Goal: Task Accomplishment & Management: Manage account settings

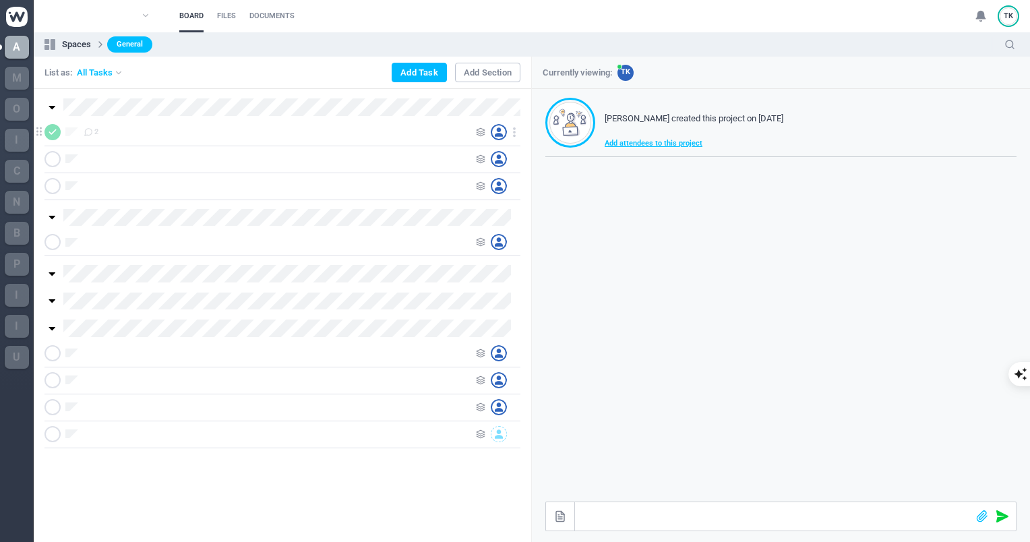
click at [103, 128] on div "2" at bounding box center [276, 132] width 385 height 16
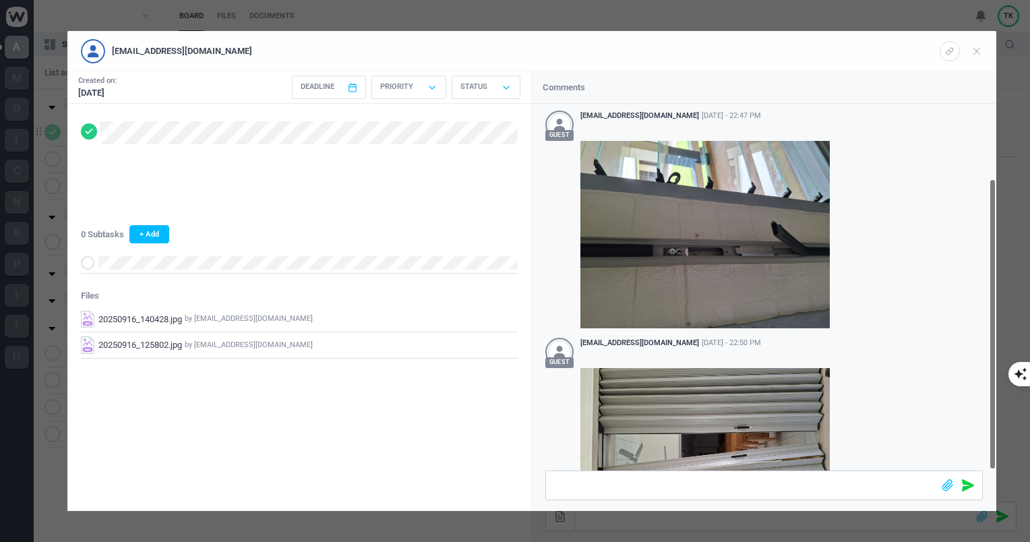
scroll to position [94, 0]
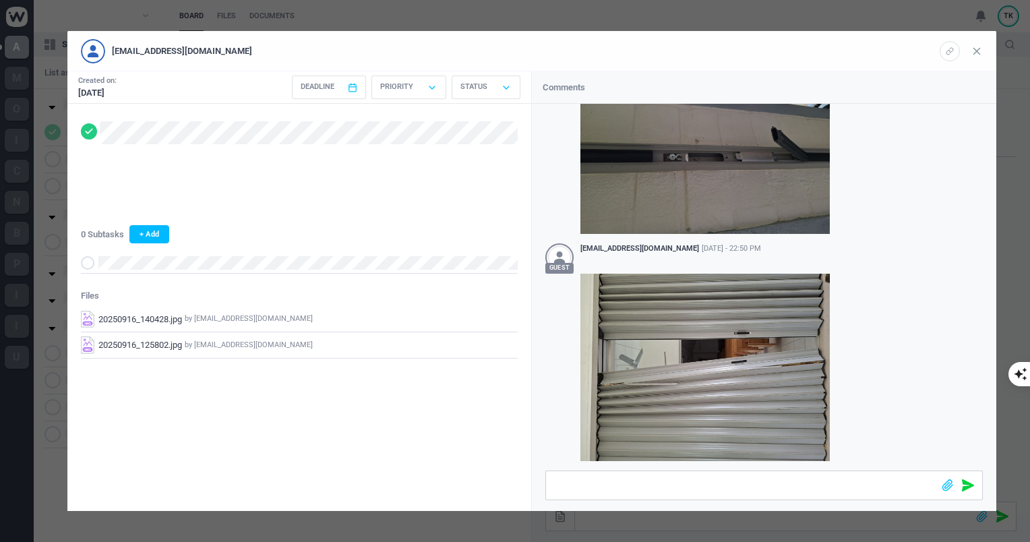
click at [982, 50] on icon at bounding box center [976, 51] width 12 height 12
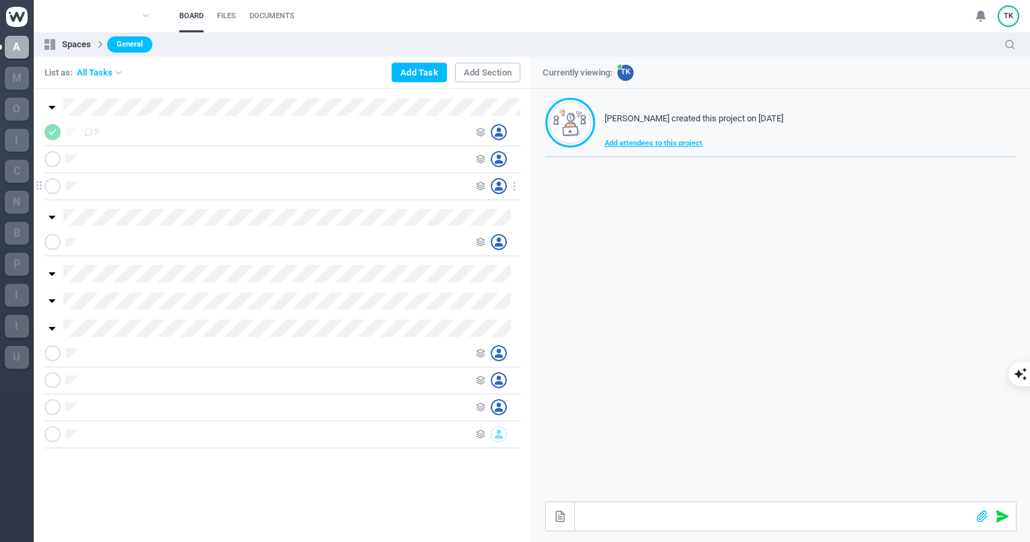
click at [515, 186] on icon at bounding box center [514, 186] width 12 height 12
click at [499, 218] on div "Delete" at bounding box center [514, 212] width 135 height 30
click at [517, 404] on icon at bounding box center [514, 407] width 12 height 12
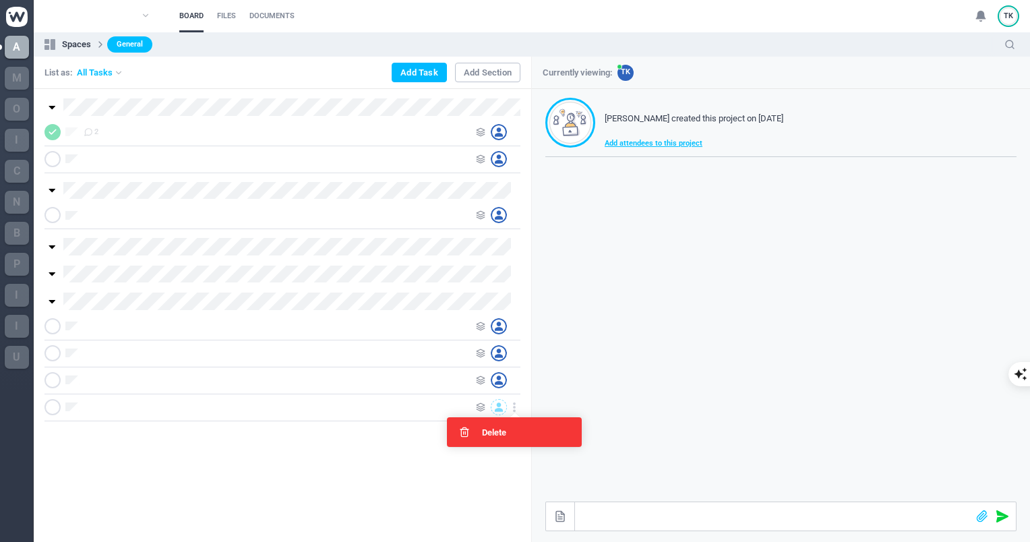
click at [492, 434] on span "Delete" at bounding box center [494, 432] width 24 height 9
click at [515, 377] on use at bounding box center [513, 380] width 1 height 8
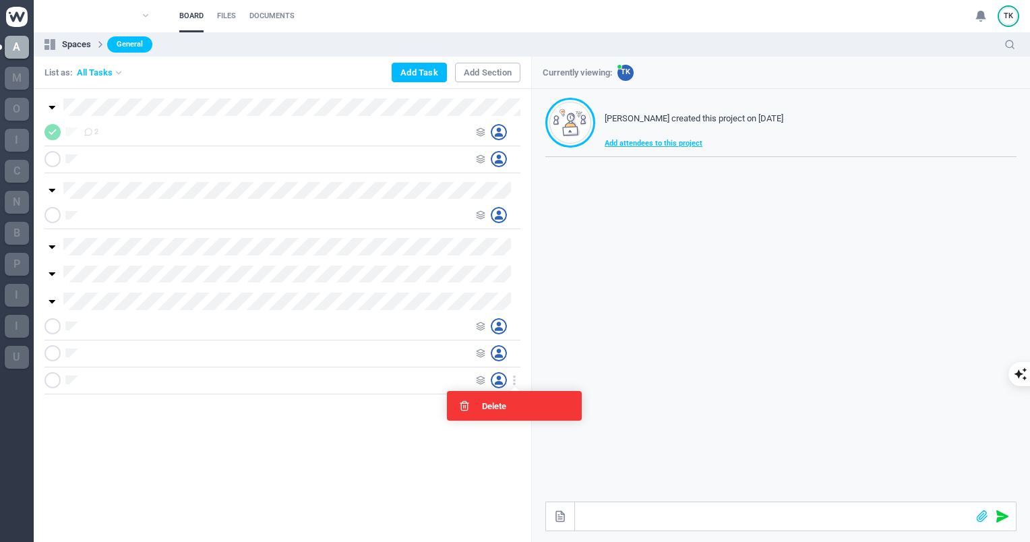
click at [509, 408] on div "Delete" at bounding box center [514, 406] width 135 height 30
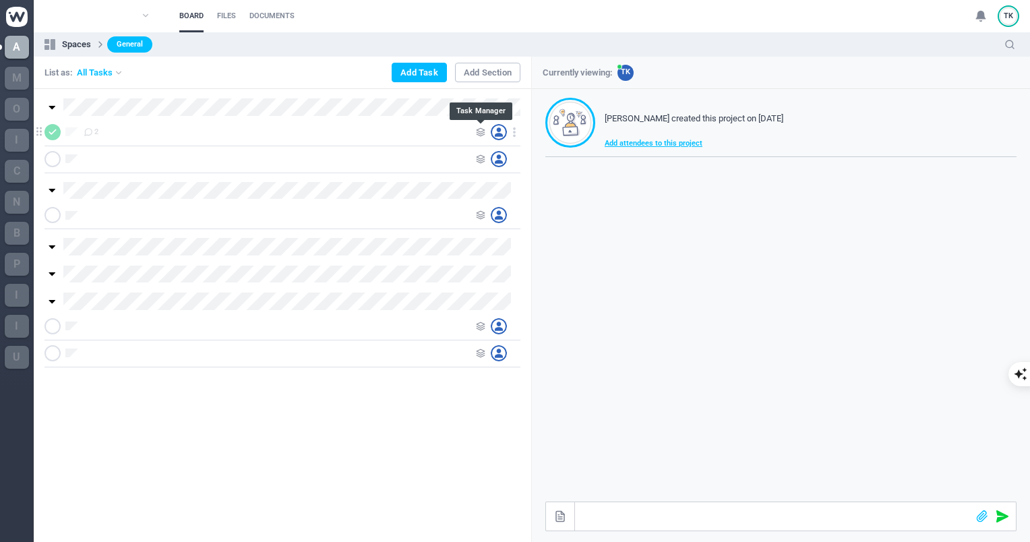
click at [479, 131] on icon at bounding box center [480, 131] width 9 height 9
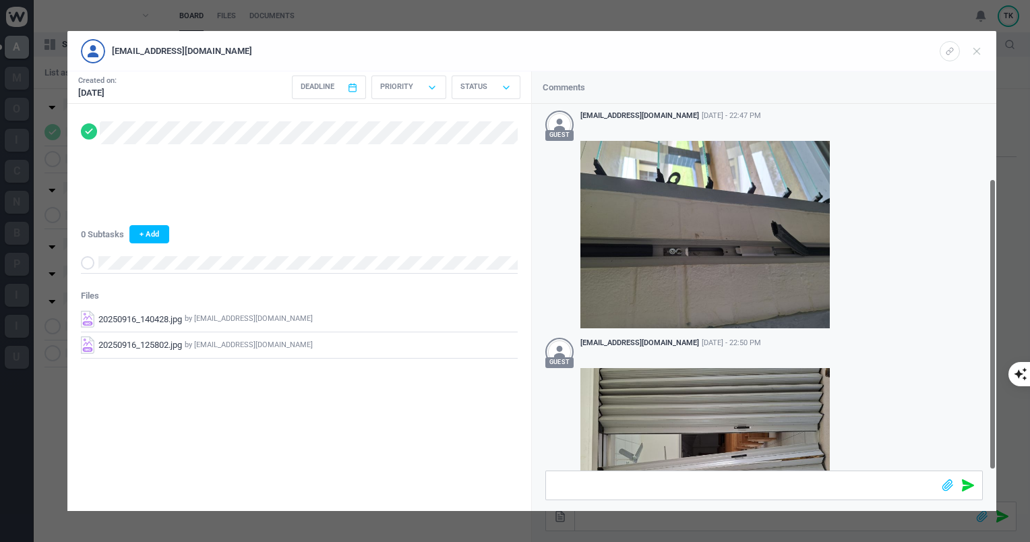
scroll to position [94, 0]
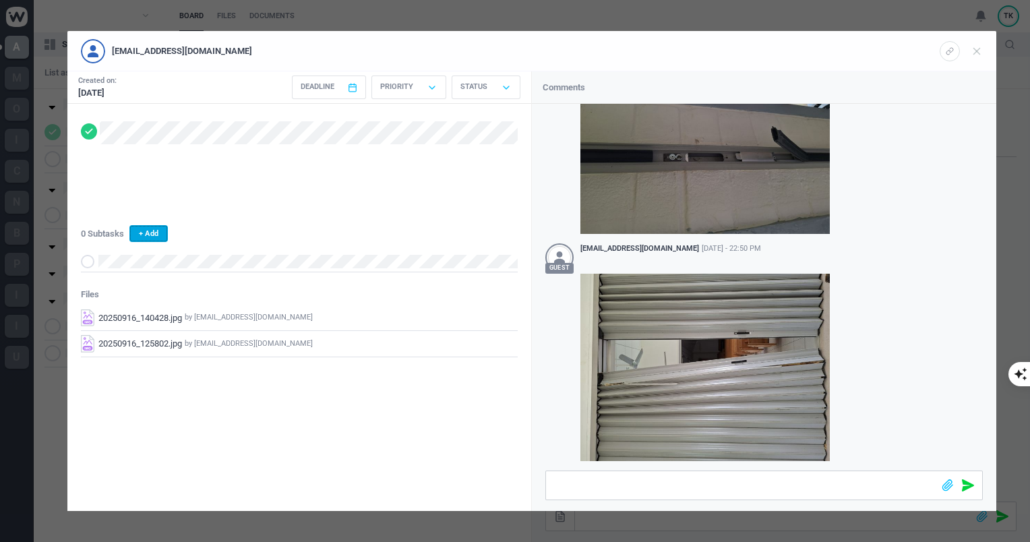
click at [153, 230] on button "+ Add" at bounding box center [148, 233] width 38 height 17
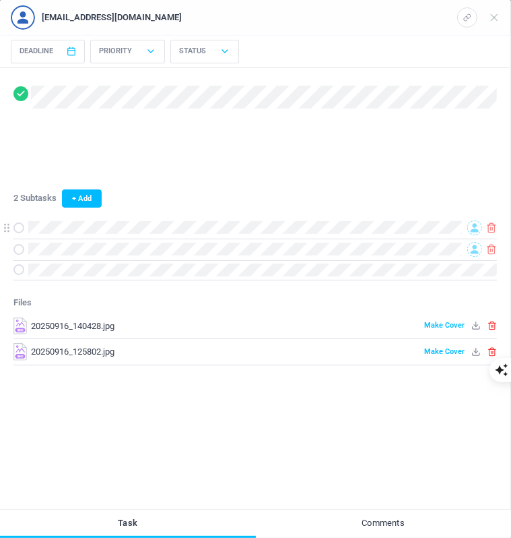
click at [474, 225] on icon at bounding box center [475, 227] width 8 height 9
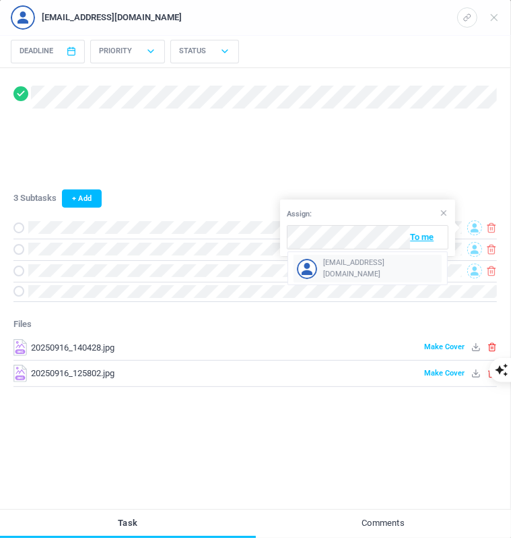
click at [377, 267] on span "[EMAIL_ADDRESS][DOMAIN_NAME]" at bounding box center [381, 268] width 116 height 22
click at [472, 249] on icon at bounding box center [475, 249] width 8 height 9
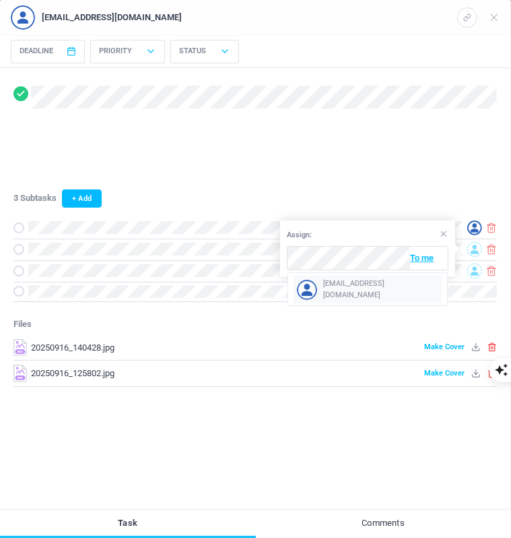
click at [380, 288] on span "[EMAIL_ADDRESS][DOMAIN_NAME]" at bounding box center [381, 289] width 116 height 22
click at [212, 57] on div "Status" at bounding box center [204, 52] width 69 height 24
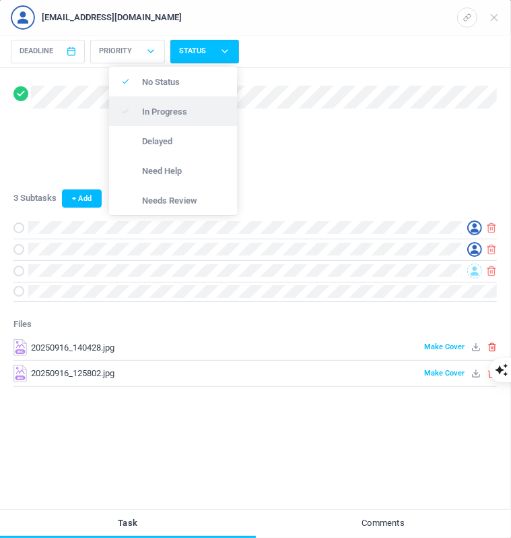
click at [199, 100] on div "In Progress" at bounding box center [173, 111] width 128 height 30
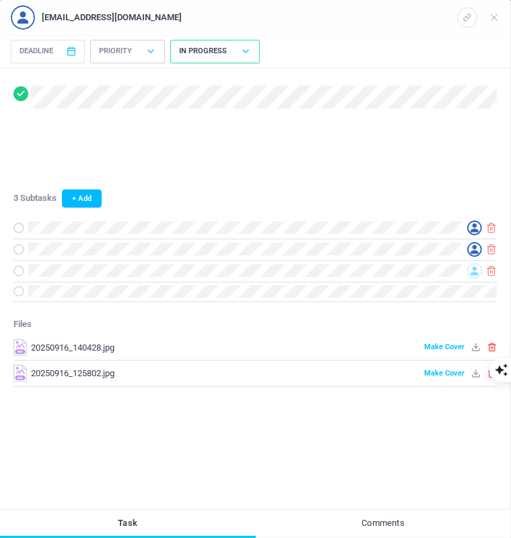
click at [135, 44] on div "Priority" at bounding box center [127, 52] width 75 height 24
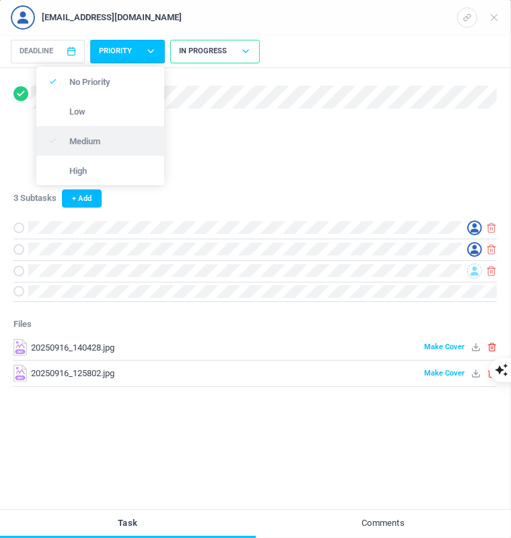
click at [100, 137] on p "Medium" at bounding box center [109, 141] width 80 height 9
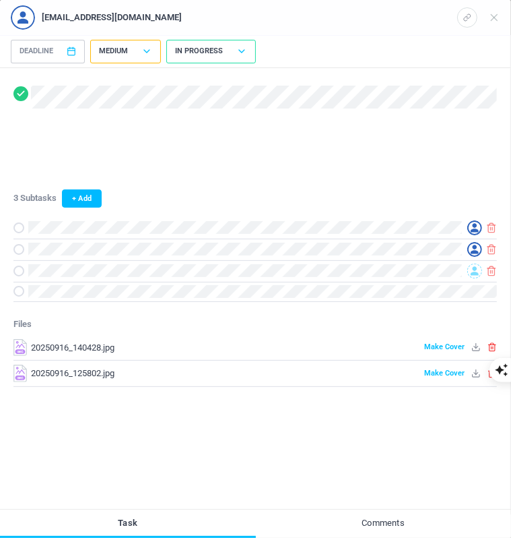
click at [69, 51] on use at bounding box center [71, 51] width 7 height 8
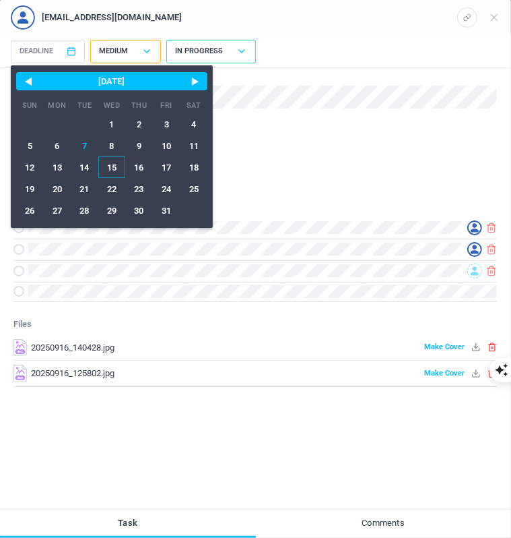
click at [110, 169] on span "15" at bounding box center [112, 167] width 28 height 22
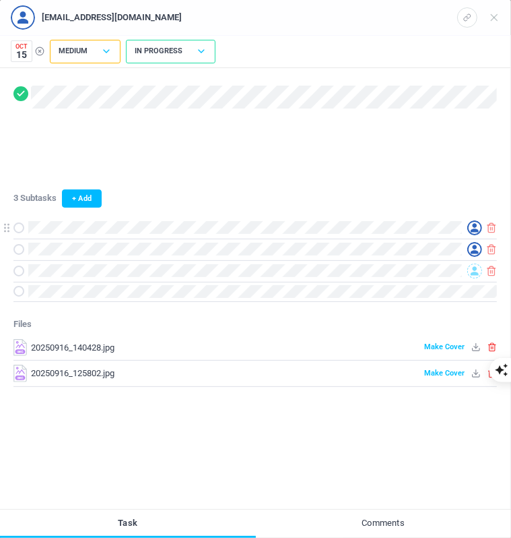
click at [412, 234] on div at bounding box center [255, 228] width 484 height 22
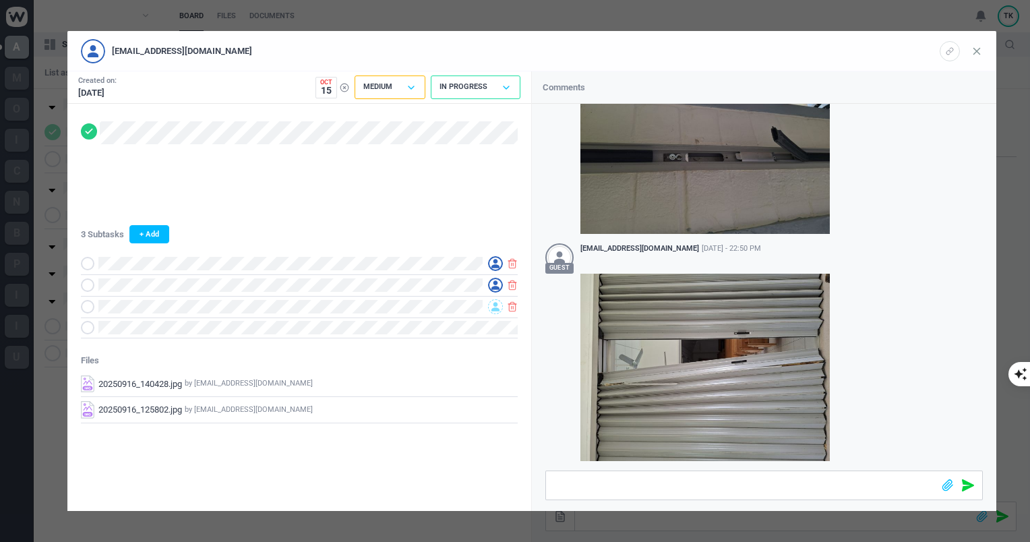
click at [978, 53] on use at bounding box center [977, 51] width 6 height 6
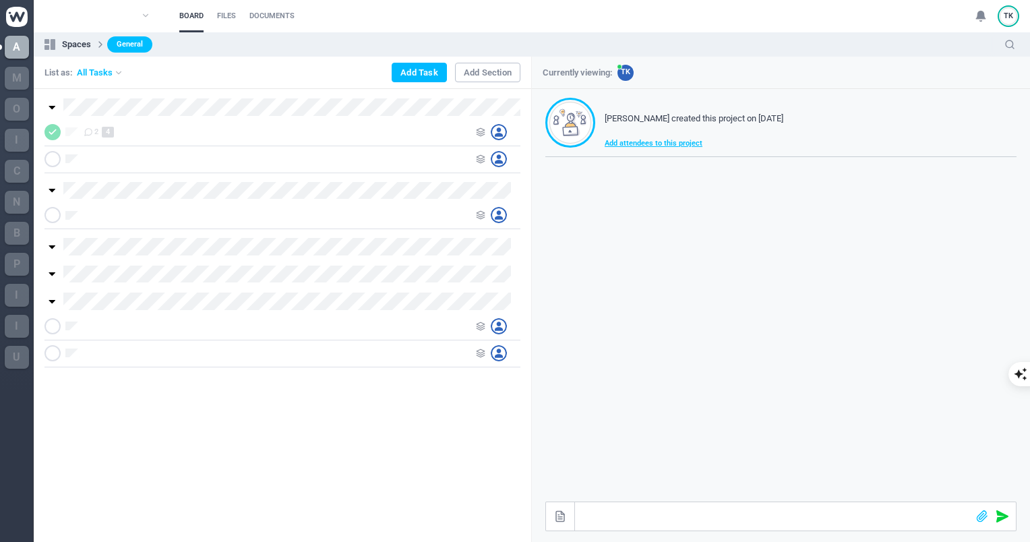
click at [12, 9] on img at bounding box center [17, 17] width 22 height 20
click at [52, 193] on icon at bounding box center [51, 190] width 11 height 11
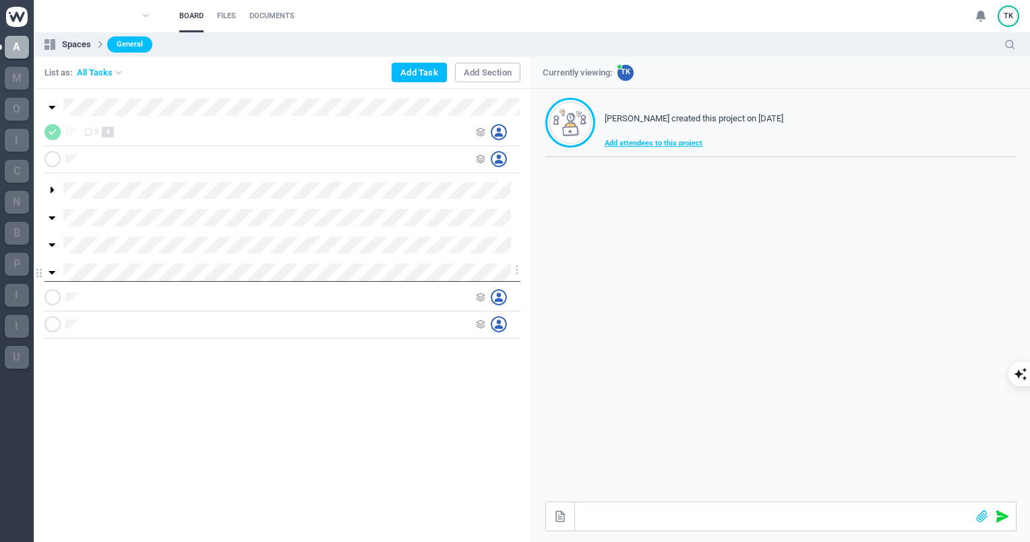
click at [54, 271] on icon at bounding box center [52, 273] width 7 height 4
click at [133, 124] on div "2 4" at bounding box center [276, 132] width 385 height 16
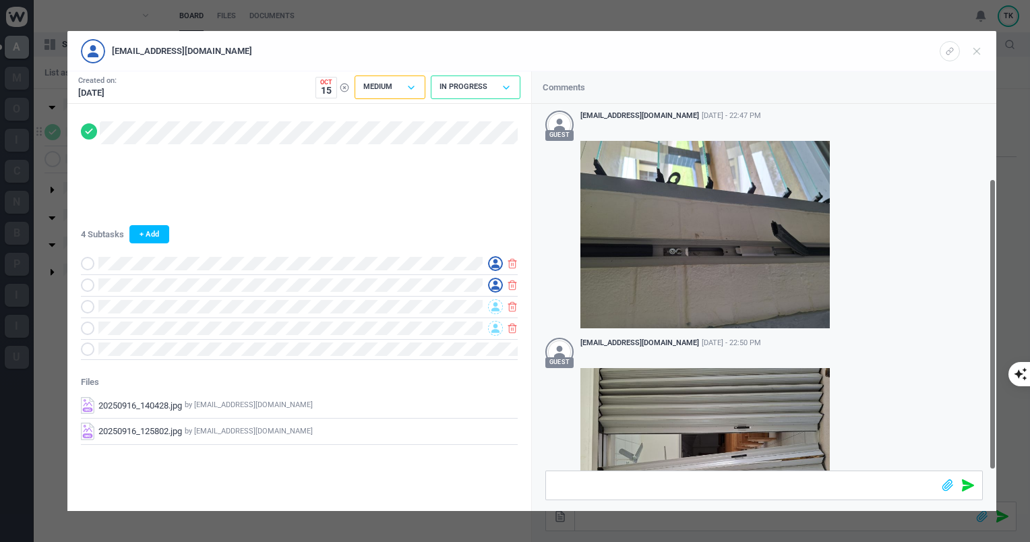
scroll to position [94, 0]
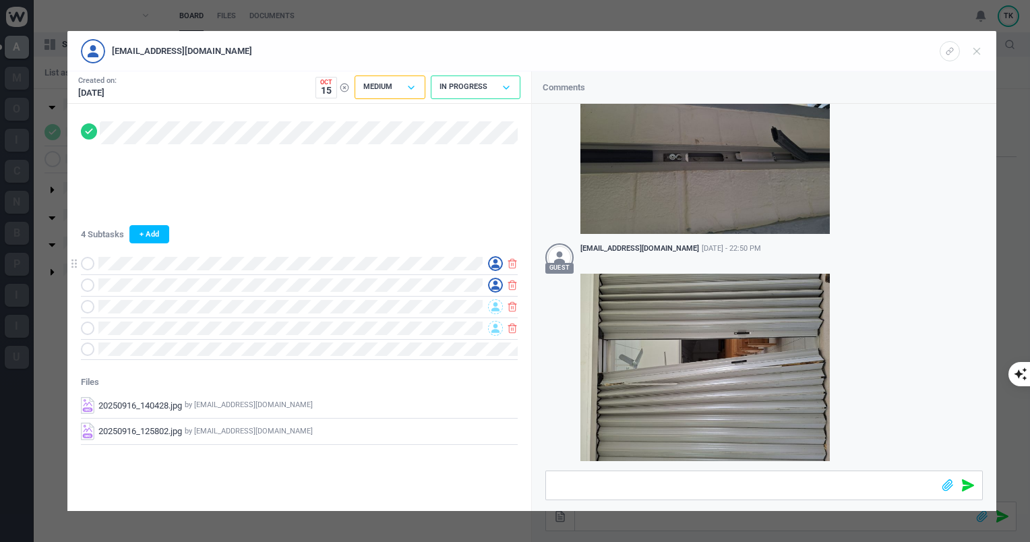
click at [84, 264] on use at bounding box center [87, 263] width 6 height 4
click at [92, 292] on div at bounding box center [299, 285] width 437 height 22
click at [90, 286] on icon at bounding box center [87, 284] width 9 height 9
click at [89, 303] on icon at bounding box center [87, 306] width 9 height 9
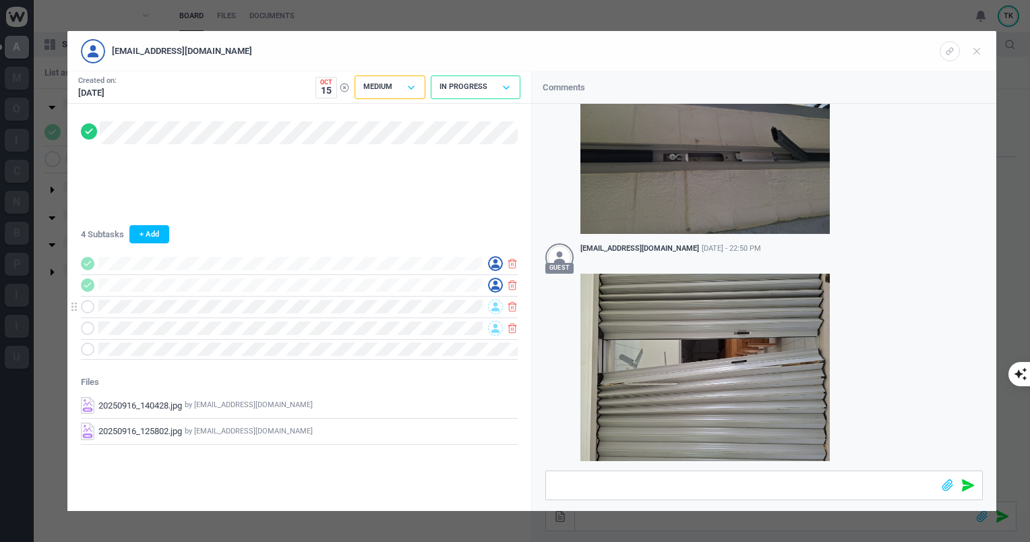
click at [89, 303] on icon at bounding box center [87, 306] width 9 height 9
click at [87, 331] on icon at bounding box center [87, 327] width 9 height 9
click at [212, 356] on div at bounding box center [299, 349] width 437 height 20
click at [88, 329] on use at bounding box center [87, 328] width 6 height 4
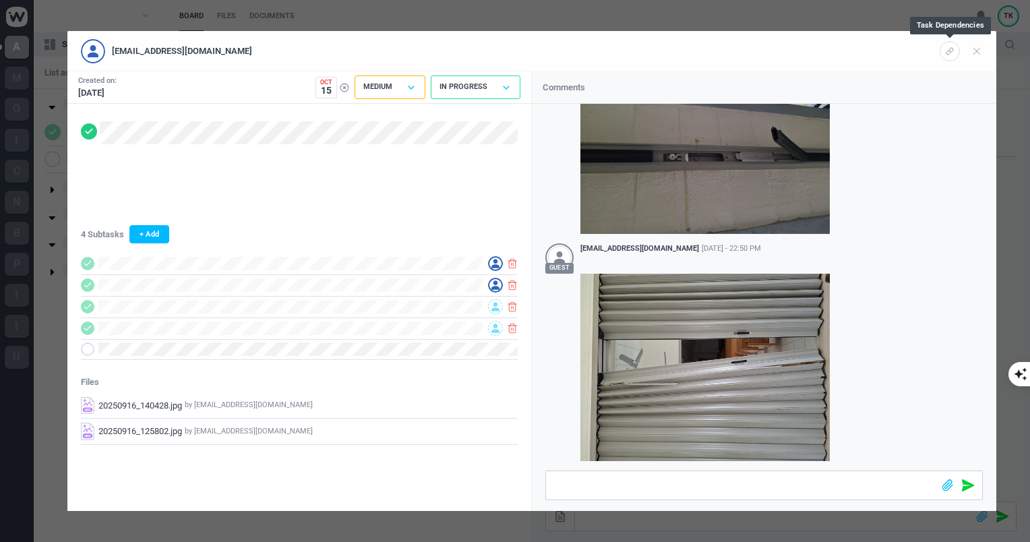
click at [955, 51] on span at bounding box center [949, 51] width 20 height 20
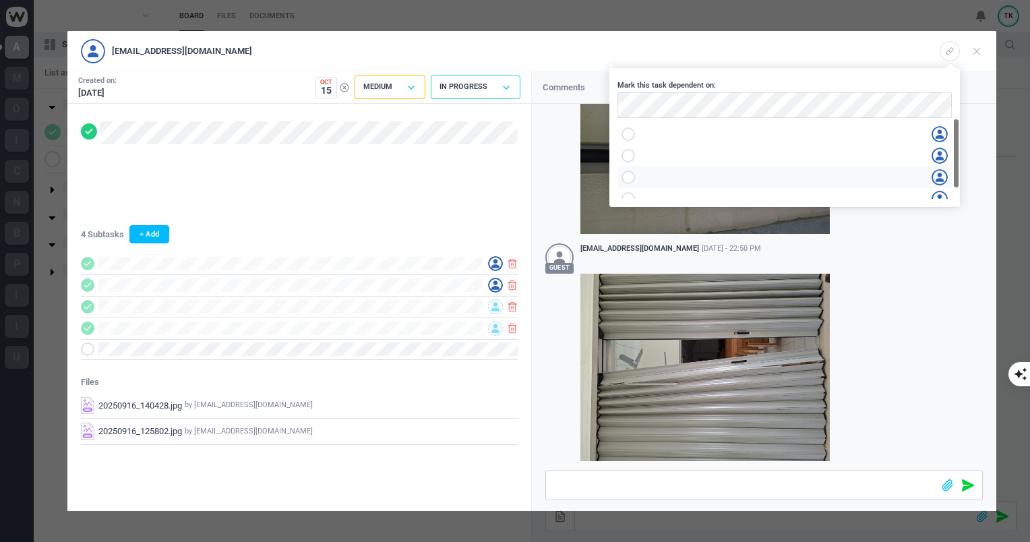
scroll to position [11, 0]
click at [968, 84] on div "Comments" at bounding box center [764, 87] width 464 height 32
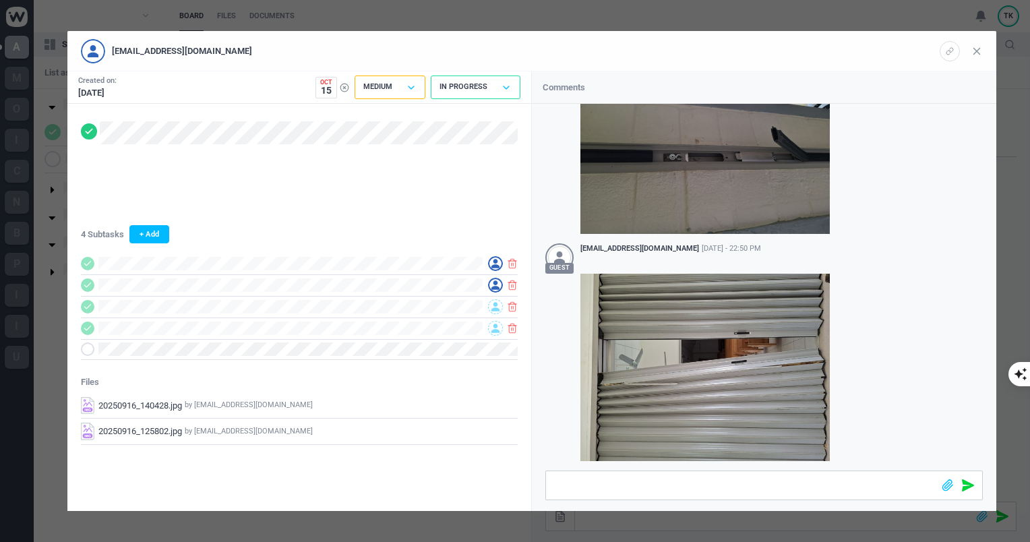
click at [978, 51] on icon at bounding box center [976, 51] width 12 height 12
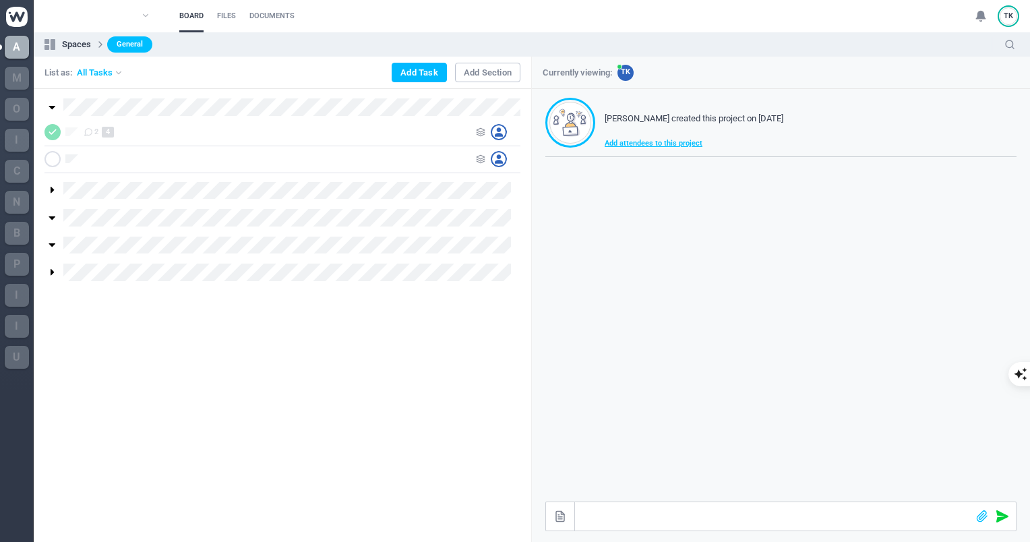
scroll to position [78, 0]
click at [107, 128] on span "4" at bounding box center [108, 132] width 12 height 11
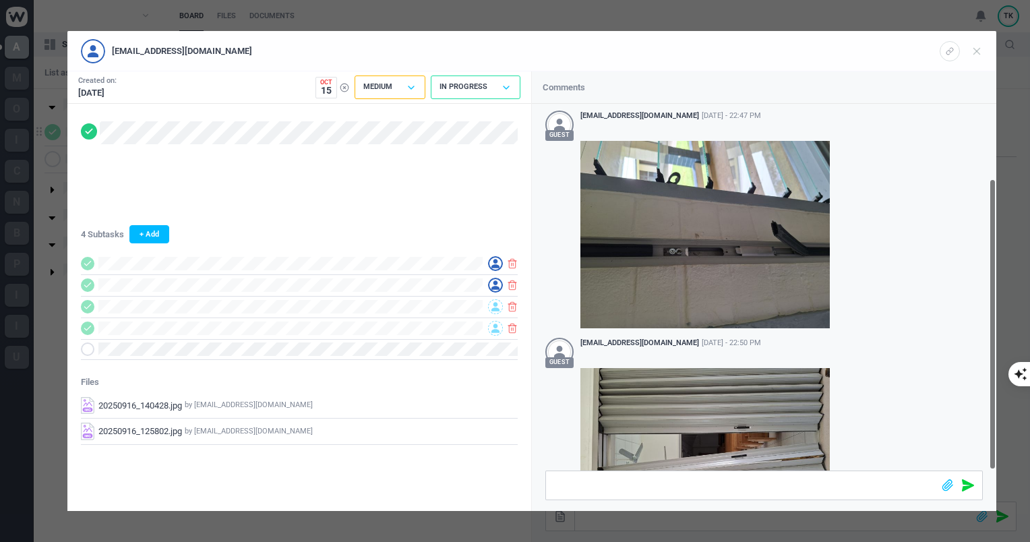
scroll to position [94, 0]
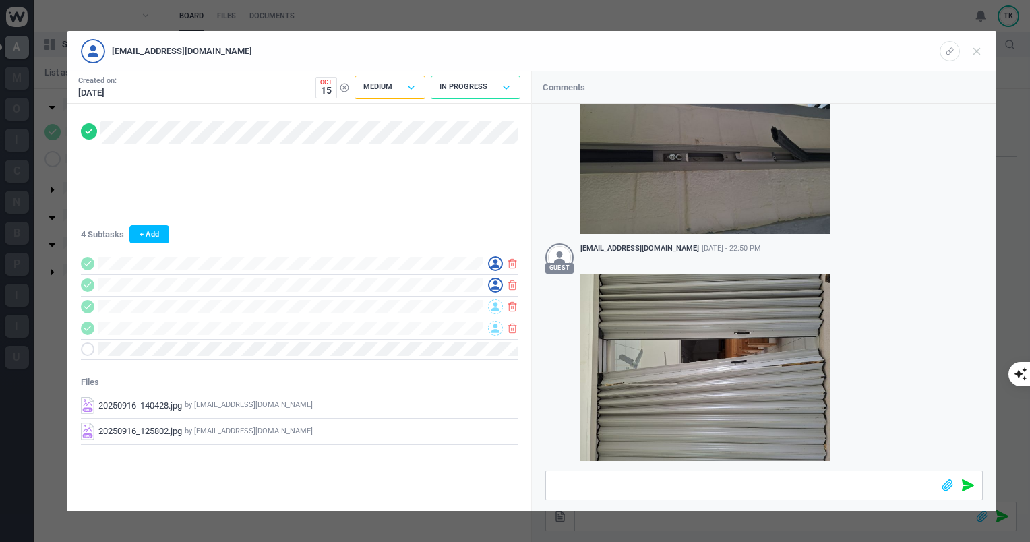
click at [329, 81] on span "Oct" at bounding box center [326, 83] width 19 height 6
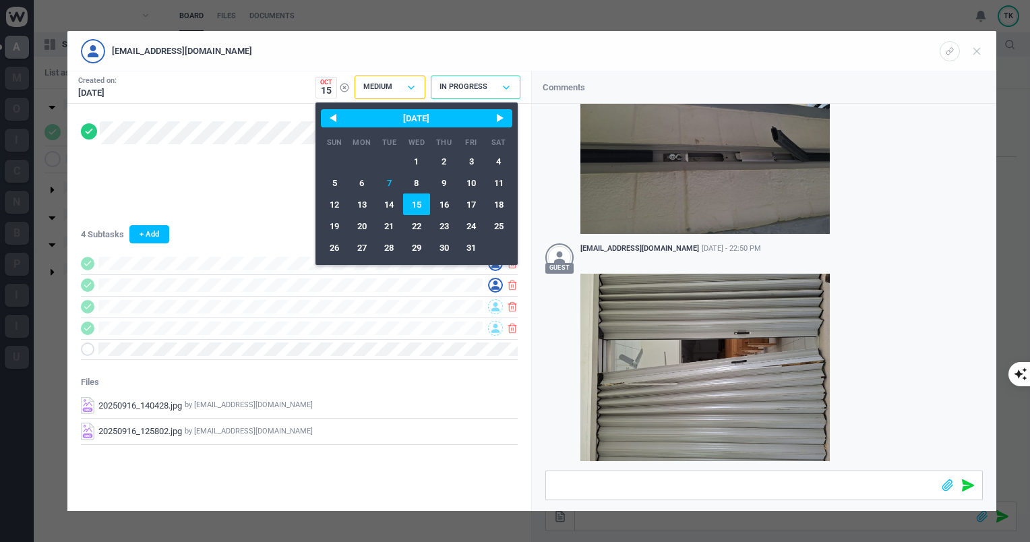
click at [329, 81] on span "Oct" at bounding box center [326, 83] width 19 height 6
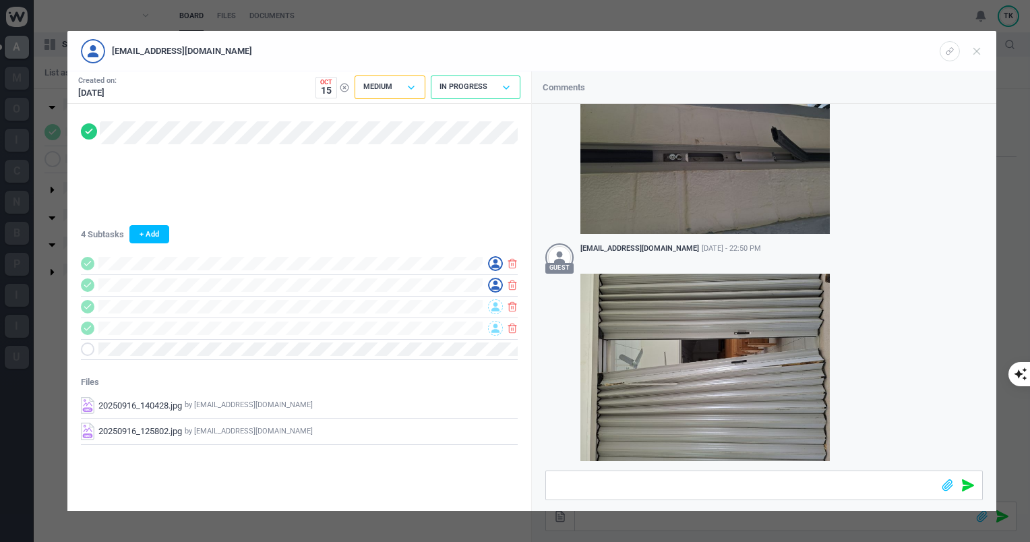
click at [206, 149] on div "4 Subtasks + Add Files 20250916_140428.jpg by [EMAIL_ADDRESS][DOMAIN_NAME] Make…" at bounding box center [299, 274] width 464 height 341
click at [978, 51] on icon at bounding box center [976, 51] width 12 height 12
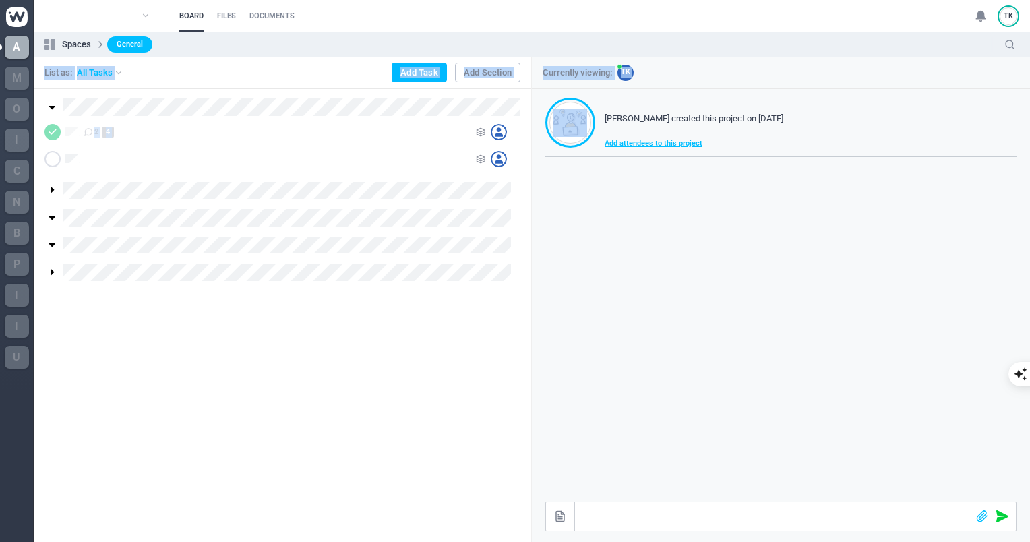
drag, startPoint x: 978, startPoint y: 51, endPoint x: 565, endPoint y: 90, distance: 415.5
click at [565, 90] on section "Spaces General List as: All Tasks Add Task Add Section 2 4 Currently viewing: T…" at bounding box center [532, 286] width 996 height 509
click at [614, 318] on div "[PERSON_NAME] created this project on [DATE] Add attendees to this project" at bounding box center [781, 295] width 498 height 412
click at [142, 19] on icon at bounding box center [145, 15] width 9 height 9
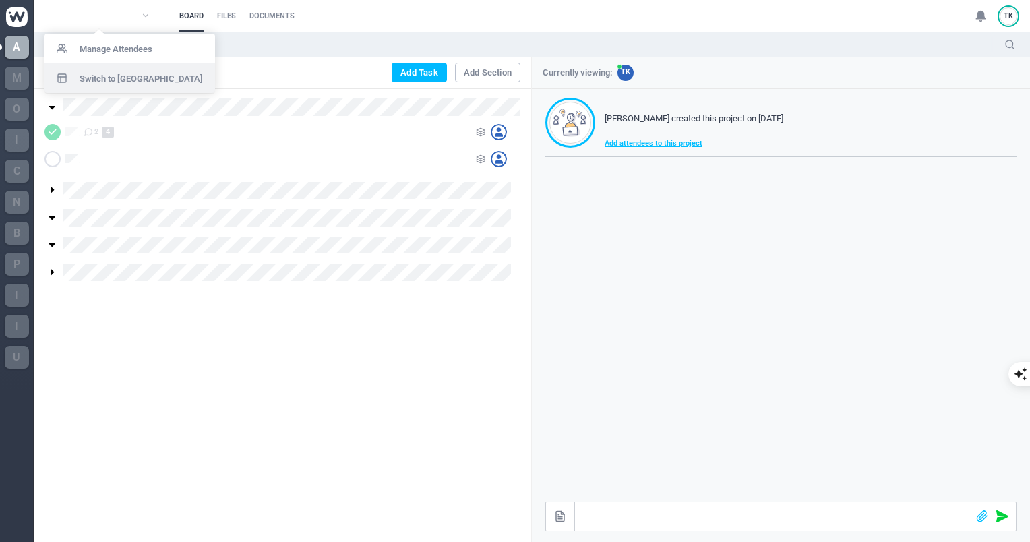
click at [133, 76] on span "Switch to [GEOGRAPHIC_DATA]" at bounding box center [141, 78] width 123 height 9
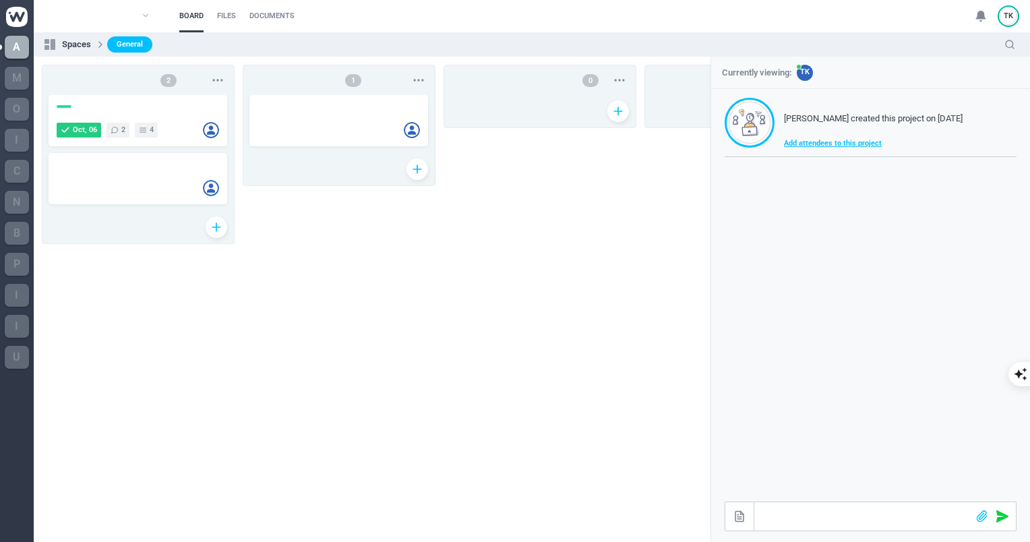
drag, startPoint x: 709, startPoint y: 165, endPoint x: 526, endPoint y: 290, distance: 221.6
click at [526, 290] on div "[DATE] 2 4 1 0 0 2 New Column" at bounding box center [590, 298] width 1112 height 466
click at [133, 58] on div "Manage Attendees" at bounding box center [111, 49] width 135 height 30
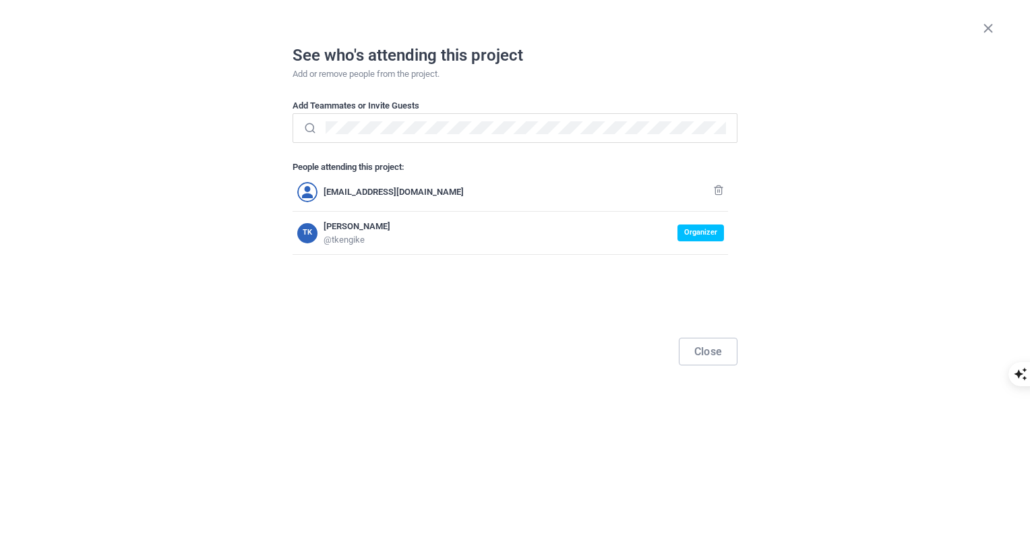
click at [305, 191] on icon at bounding box center [307, 192] width 11 height 12
click at [302, 187] on icon at bounding box center [307, 192] width 11 height 12
click at [305, 190] on icon at bounding box center [307, 192] width 11 height 12
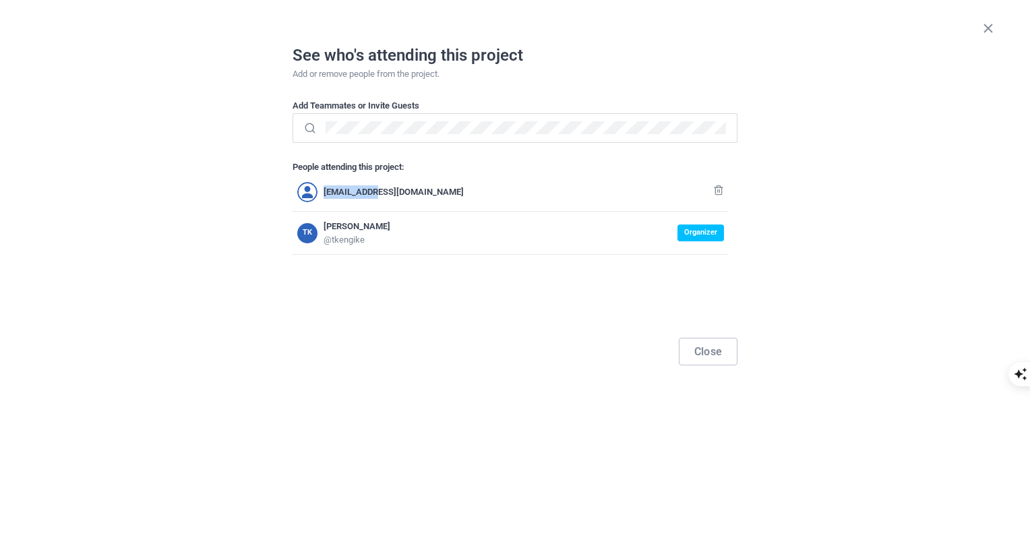
click at [305, 190] on icon at bounding box center [307, 192] width 11 height 12
click at [703, 237] on span "Organizer" at bounding box center [700, 232] width 46 height 17
click at [699, 234] on span "Organizer" at bounding box center [700, 232] width 46 height 17
click at [154, 128] on div "Add Teammates or Invite Guests People attending this project: [EMAIL_ADDRESS][D…" at bounding box center [515, 209] width 922 height 241
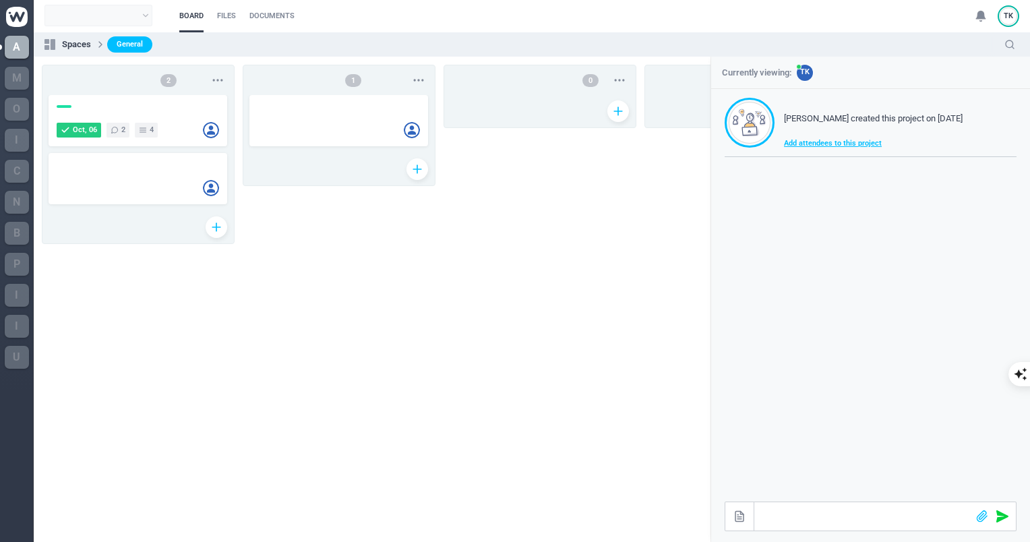
click at [141, 13] on icon at bounding box center [145, 15] width 9 height 9
click at [124, 75] on span "Switch to List" at bounding box center [106, 78] width 52 height 9
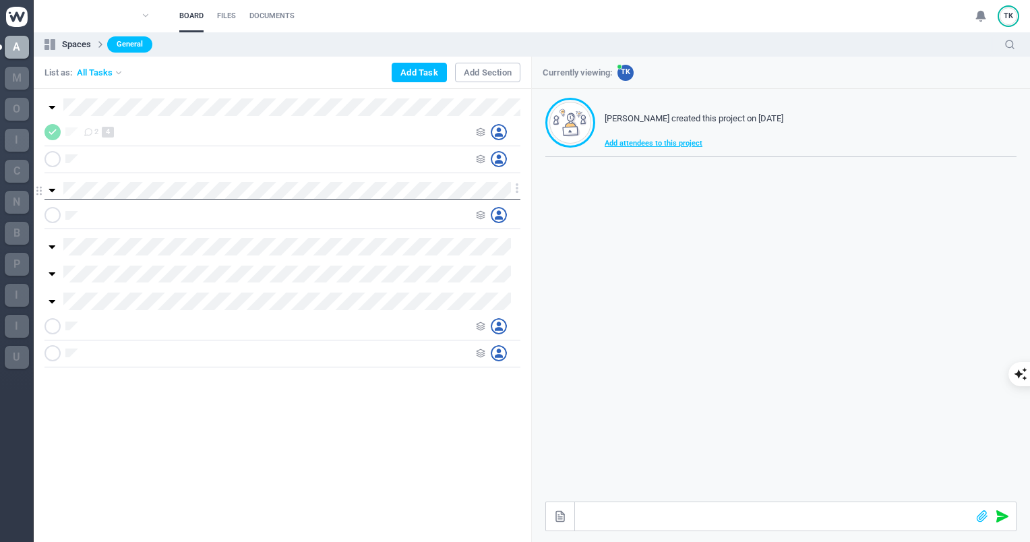
click at [51, 189] on icon at bounding box center [52, 191] width 7 height 4
click at [52, 106] on icon at bounding box center [52, 108] width 7 height 4
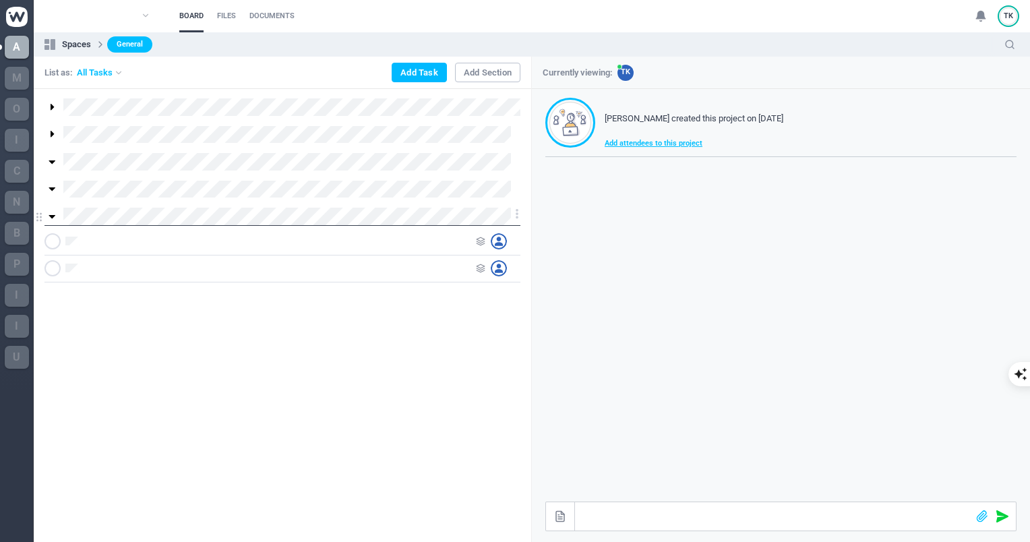
click at [51, 216] on icon at bounding box center [52, 217] width 7 height 4
click at [53, 109] on icon at bounding box center [51, 107] width 11 height 11
click at [298, 88] on div "List as: All Tasks Add Task Add Section" at bounding box center [282, 73] width 497 height 32
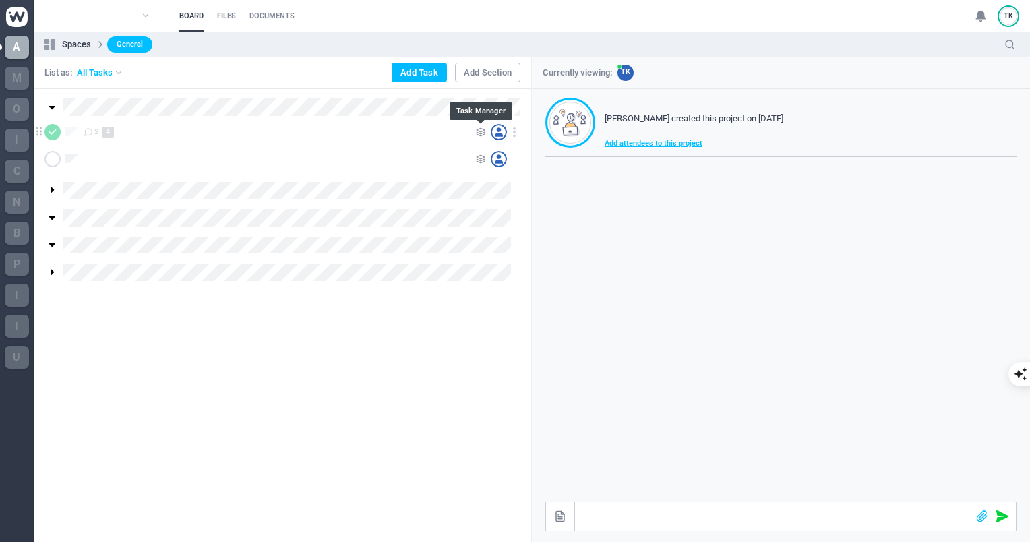
click at [477, 131] on icon at bounding box center [480, 131] width 9 height 9
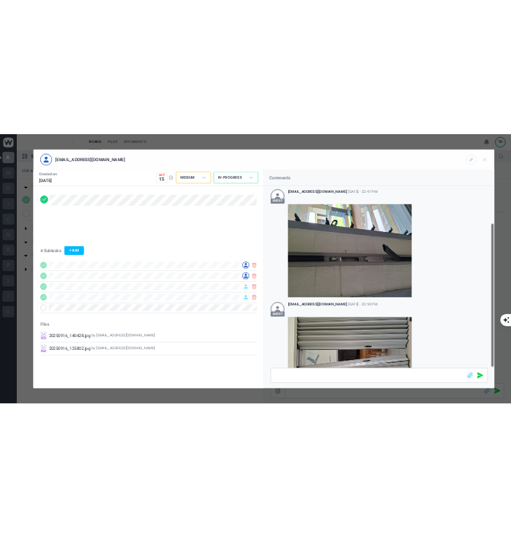
scroll to position [94, 0]
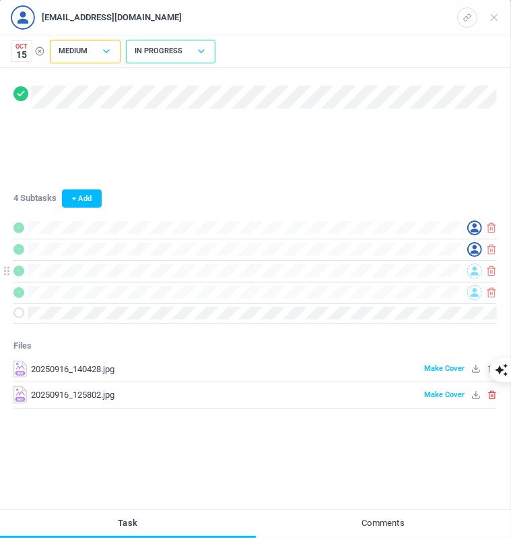
click at [476, 270] on icon at bounding box center [475, 270] width 8 height 9
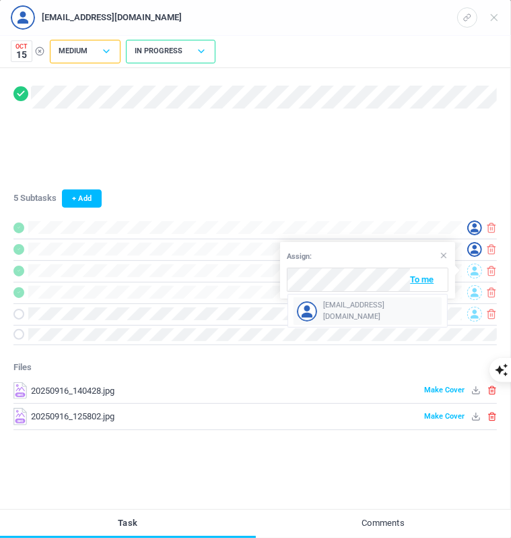
click at [387, 309] on span "[EMAIL_ADDRESS][DOMAIN_NAME]" at bounding box center [381, 311] width 116 height 22
click at [475, 285] on span at bounding box center [475, 292] width 15 height 15
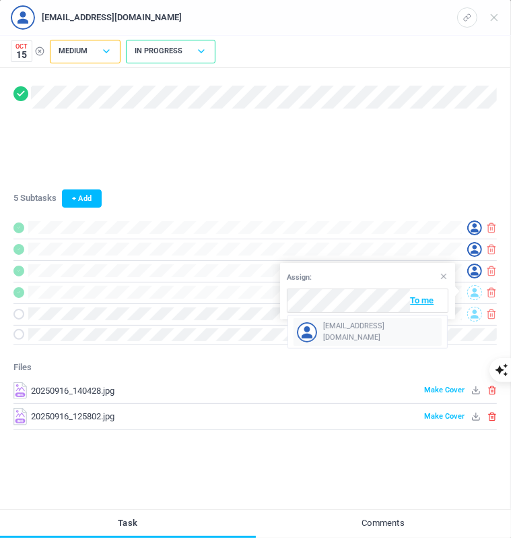
click at [377, 334] on span "[EMAIL_ADDRESS][DOMAIN_NAME]" at bounding box center [381, 332] width 116 height 22
click at [473, 309] on icon at bounding box center [475, 313] width 8 height 9
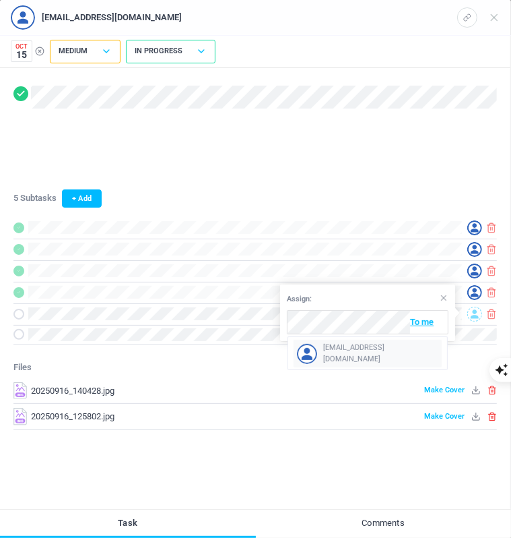
click at [376, 356] on span "[EMAIL_ADDRESS][DOMAIN_NAME]" at bounding box center [381, 353] width 116 height 22
click at [15, 312] on span at bounding box center [18, 314] width 11 height 11
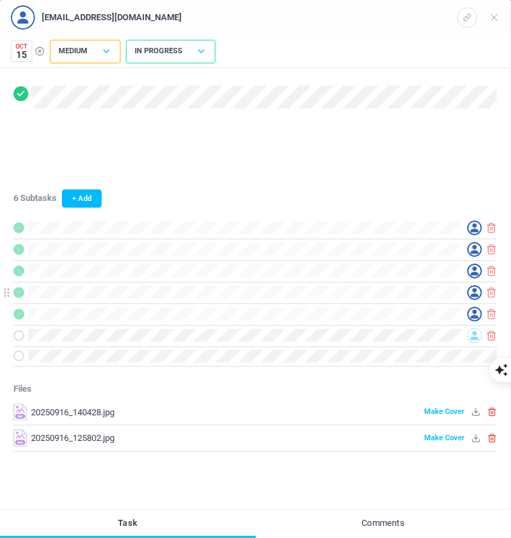
click at [20, 290] on icon at bounding box center [19, 291] width 4 height 3
click at [20, 313] on icon at bounding box center [19, 313] width 4 height 3
click at [19, 271] on icon at bounding box center [19, 270] width 4 height 3
click at [22, 243] on div at bounding box center [237, 249] width 449 height 13
click at [22, 249] on span at bounding box center [18, 249] width 11 height 11
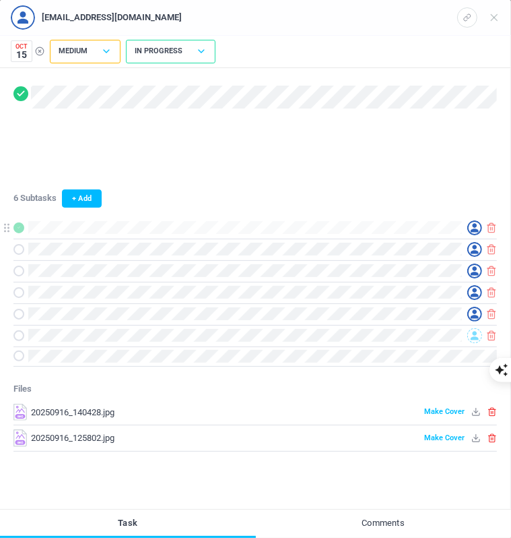
click at [22, 224] on span at bounding box center [18, 227] width 11 height 11
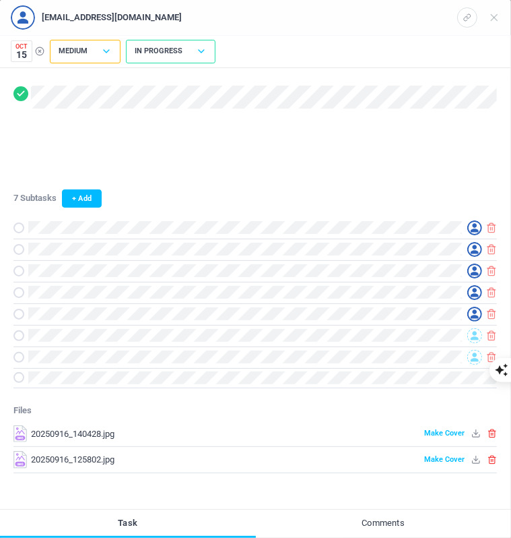
click at [23, 46] on span "Oct" at bounding box center [21, 47] width 19 height 6
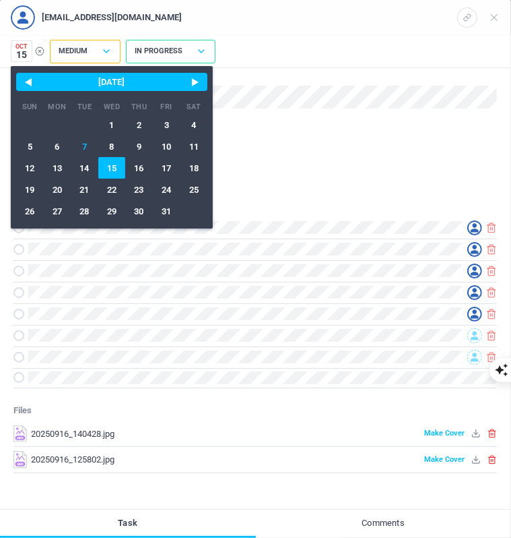
click at [358, 54] on div "Created on: [DATE] Oct 15 < [DATE] > Sun Mon Tue Wed Thu Fri Sat 1 2 3 4 5 6 7 …" at bounding box center [255, 52] width 511 height 32
click at [367, 18] on div "[EMAIL_ADDRESS][DOMAIN_NAME]" at bounding box center [234, 17] width 447 height 24
click at [26, 50] on span "15" at bounding box center [21, 54] width 19 height 9
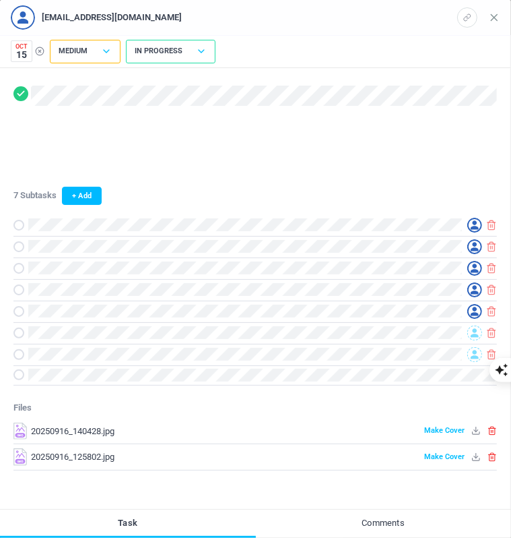
click at [495, 15] on icon at bounding box center [494, 17] width 12 height 12
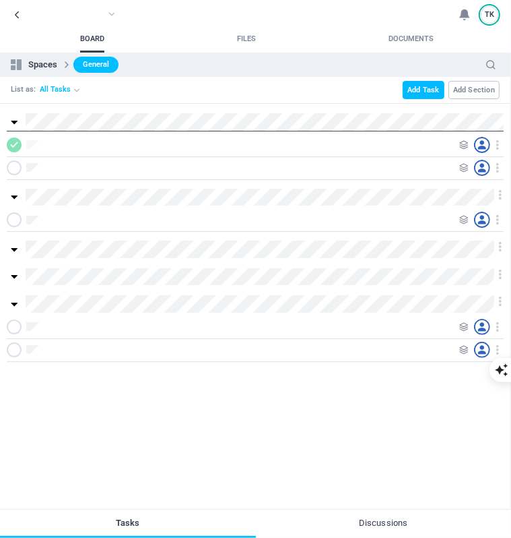
click at [13, 124] on icon at bounding box center [14, 122] width 11 height 11
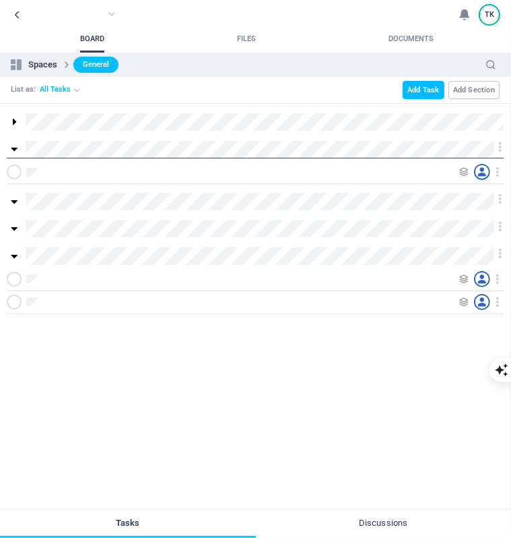
click at [13, 151] on icon at bounding box center [14, 150] width 7 height 4
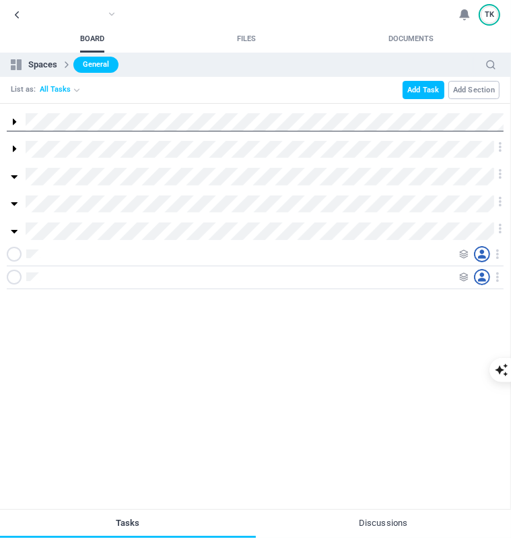
click at [15, 124] on icon at bounding box center [14, 122] width 11 height 11
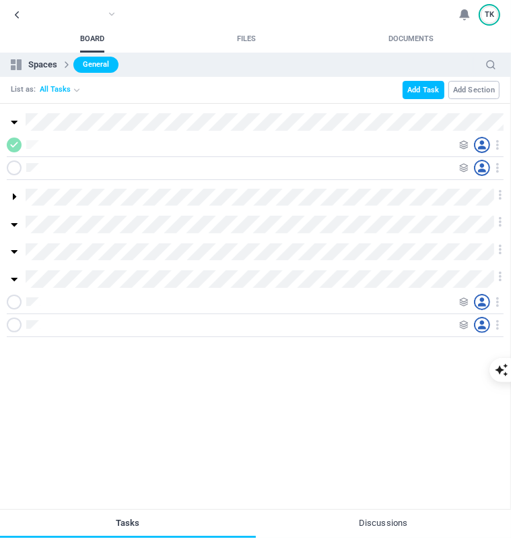
click at [42, 166] on div at bounding box center [233, 168] width 453 height 16
click at [461, 146] on icon at bounding box center [464, 144] width 9 height 9
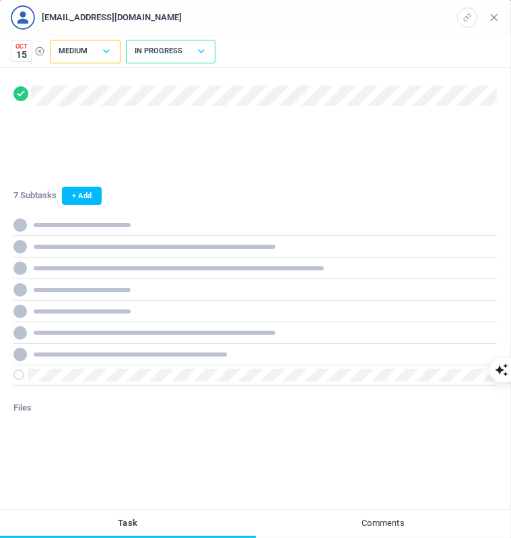
click at [493, 22] on icon at bounding box center [494, 17] width 12 height 12
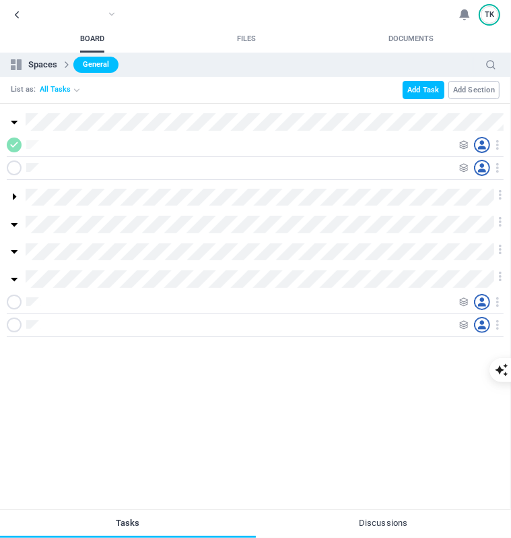
click at [501, 170] on icon at bounding box center [498, 168] width 12 height 12
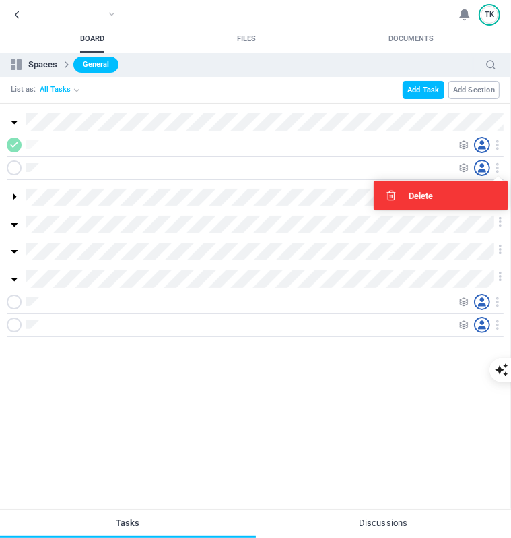
click at [437, 192] on div "Delete" at bounding box center [441, 196] width 135 height 30
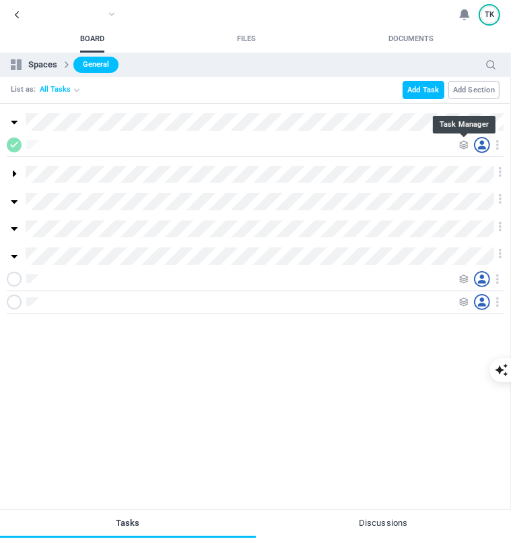
click at [461, 146] on icon at bounding box center [464, 144] width 9 height 9
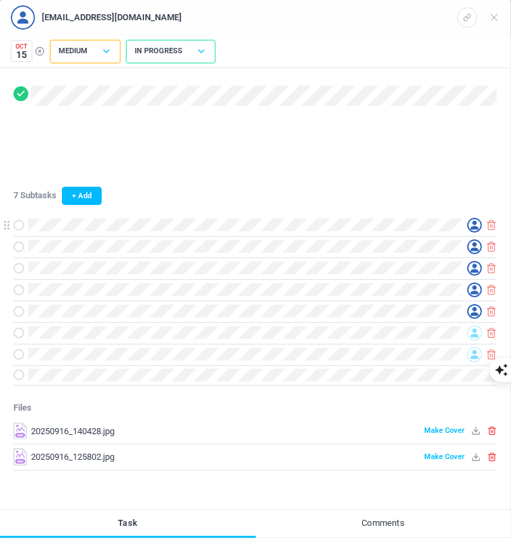
click at [22, 226] on span at bounding box center [18, 225] width 11 height 11
click at [15, 249] on span at bounding box center [18, 246] width 11 height 11
click at [19, 270] on span at bounding box center [18, 268] width 11 height 11
click at [18, 288] on icon at bounding box center [19, 289] width 4 height 3
click at [393, 525] on span "Comments" at bounding box center [384, 523] width 256 height 29
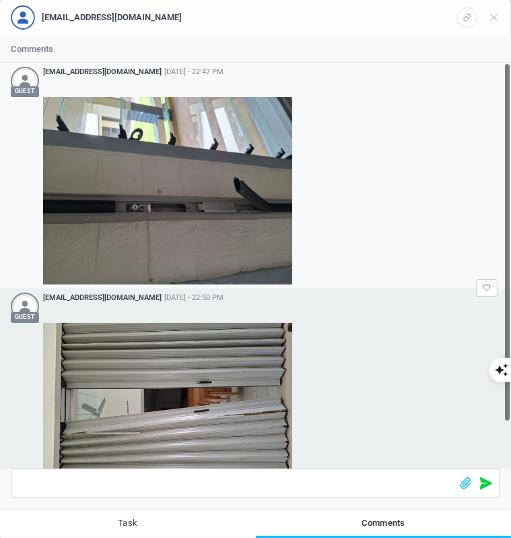
scroll to position [53, 0]
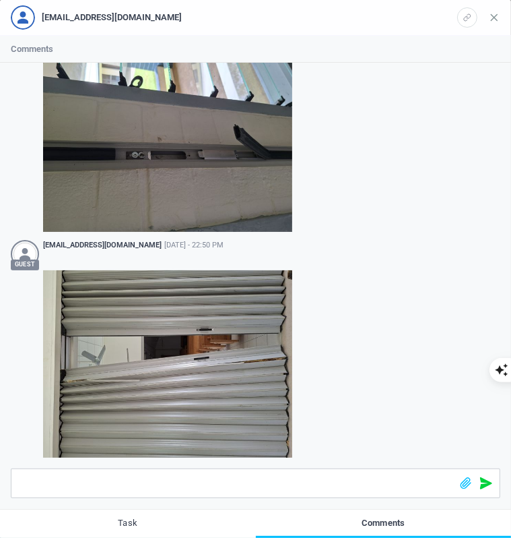
click at [497, 20] on icon at bounding box center [494, 17] width 12 height 12
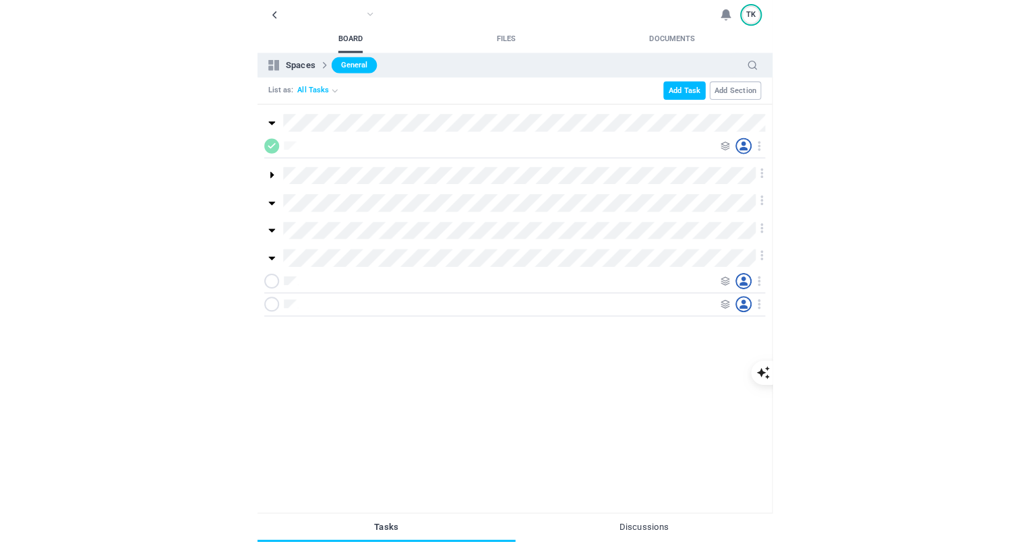
scroll to position [36, 0]
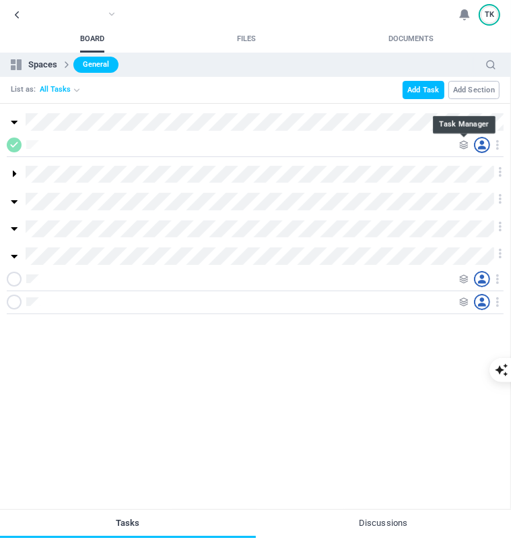
click at [462, 143] on icon at bounding box center [464, 144] width 9 height 9
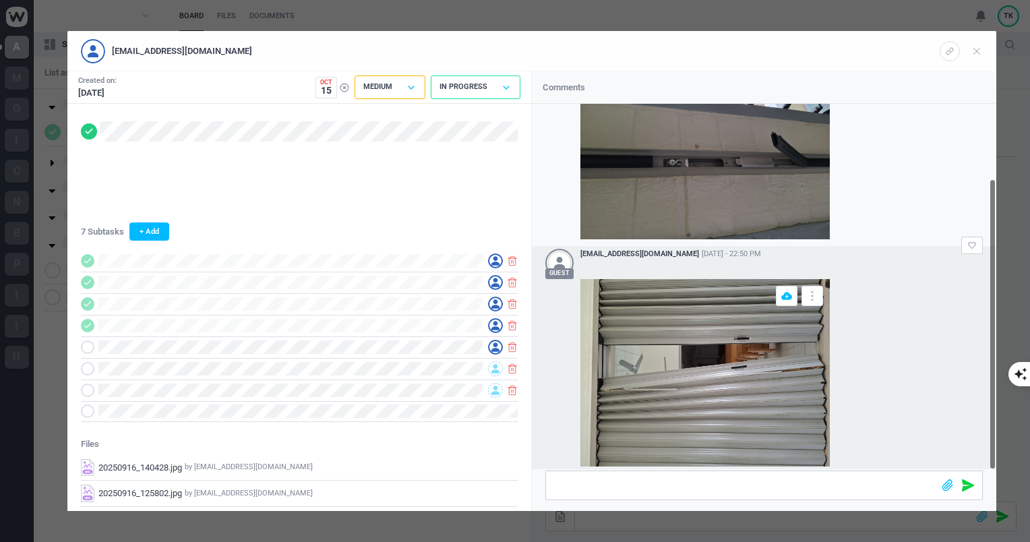
scroll to position [94, 0]
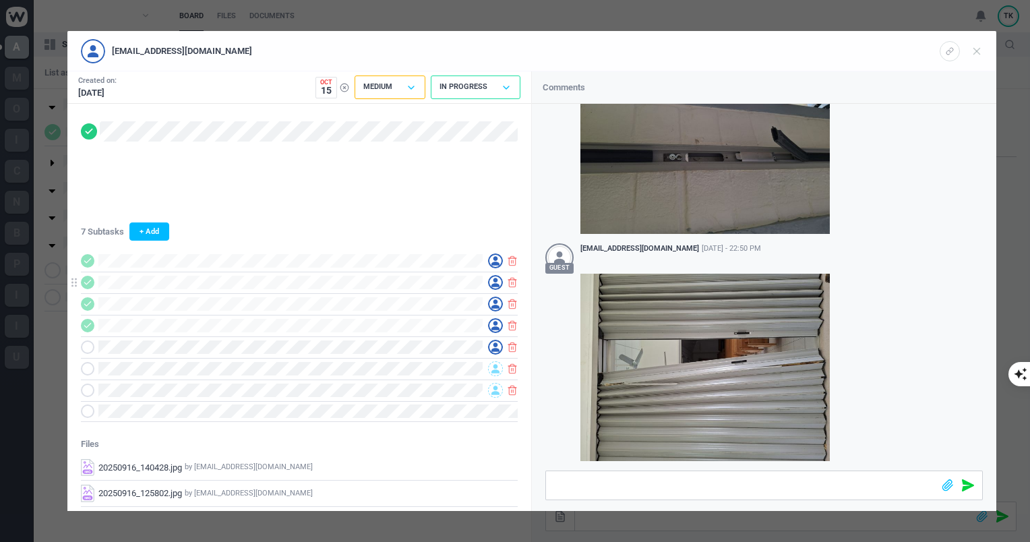
click at [496, 282] on icon at bounding box center [495, 282] width 8 height 9
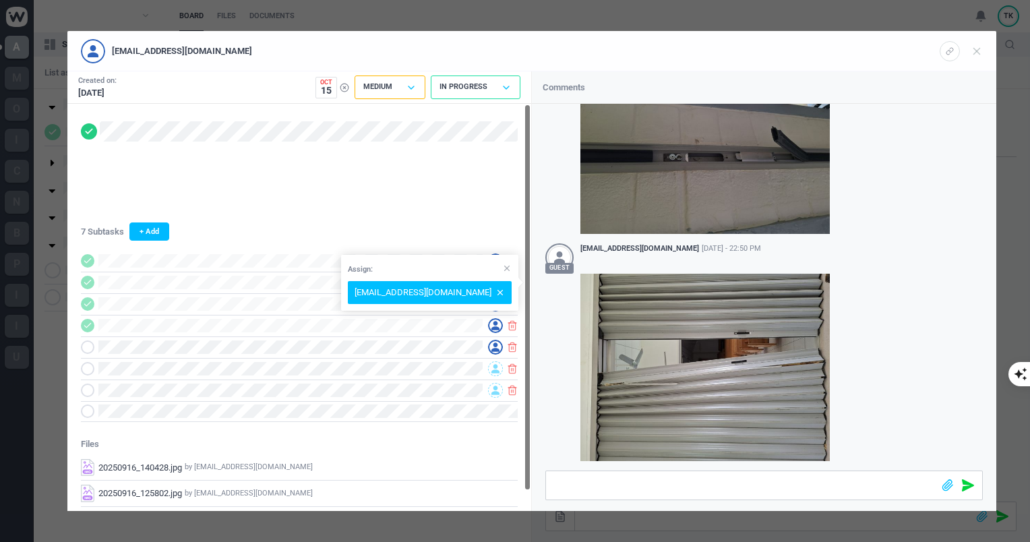
click at [462, 221] on div "7 Subtasks + Add Files 20250916_140428.jpg by [EMAIL_ADDRESS][DOMAIN_NAME] Make…" at bounding box center [299, 305] width 464 height 403
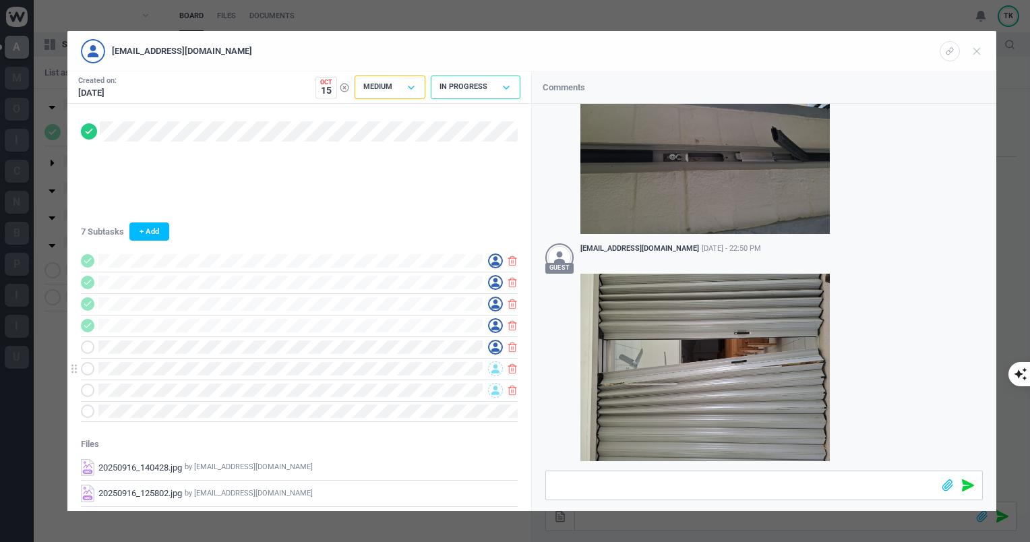
click at [495, 368] on icon at bounding box center [495, 368] width 8 height 9
click at [377, 406] on span "[EMAIL_ADDRESS][DOMAIN_NAME]" at bounding box center [402, 409] width 116 height 22
click at [498, 391] on icon at bounding box center [495, 389] width 8 height 9
click at [375, 428] on span "[EMAIL_ADDRESS][DOMAIN_NAME]" at bounding box center [402, 429] width 116 height 22
click at [974, 53] on use at bounding box center [977, 51] width 6 height 6
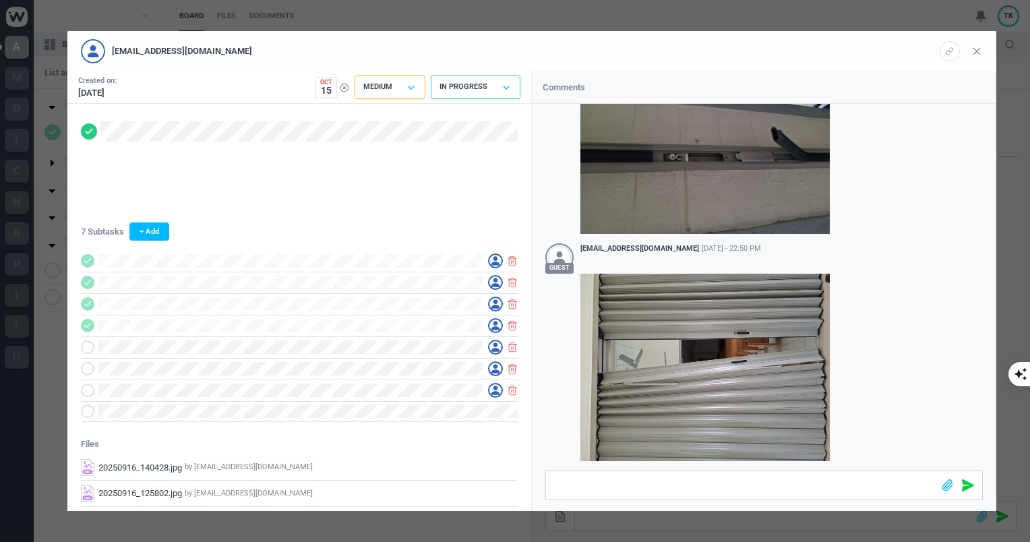
scroll to position [78, 0]
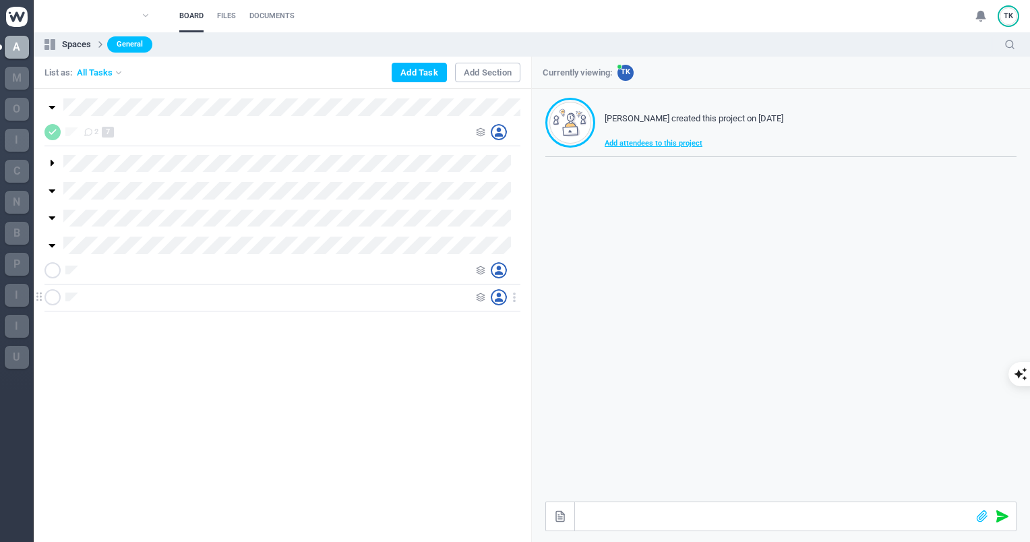
click at [518, 300] on icon at bounding box center [514, 297] width 12 height 12
click at [497, 328] on span "Delete" at bounding box center [494, 323] width 24 height 9
click at [518, 270] on icon at bounding box center [514, 270] width 12 height 12
click at [496, 303] on div "Delete" at bounding box center [514, 297] width 135 height 30
click at [49, 108] on icon at bounding box center [51, 107] width 11 height 11
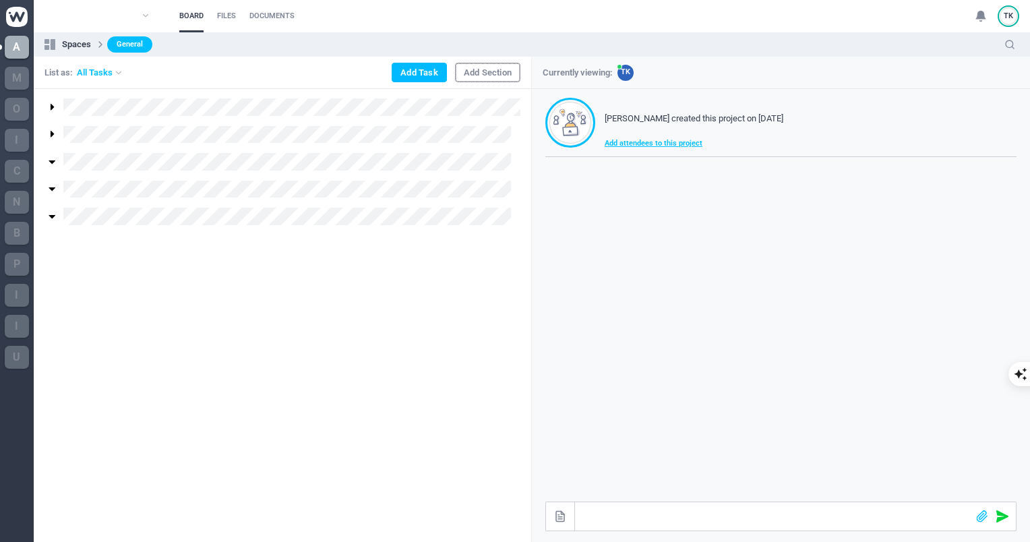
click at [499, 75] on button "Add Section" at bounding box center [487, 73] width 65 height 20
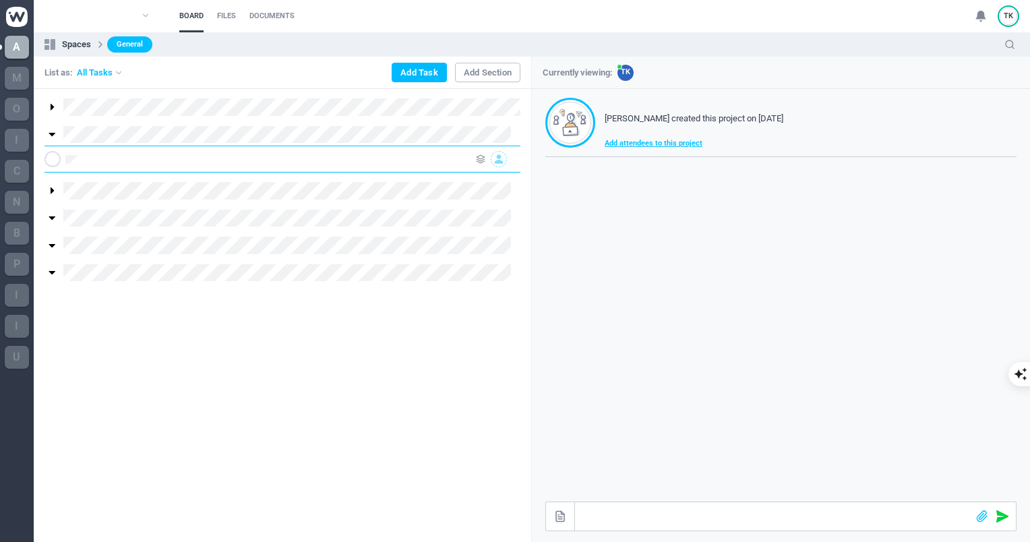
scroll to position [0, 0]
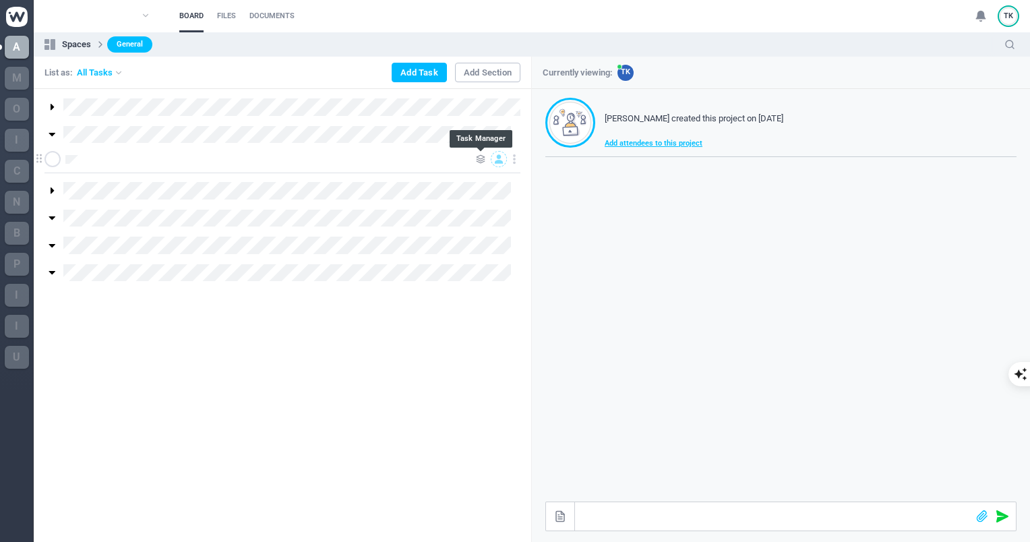
click at [484, 158] on icon at bounding box center [480, 158] width 9 height 9
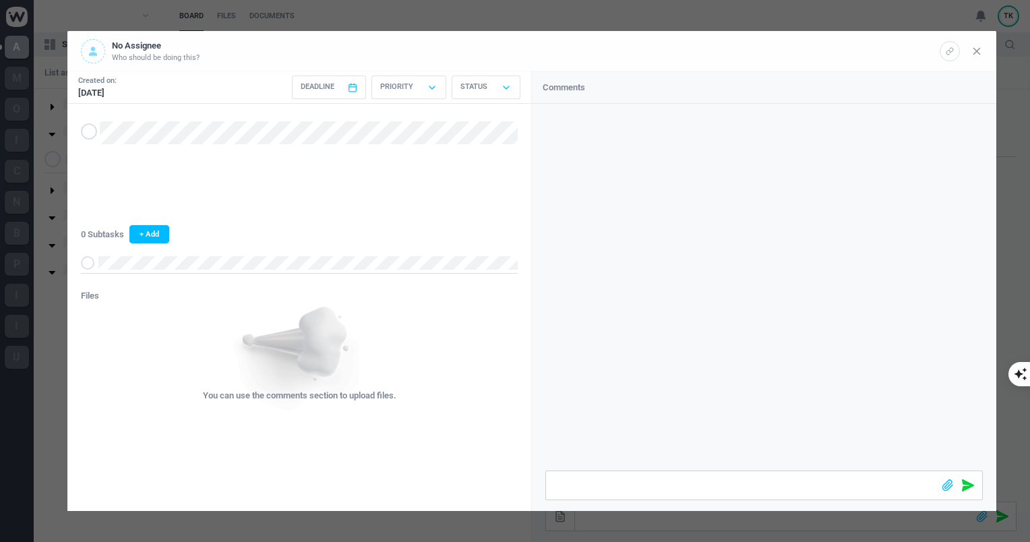
click at [976, 55] on icon at bounding box center [976, 51] width 12 height 12
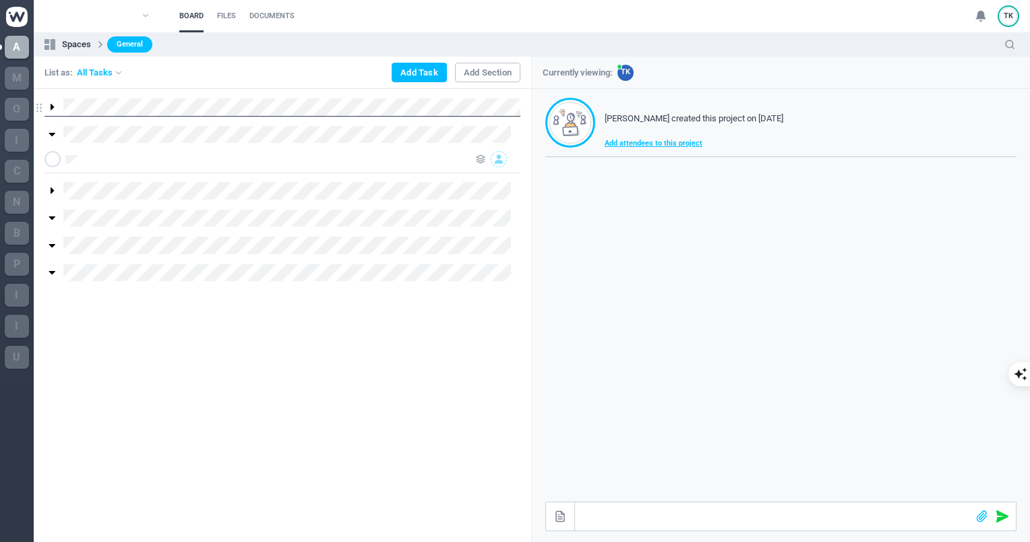
click at [49, 109] on icon at bounding box center [51, 107] width 11 height 11
click at [483, 133] on use at bounding box center [480, 132] width 8 height 8
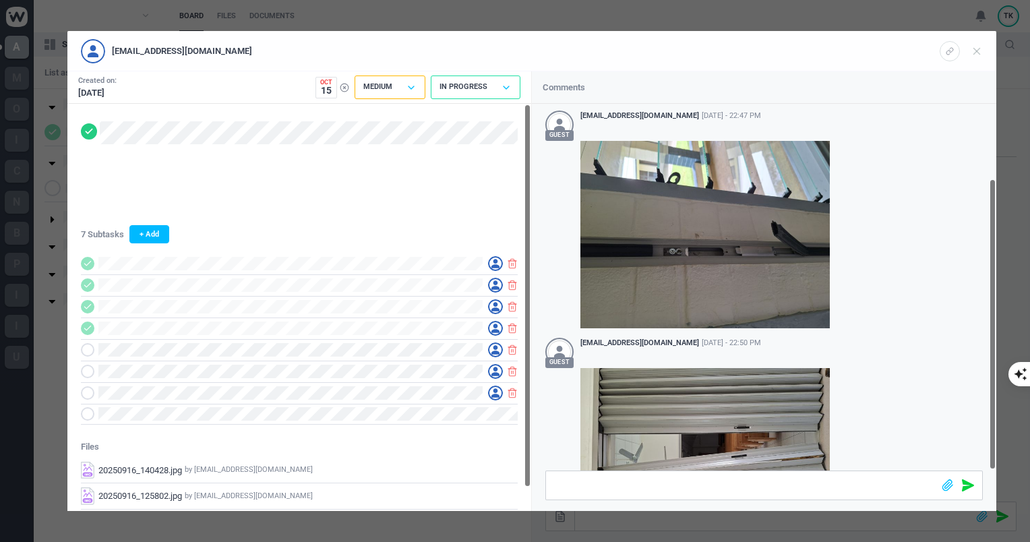
scroll to position [94, 0]
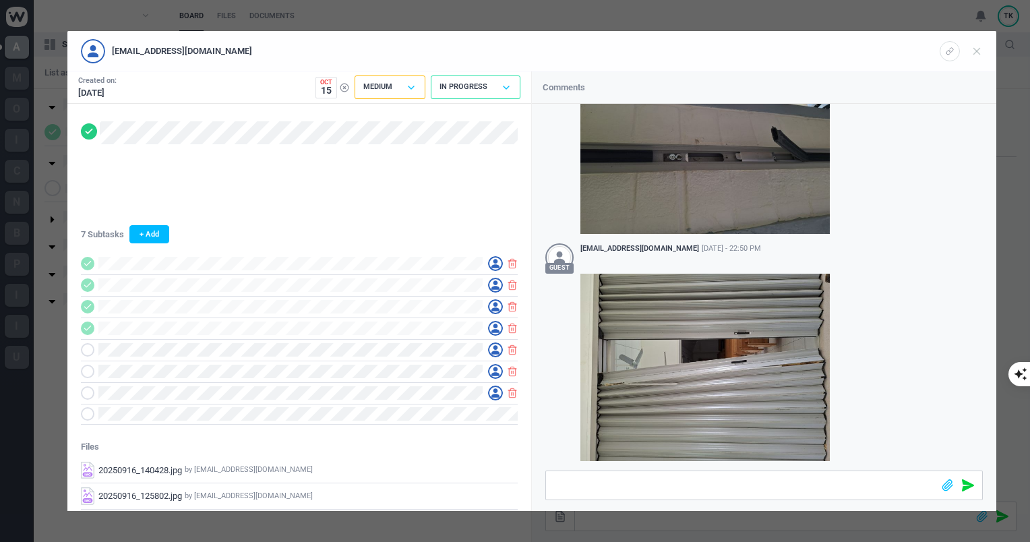
click at [52, 164] on div "[EMAIL_ADDRESS][DOMAIN_NAME] Created on: [DATE] Oct 15 < [DATE] > Sun Mon Tue W…" at bounding box center [515, 271] width 1030 height 542
click at [979, 46] on icon at bounding box center [976, 51] width 12 height 12
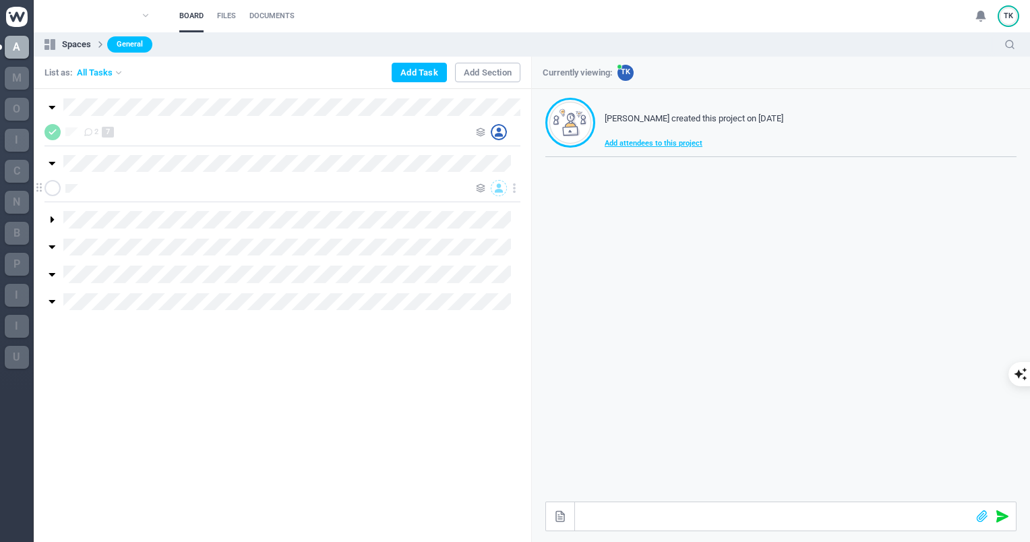
click at [486, 189] on div at bounding box center [496, 188] width 22 height 16
click at [478, 189] on icon at bounding box center [480, 187] width 9 height 9
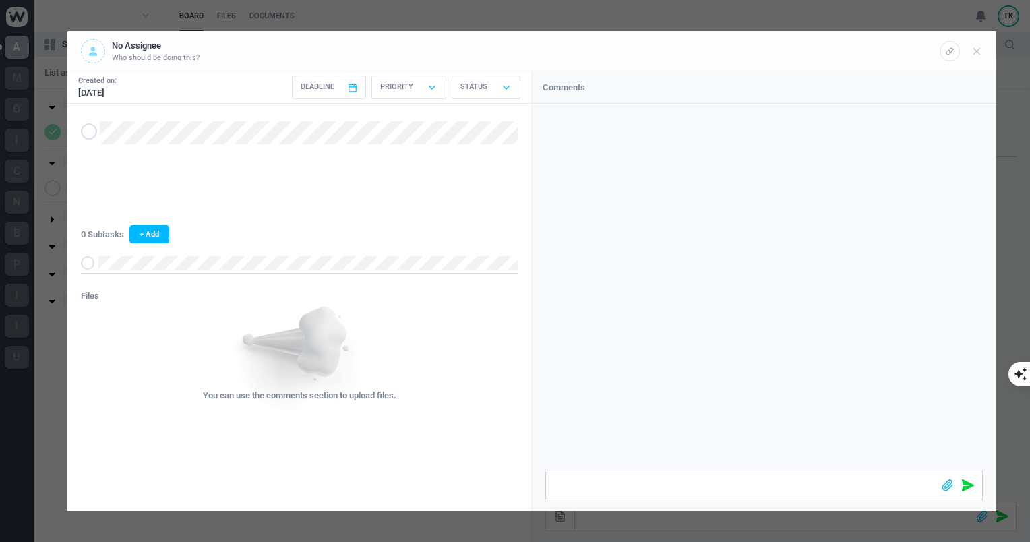
click at [84, 132] on icon at bounding box center [89, 131] width 11 height 9
click at [90, 263] on icon at bounding box center [87, 262] width 9 height 9
click at [976, 48] on icon at bounding box center [976, 51] width 12 height 12
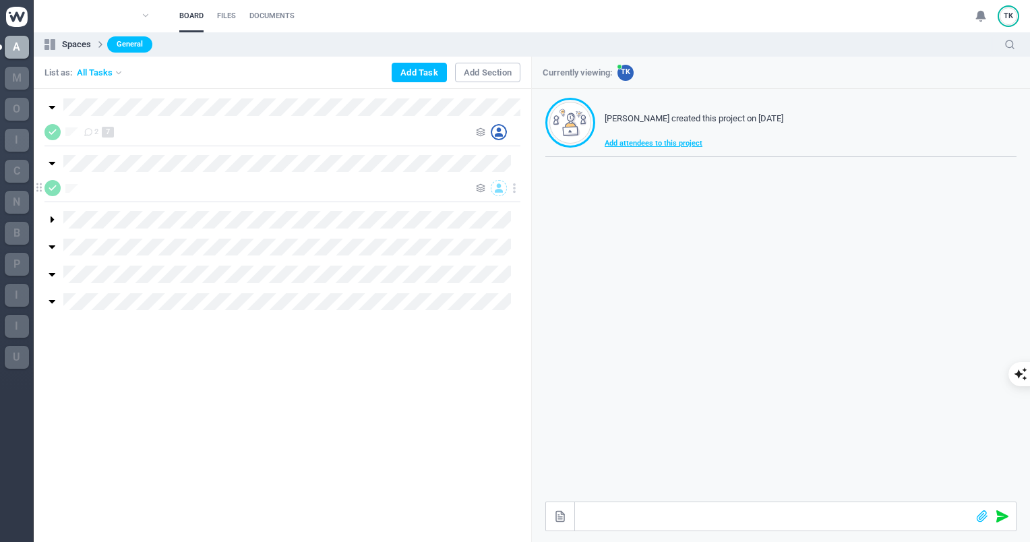
click at [499, 190] on icon at bounding box center [499, 187] width 8 height 9
click at [402, 229] on span "[EMAIL_ADDRESS][DOMAIN_NAME]" at bounding box center [404, 228] width 116 height 22
click at [143, 134] on div "2 7" at bounding box center [276, 132] width 385 height 16
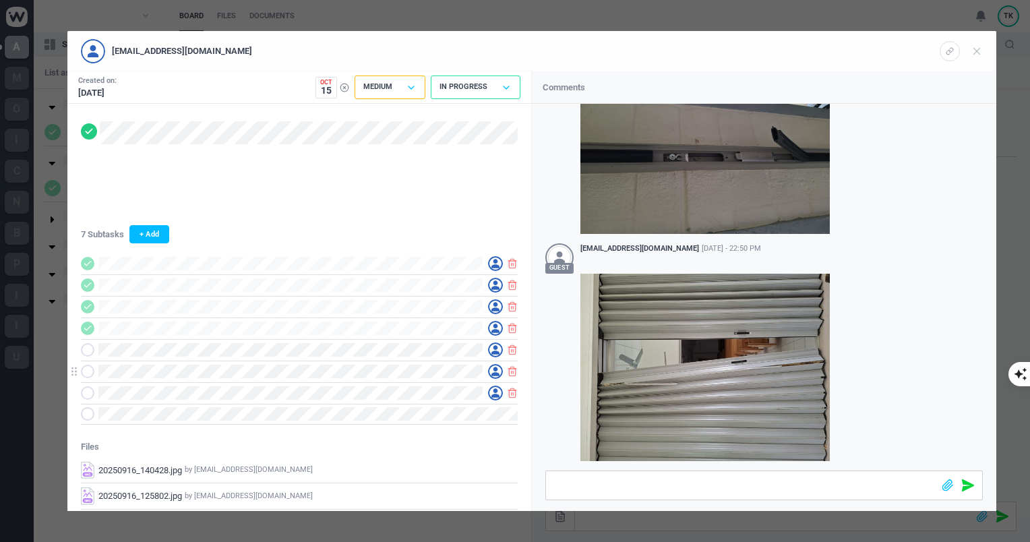
scroll to position [24, 0]
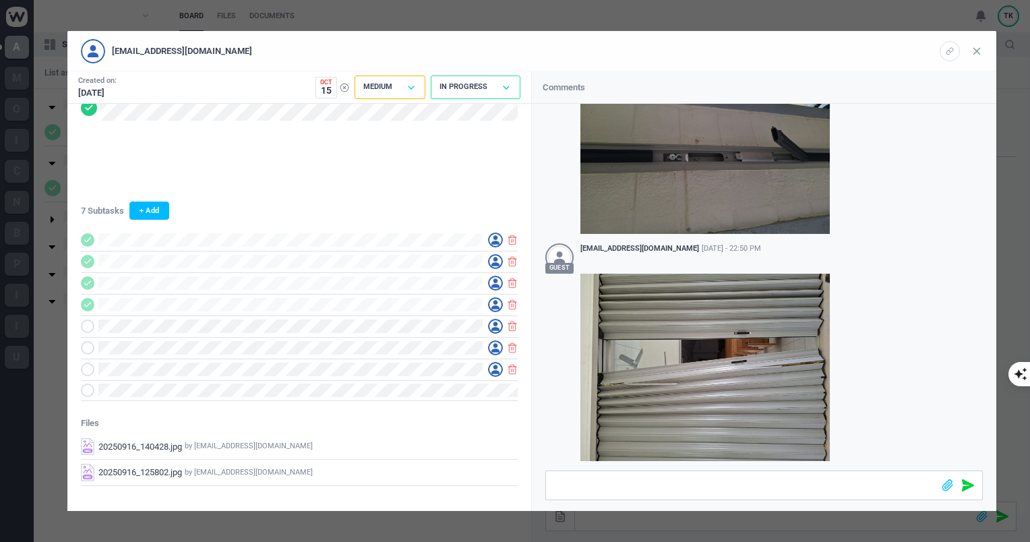
click at [976, 49] on icon at bounding box center [976, 51] width 12 height 12
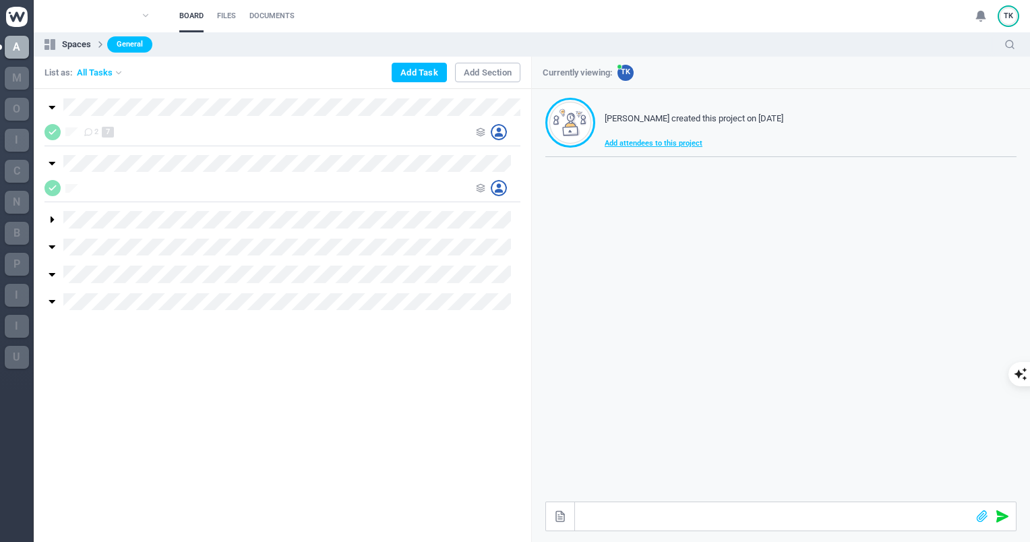
scroll to position [78, 0]
click at [639, 147] on span "Add attendees to this project" at bounding box center [701, 143] width 195 height 11
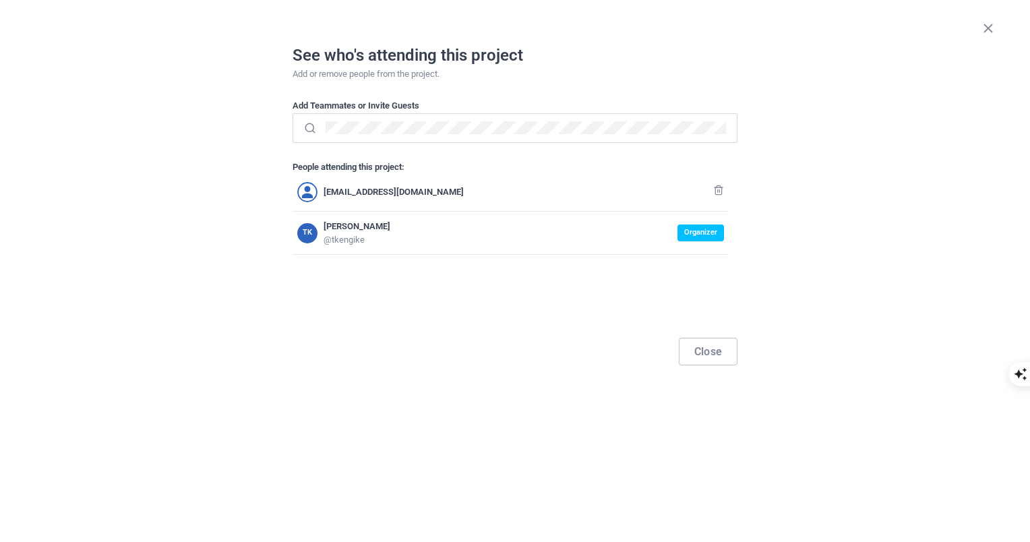
click at [310, 189] on icon at bounding box center [307, 192] width 11 height 12
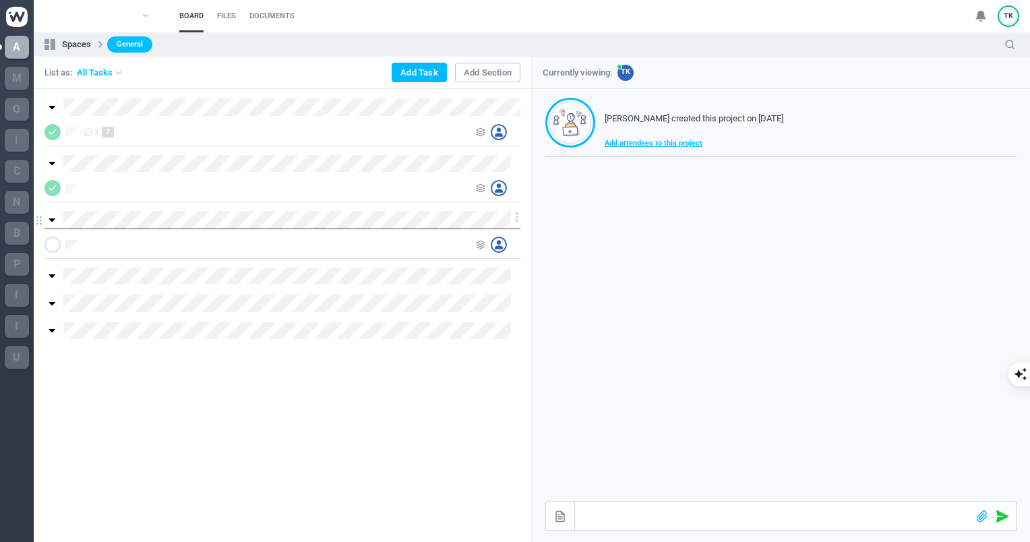
click at [47, 218] on icon at bounding box center [51, 219] width 11 height 11
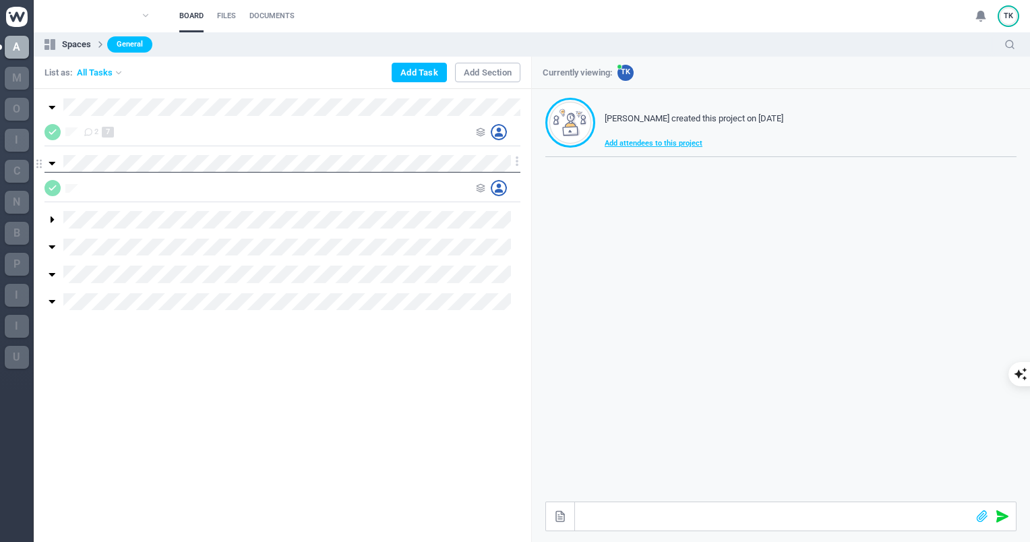
click at [54, 163] on icon at bounding box center [52, 164] width 7 height 4
click at [55, 104] on icon at bounding box center [51, 107] width 11 height 11
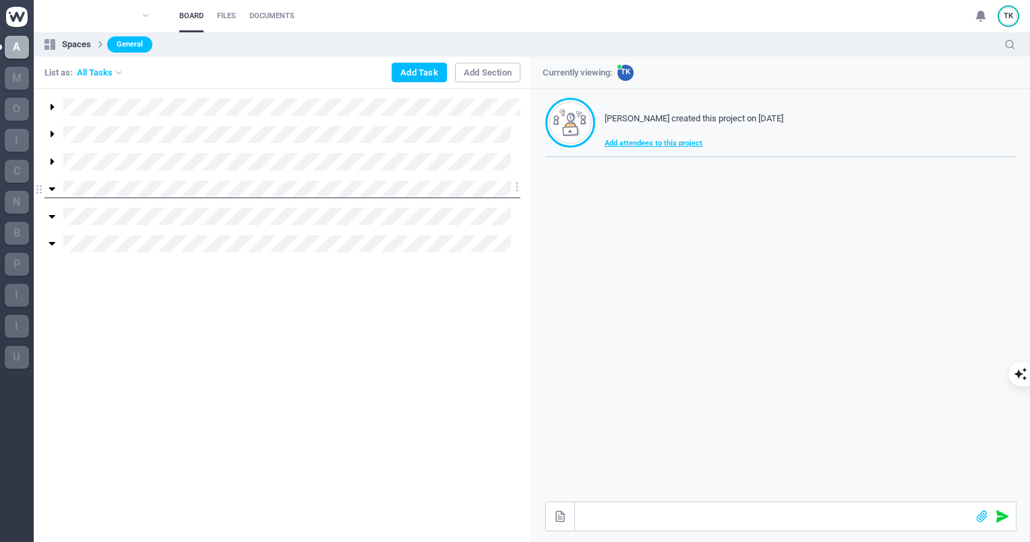
click at [51, 189] on icon at bounding box center [52, 189] width 7 height 4
click at [51, 217] on icon at bounding box center [52, 217] width 7 height 4
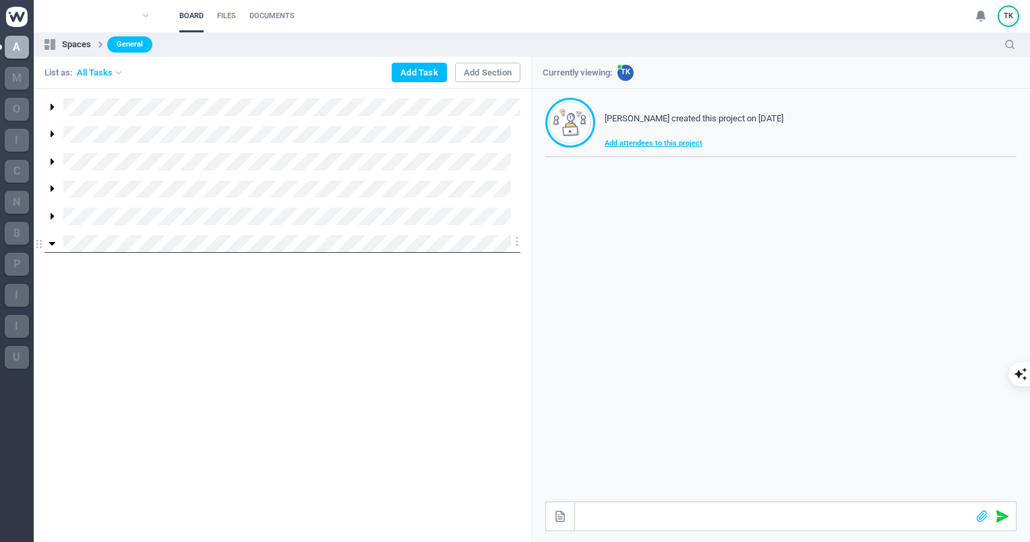
click at [51, 241] on icon at bounding box center [51, 243] width 11 height 11
click at [617, 141] on span "Add attendees to this project" at bounding box center [701, 143] width 195 height 11
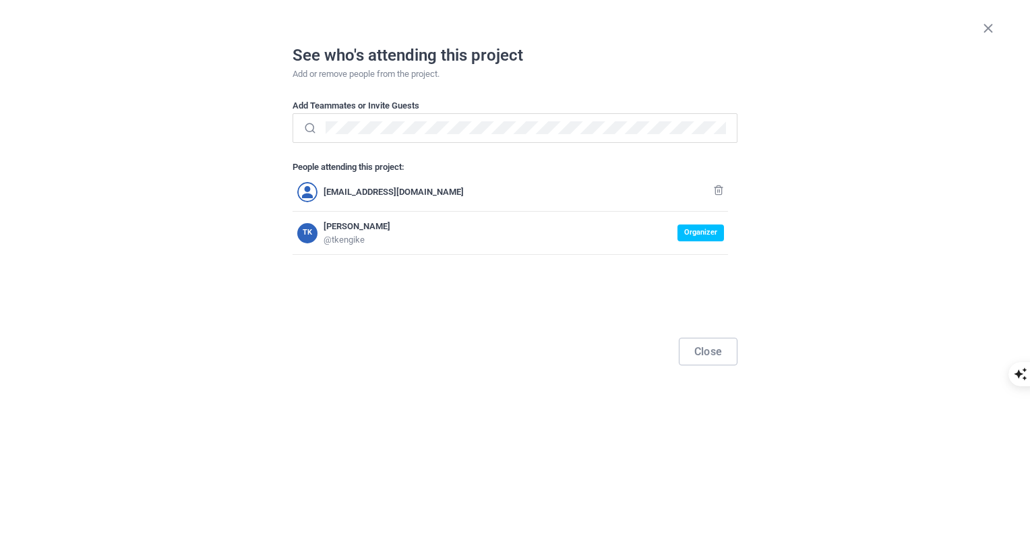
click at [336, 398] on div "Close" at bounding box center [514, 364] width 461 height 71
click at [457, 393] on div "Close" at bounding box center [514, 364] width 461 height 71
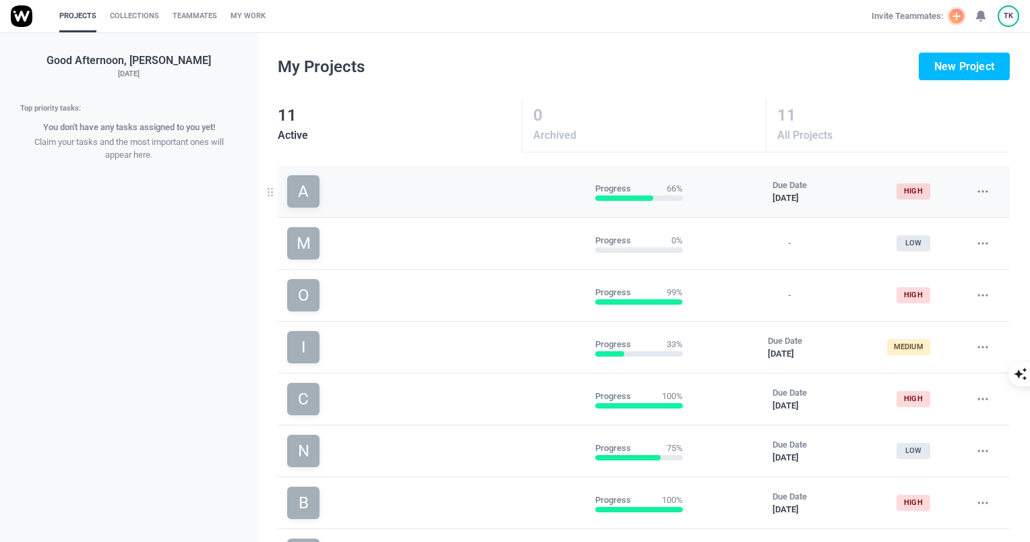
click at [387, 183] on link "A" at bounding box center [435, 191] width 297 height 32
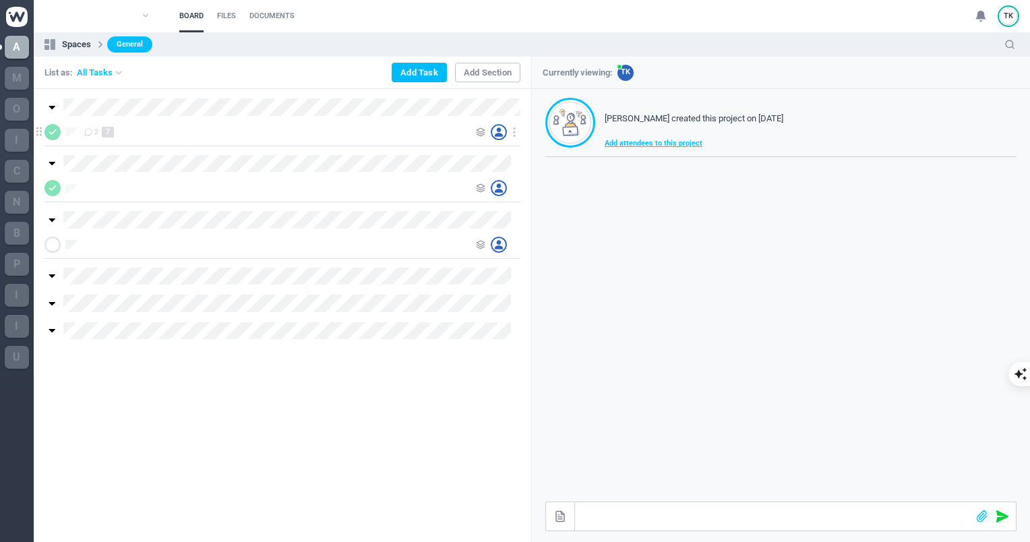
click at [125, 132] on div "2 7" at bounding box center [276, 132] width 385 height 16
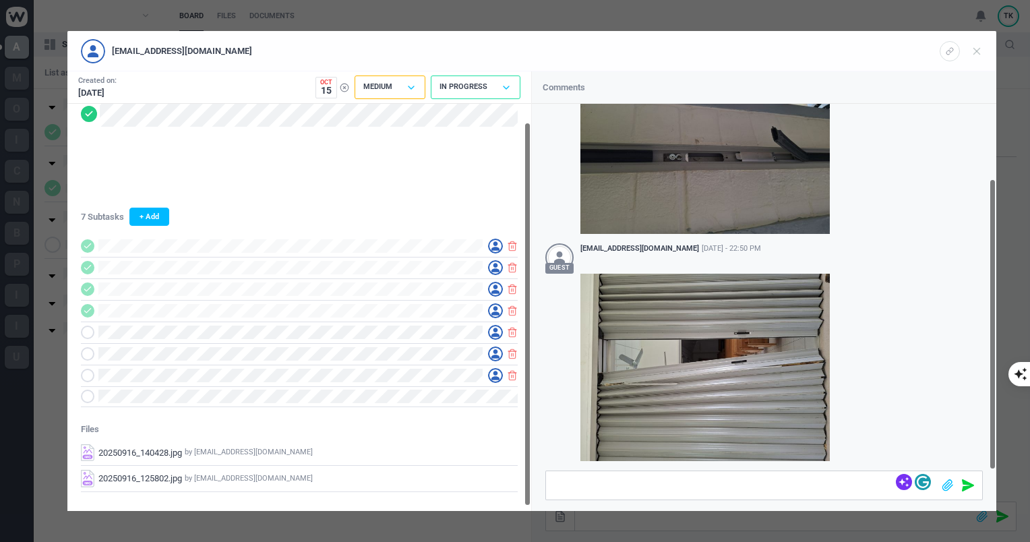
scroll to position [20, 0]
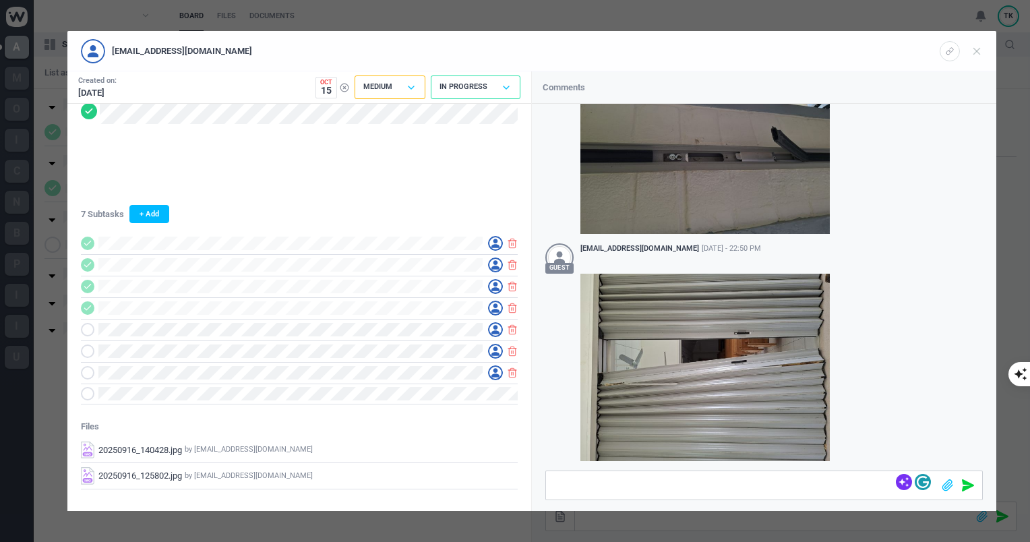
click at [334, 63] on div "[EMAIL_ADDRESS][DOMAIN_NAME]" at bounding box center [510, 51] width 858 height 24
click at [972, 54] on icon at bounding box center [976, 51] width 12 height 12
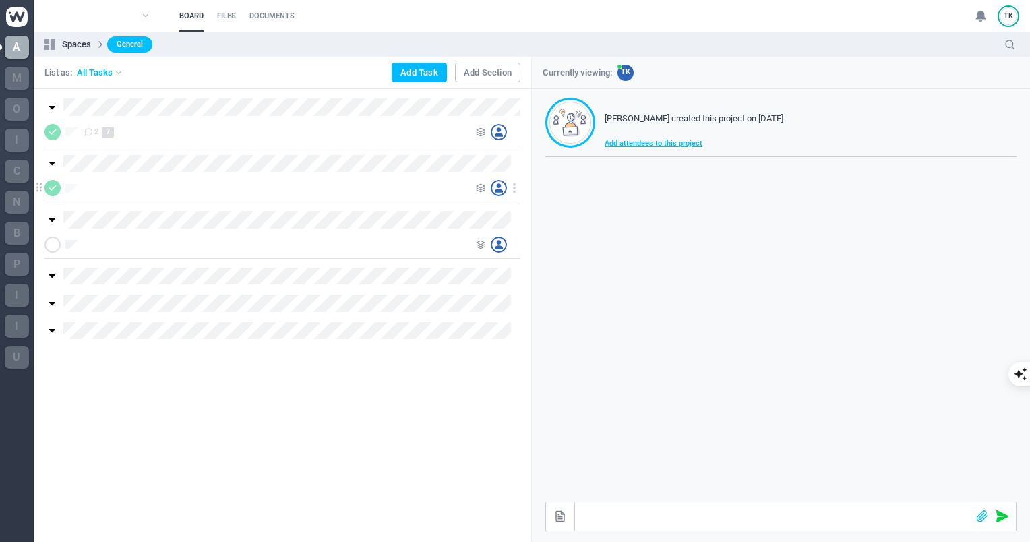
click at [482, 192] on div at bounding box center [498, 188] width 44 height 16
click at [480, 186] on icon at bounding box center [480, 187] width 9 height 9
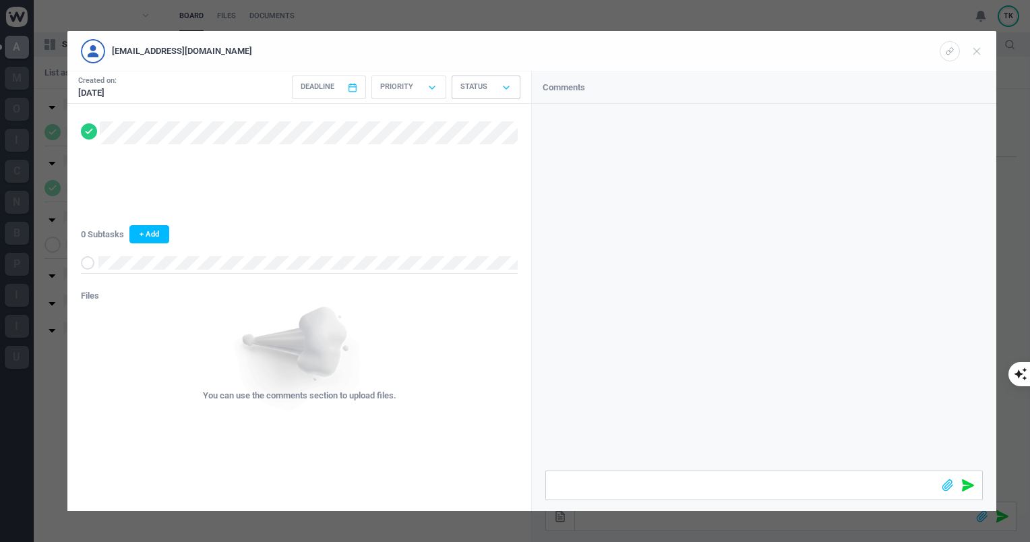
click at [504, 88] on icon at bounding box center [506, 87] width 11 height 11
click at [652, 177] on div at bounding box center [764, 287] width 464 height 367
click at [487, 88] on p "Status" at bounding box center [473, 87] width 27 height 11
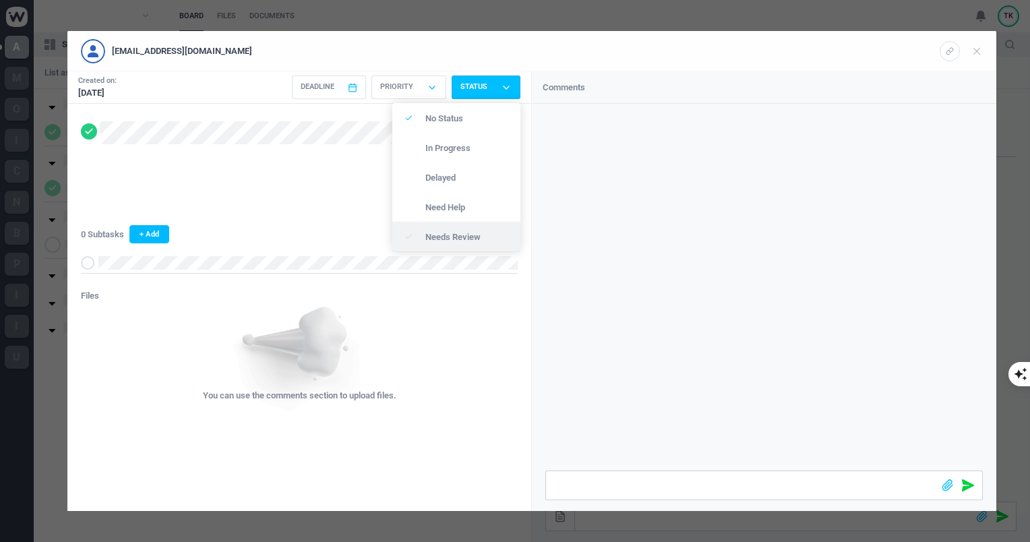
click at [470, 232] on p "Needs Review" at bounding box center [465, 236] width 80 height 9
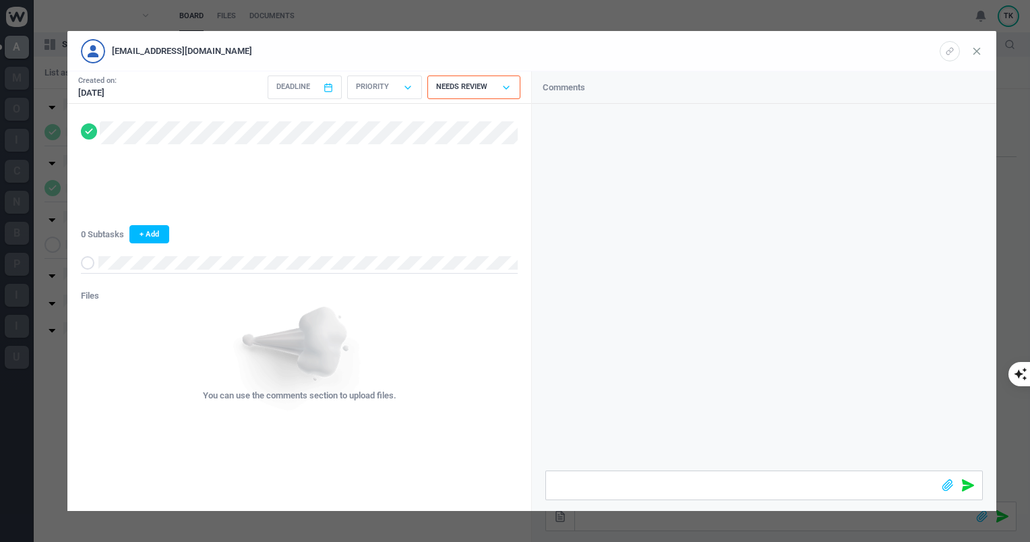
click at [974, 52] on icon at bounding box center [976, 51] width 12 height 12
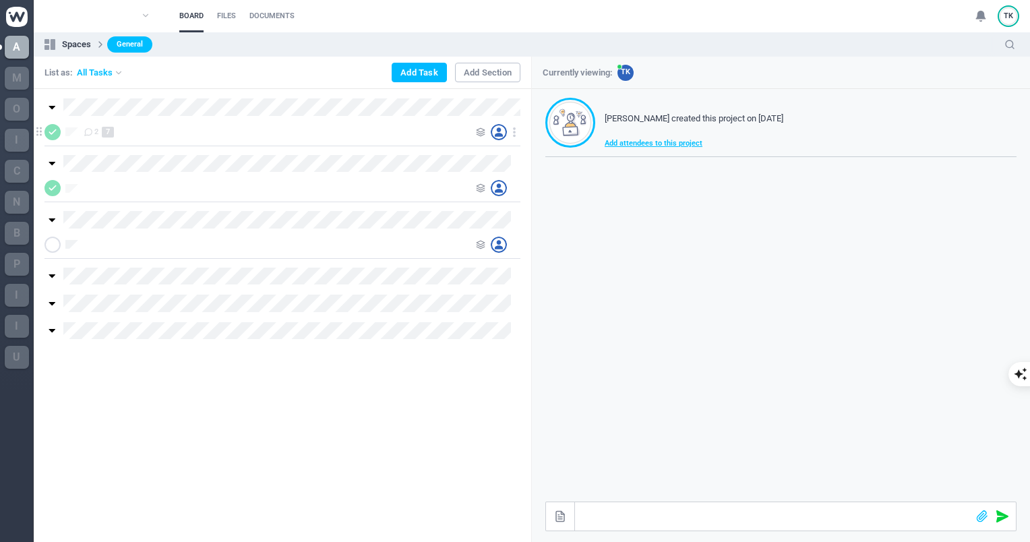
click at [342, 129] on div "2 7" at bounding box center [276, 132] width 385 height 16
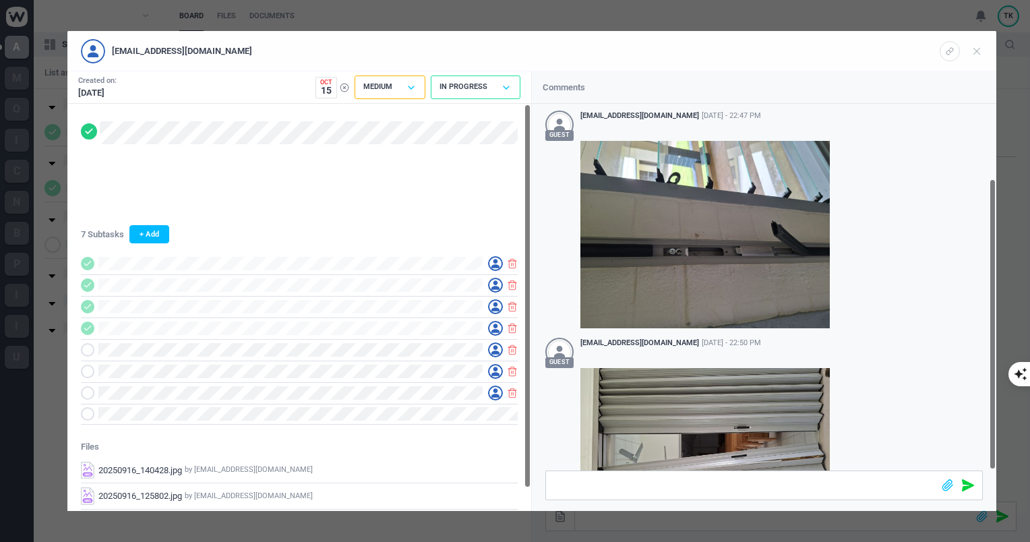
scroll to position [94, 0]
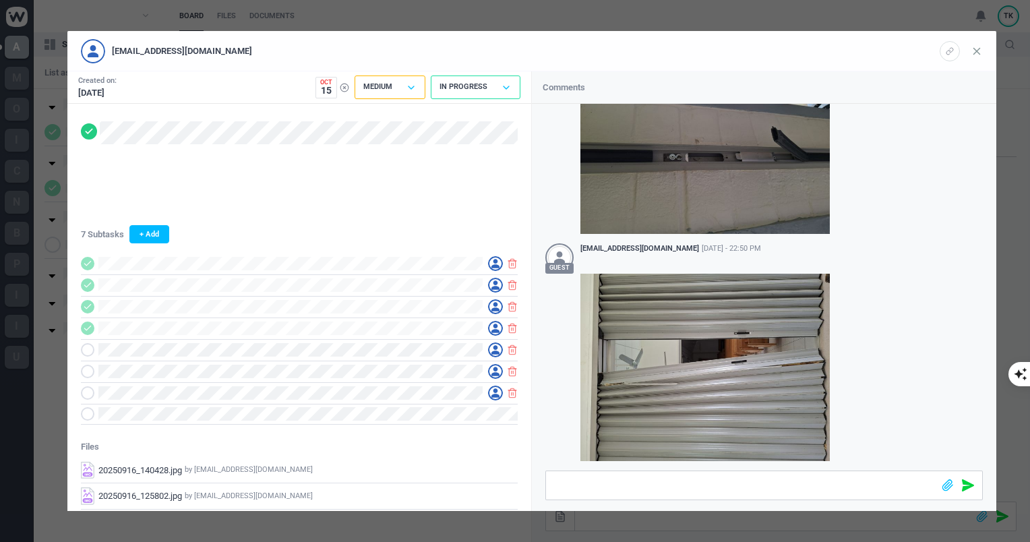
click at [976, 47] on icon at bounding box center [976, 51] width 12 height 12
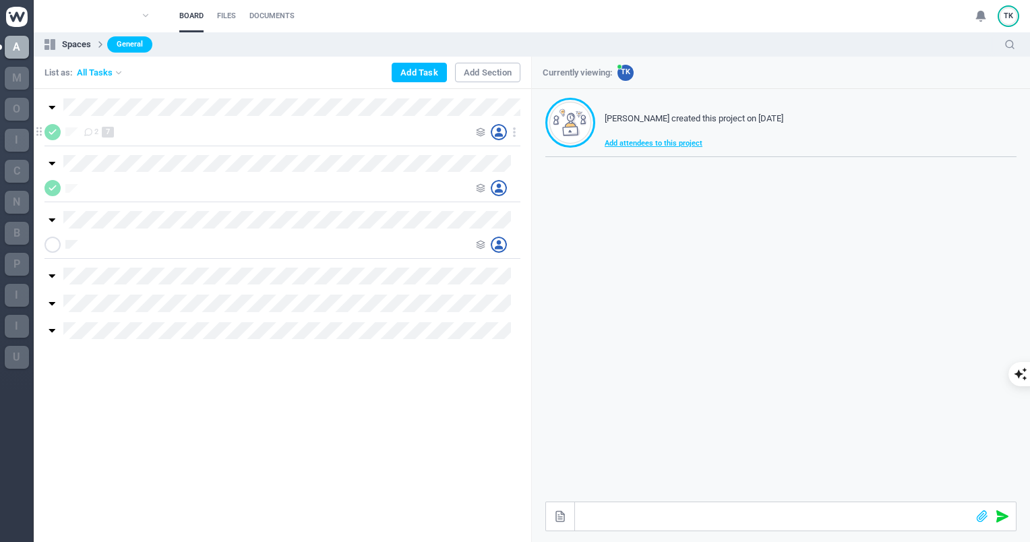
click at [150, 135] on div "2 7" at bounding box center [276, 132] width 385 height 16
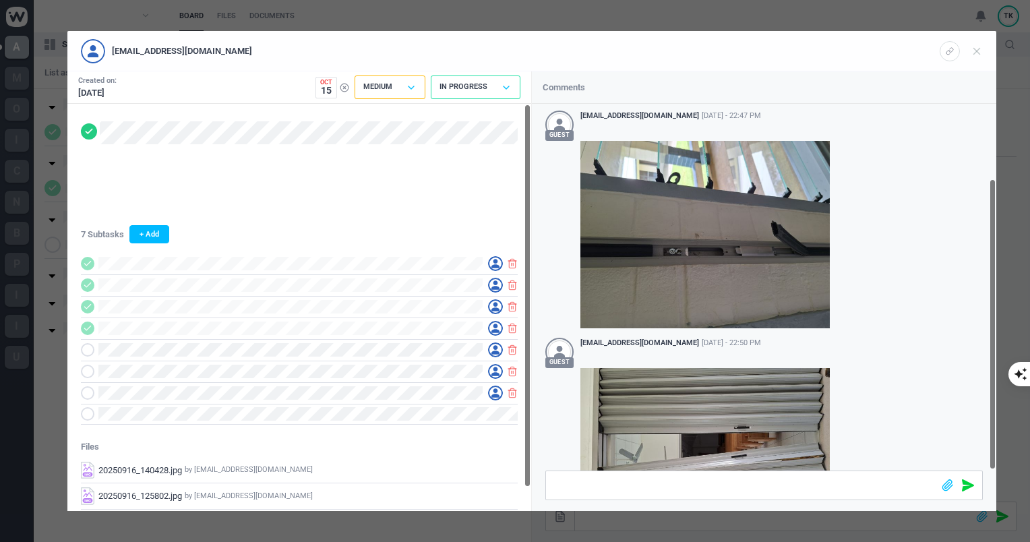
scroll to position [94, 0]
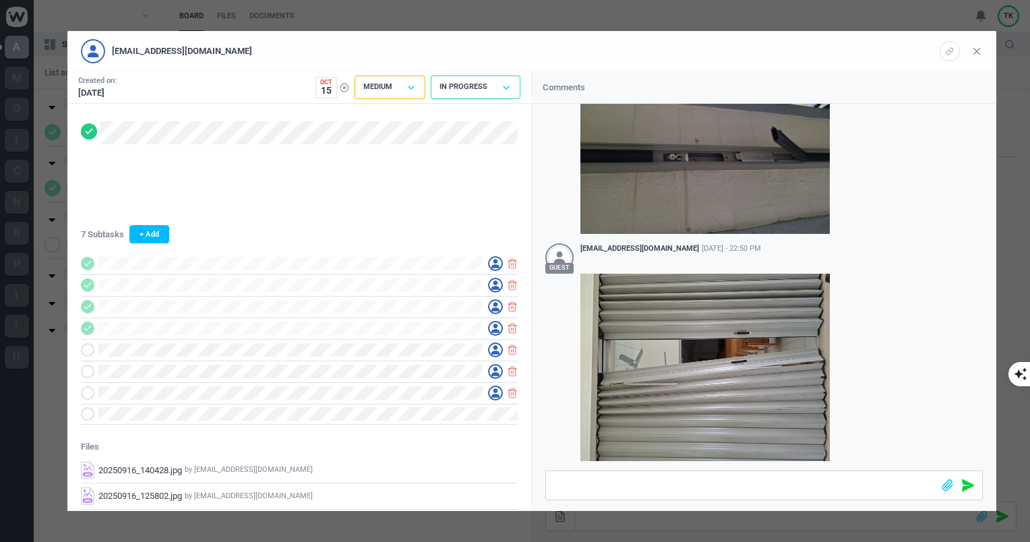
click at [978, 51] on icon at bounding box center [976, 51] width 12 height 12
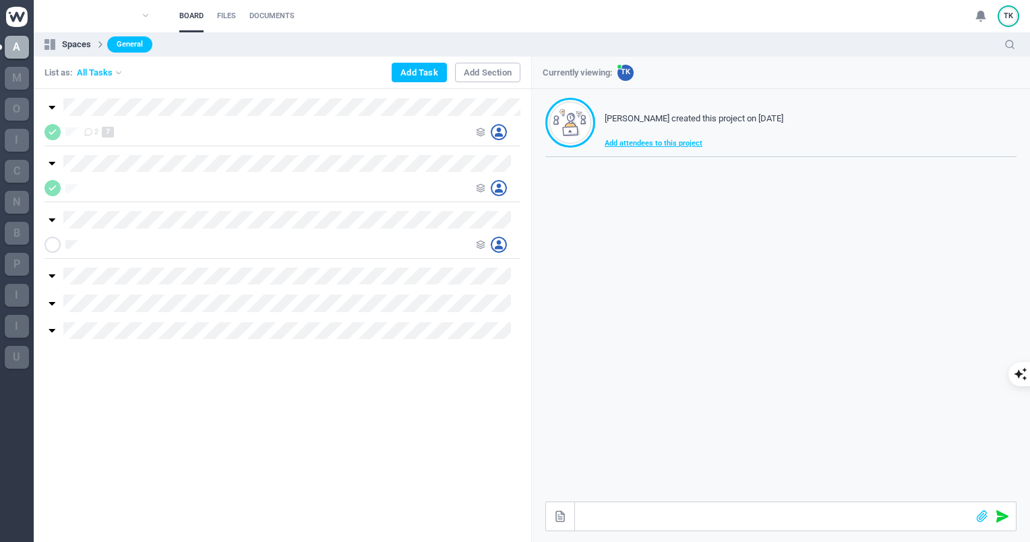
scroll to position [78, 0]
click at [516, 274] on use at bounding box center [516, 274] width 1 height 8
click at [54, 278] on icon at bounding box center [51, 275] width 11 height 11
click at [423, 75] on button "Add Task" at bounding box center [420, 72] width 54 height 18
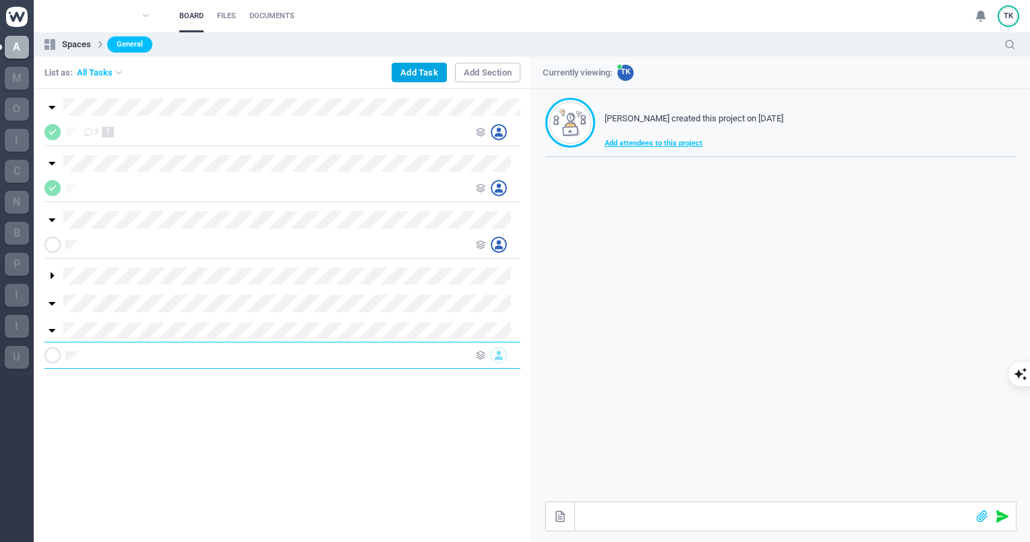
scroll to position [0, 0]
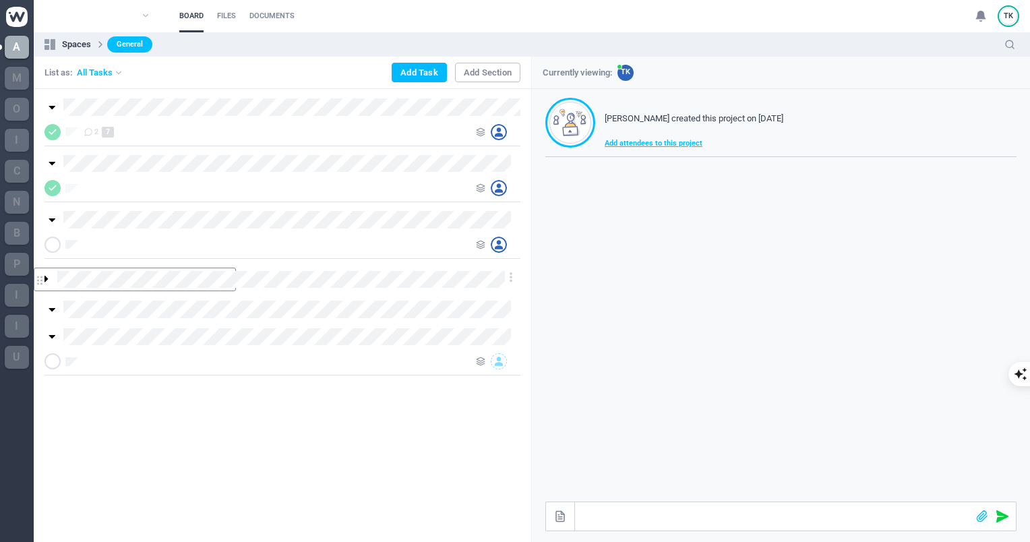
click at [37, 276] on icon at bounding box center [39, 280] width 5 height 9
click at [428, 69] on button "Add Task" at bounding box center [420, 72] width 54 height 18
click at [51, 275] on icon at bounding box center [53, 275] width 4 height 7
click at [416, 73] on button "Add Task" at bounding box center [420, 72] width 54 height 18
click at [479, 406] on use at bounding box center [480, 409] width 8 height 8
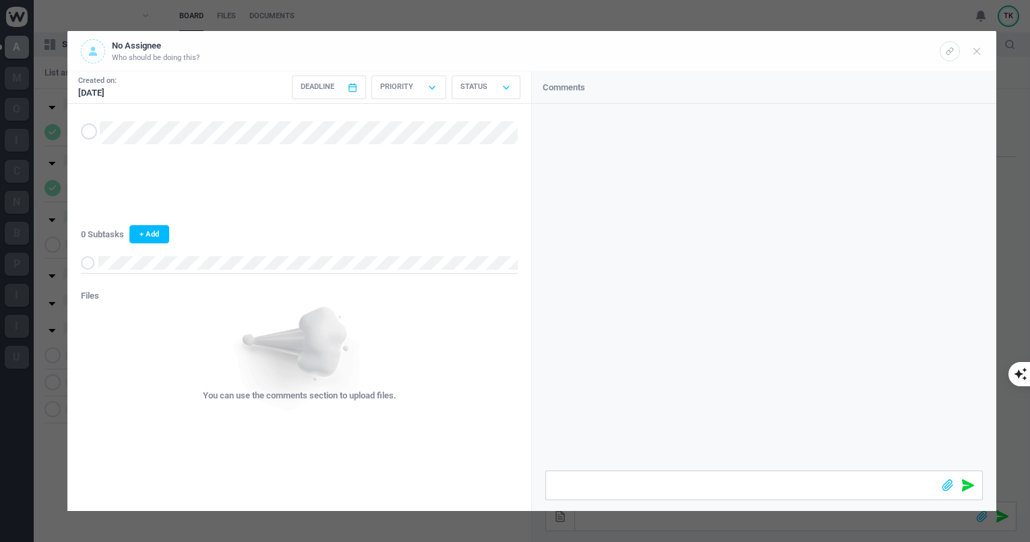
click at [984, 53] on header "No Assignee Who should be doing this?" at bounding box center [531, 51] width 928 height 40
click at [976, 51] on use at bounding box center [977, 51] width 6 height 6
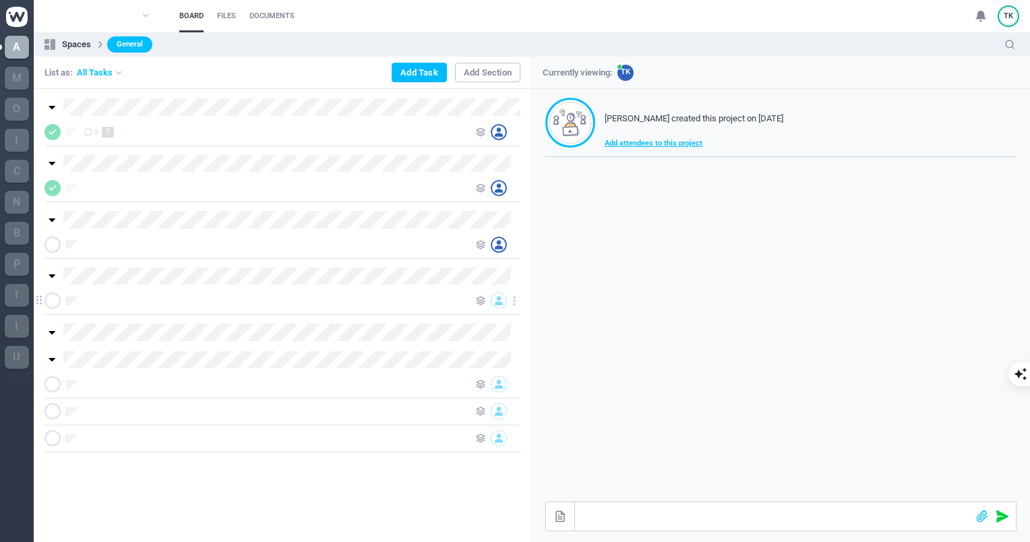
click at [119, 290] on div at bounding box center [282, 300] width 476 height 27
click at [119, 300] on div at bounding box center [276, 300] width 385 height 16
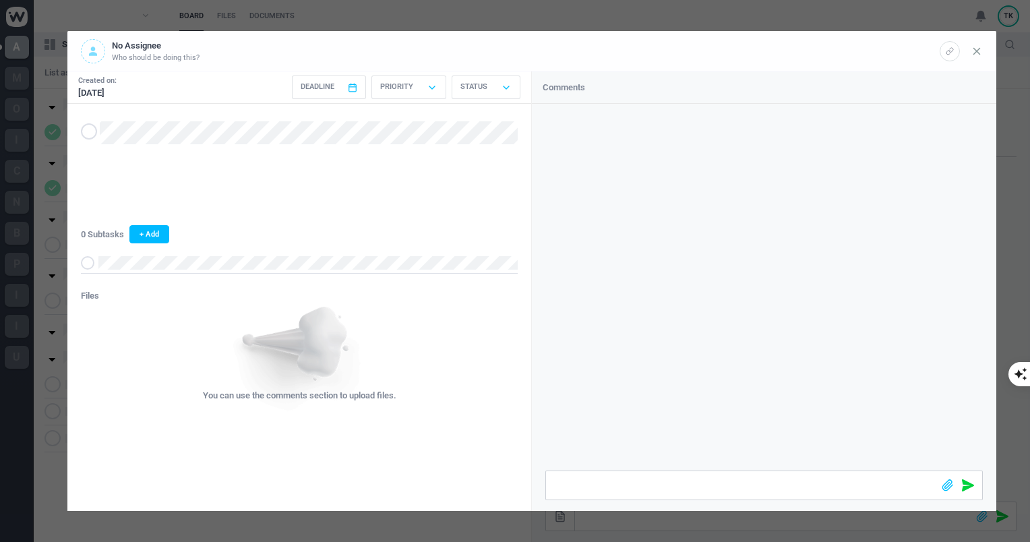
click at [976, 49] on icon at bounding box center [976, 51] width 12 height 12
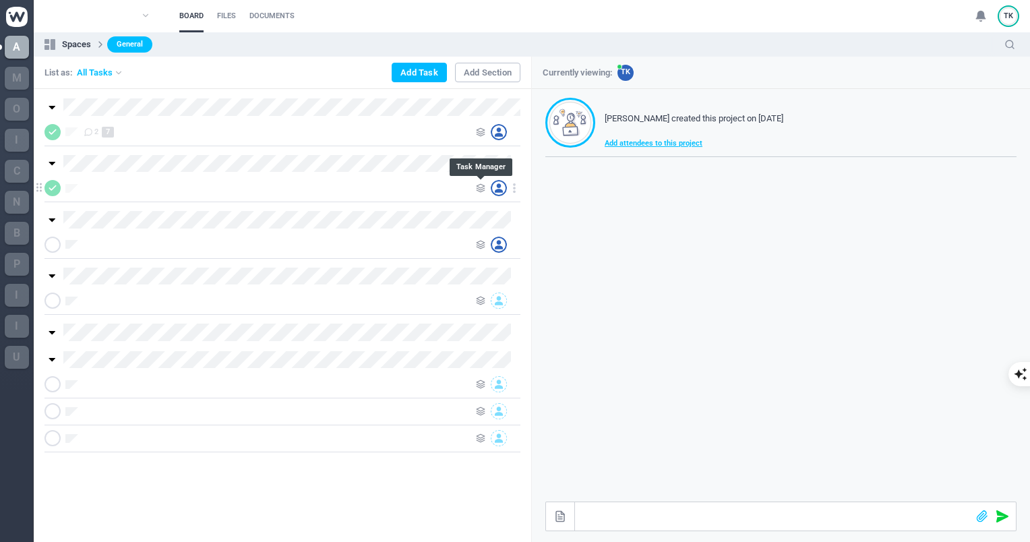
click at [476, 191] on icon at bounding box center [480, 187] width 9 height 9
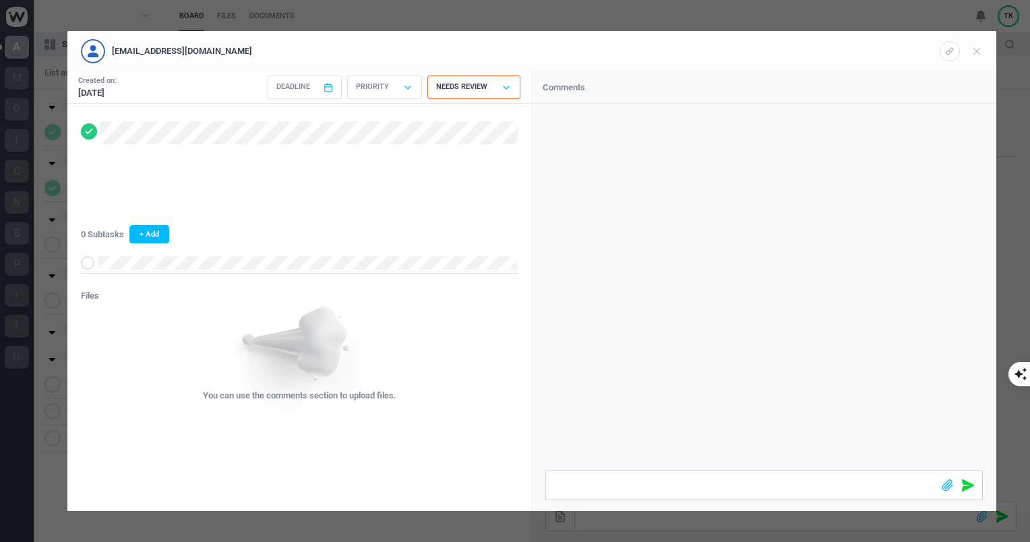
click at [54, 181] on div "[EMAIL_ADDRESS][DOMAIN_NAME] Created on: [DATE] Deadline < [DATE] > Sun Mon Tue…" at bounding box center [515, 271] width 1030 height 542
click at [981, 54] on icon at bounding box center [976, 51] width 12 height 12
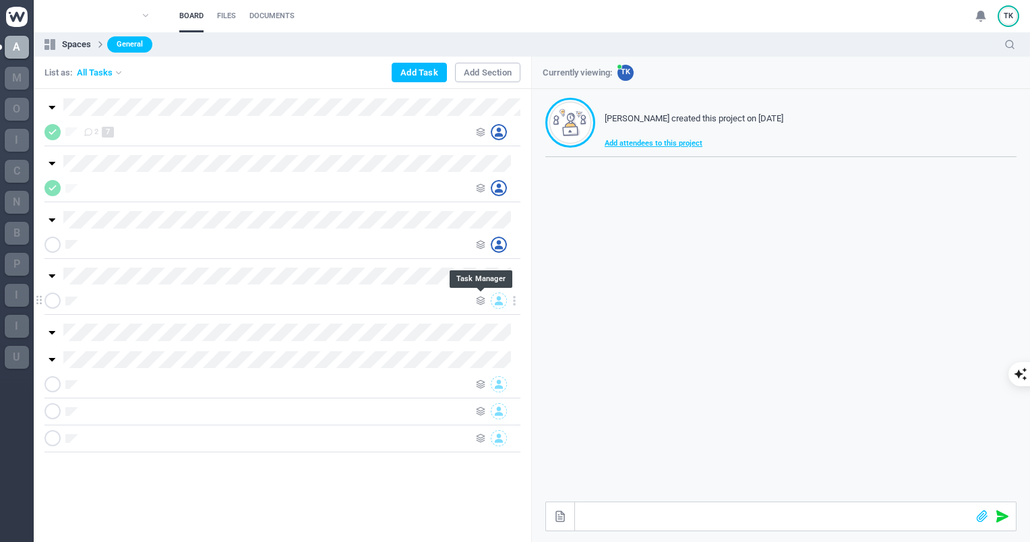
click at [480, 300] on icon at bounding box center [480, 300] width 9 height 9
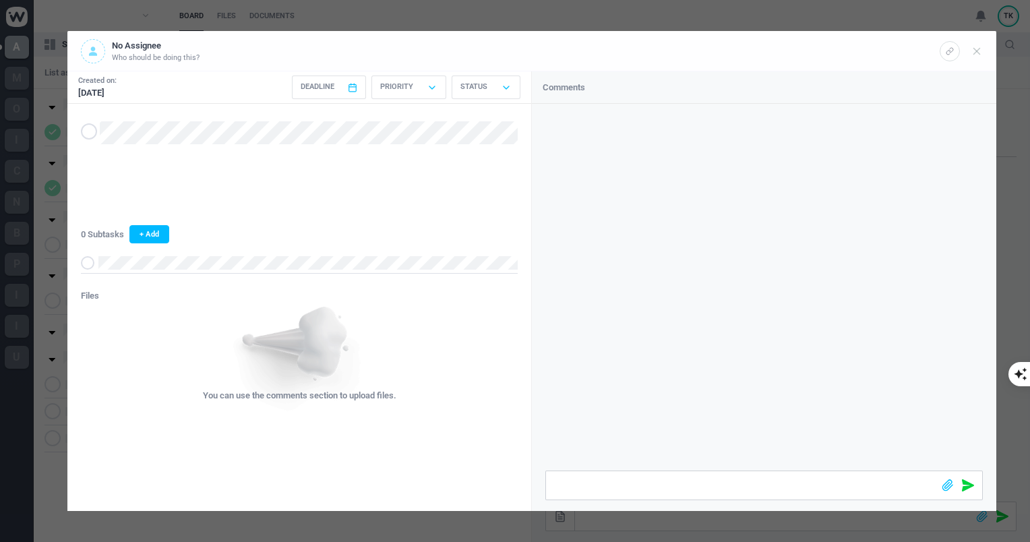
click at [91, 125] on span at bounding box center [89, 131] width 16 height 16
click at [356, 91] on use at bounding box center [352, 88] width 7 height 8
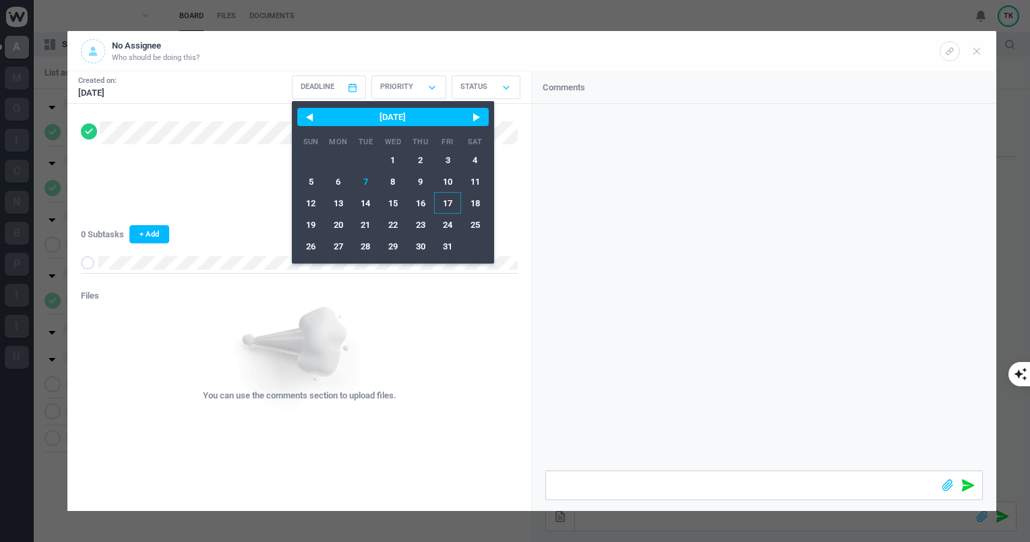
click at [453, 208] on span "17" at bounding box center [448, 203] width 28 height 22
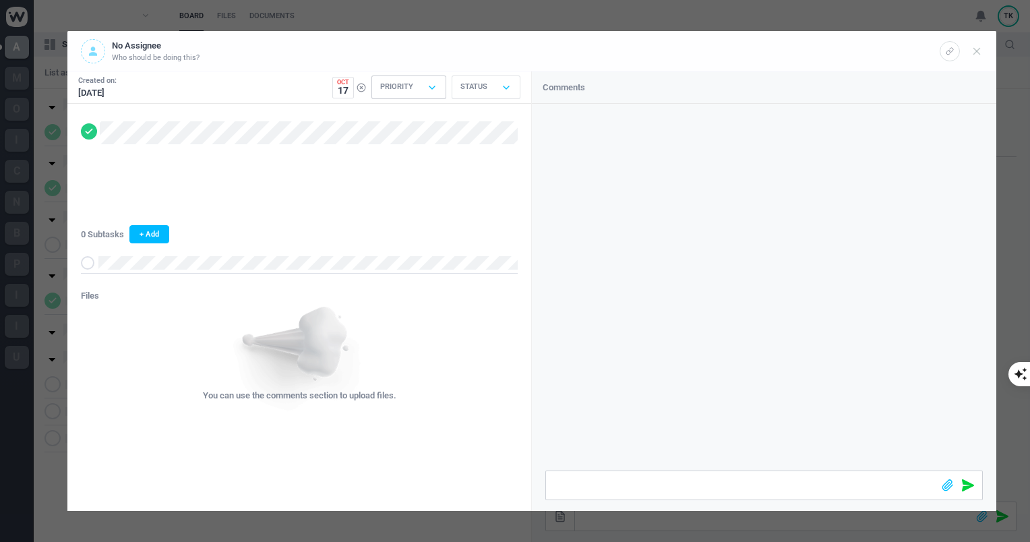
click at [435, 86] on use at bounding box center [431, 87] width 5 height 3
click at [387, 146] on p "Low" at bounding box center [393, 148] width 80 height 9
click at [501, 80] on div "Status" at bounding box center [485, 87] width 69 height 24
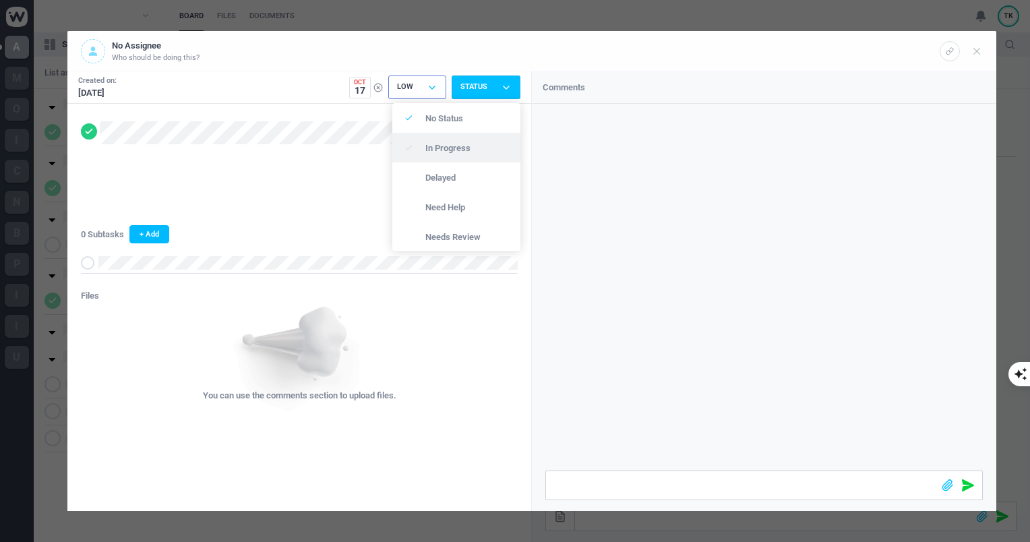
click at [445, 151] on p "In Progress" at bounding box center [465, 148] width 80 height 9
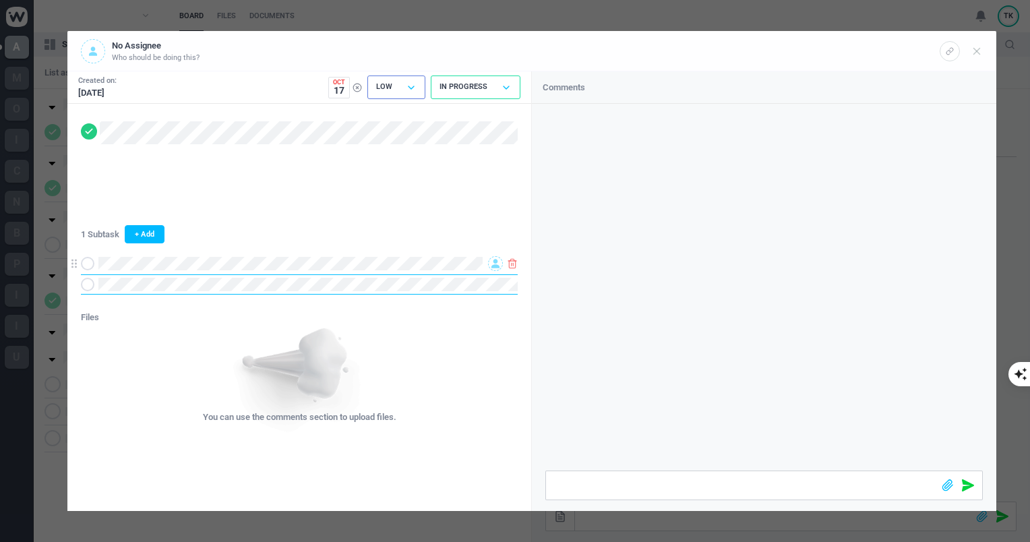
click at [493, 261] on icon at bounding box center [495, 263] width 8 height 9
click at [377, 304] on span "[EMAIL_ADDRESS][DOMAIN_NAME]" at bounding box center [402, 305] width 116 height 22
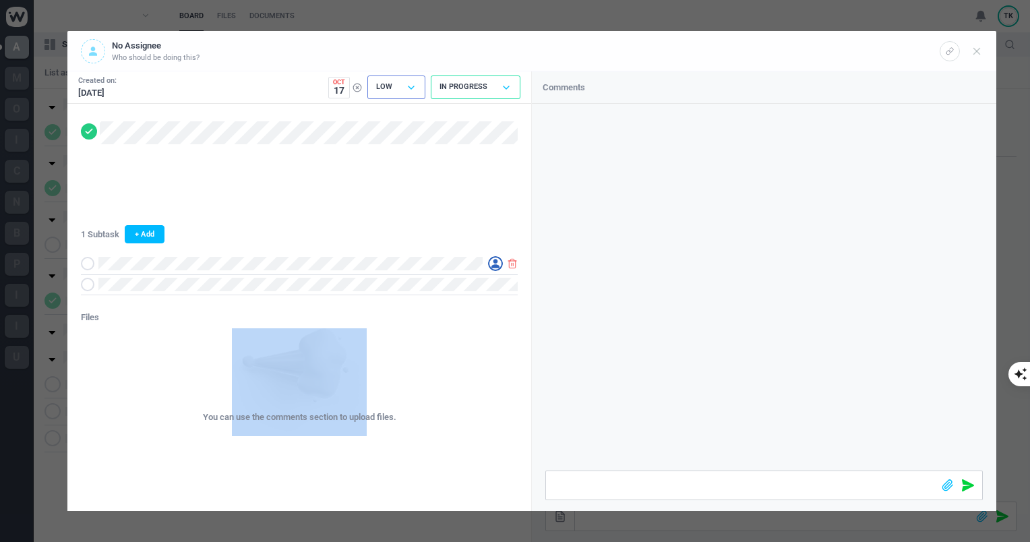
click at [377, 304] on div "1 Subtask + Add Files You can use the comments section to upload files." at bounding box center [299, 263] width 464 height 319
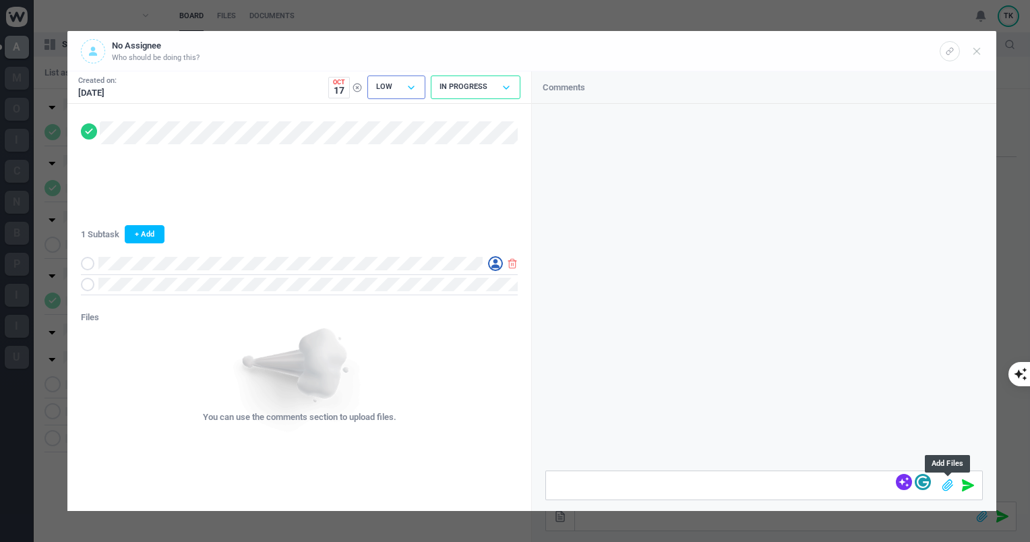
click at [943, 484] on icon at bounding box center [948, 485] width 10 height 10
click at [957, 455] on span at bounding box center [951, 455] width 20 height 28
click at [968, 457] on icon at bounding box center [967, 455] width 12 height 12
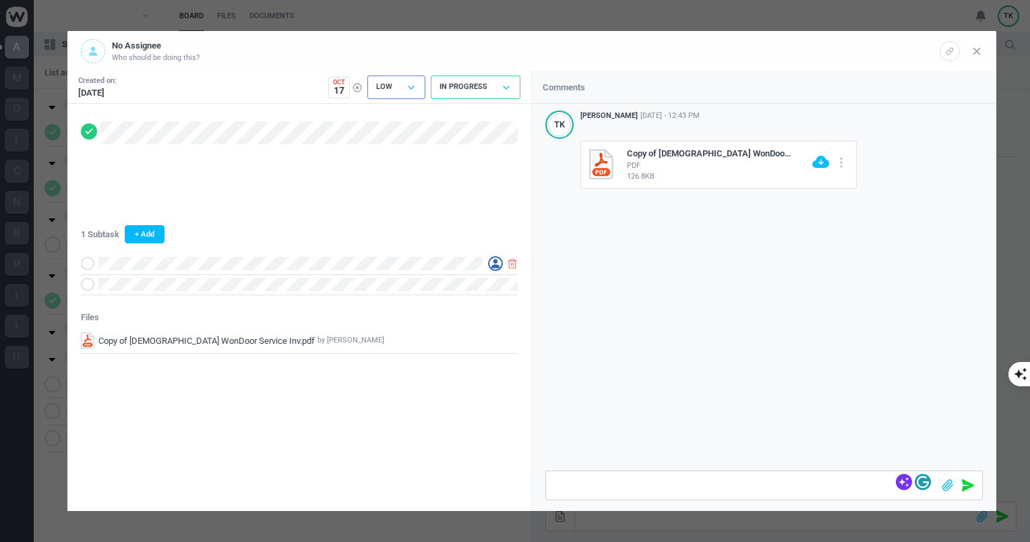
click at [977, 51] on use at bounding box center [977, 51] width 6 height 6
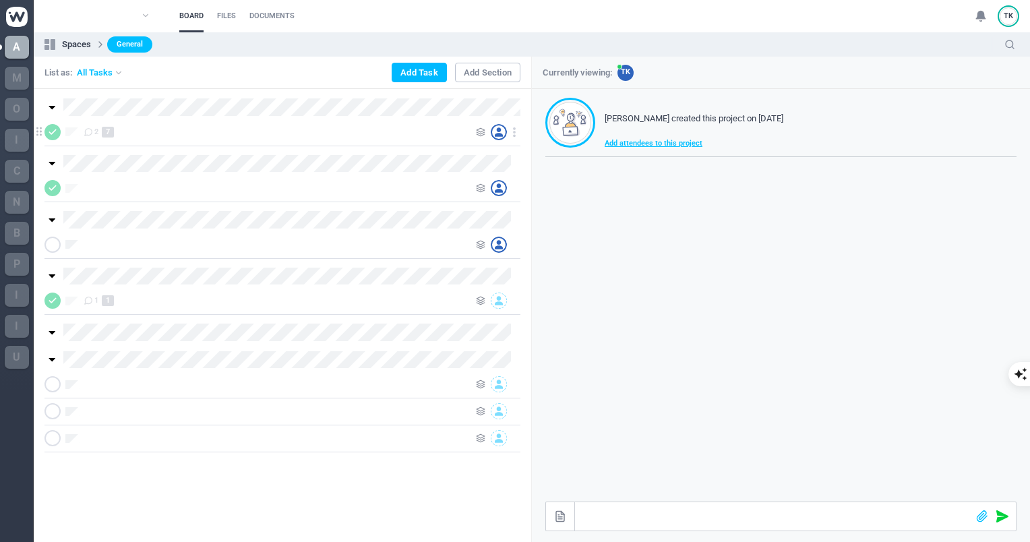
click at [166, 135] on div "2 7" at bounding box center [276, 132] width 385 height 16
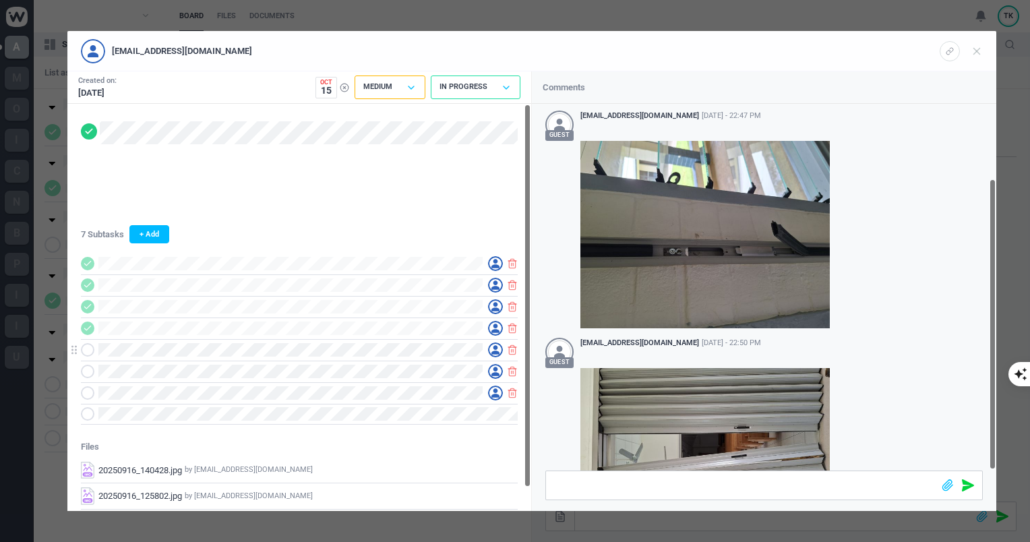
scroll to position [94, 0]
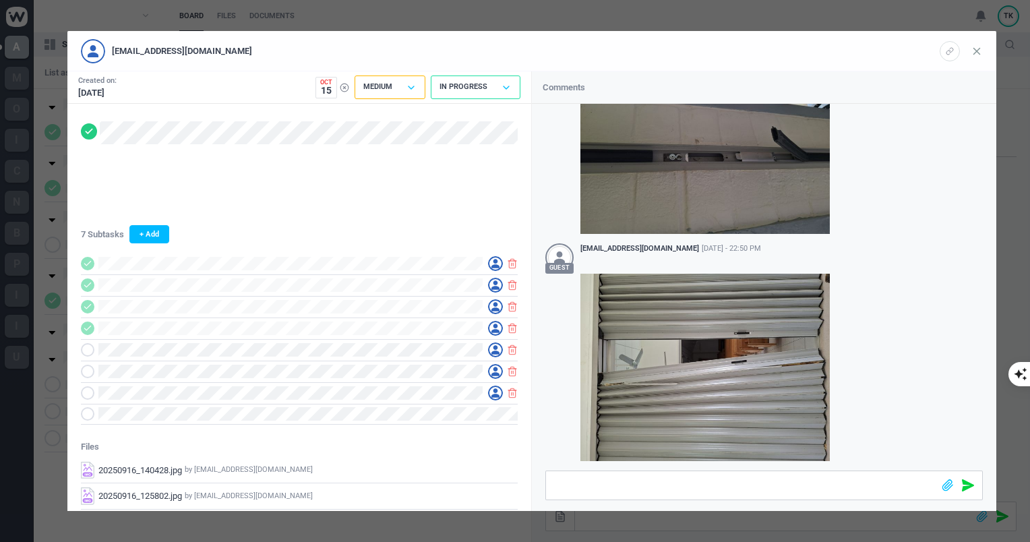
click at [978, 49] on icon at bounding box center [976, 51] width 12 height 12
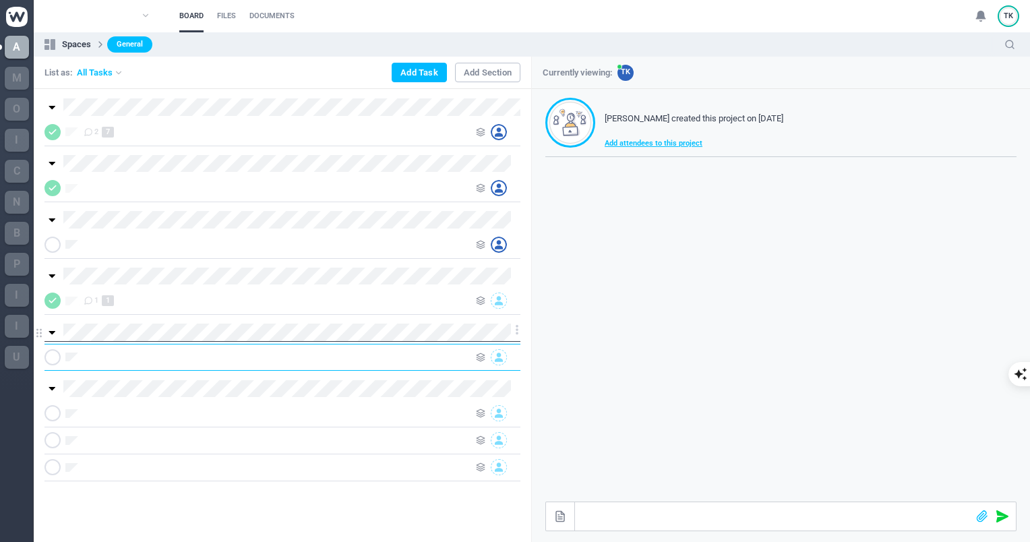
scroll to position [0, 0]
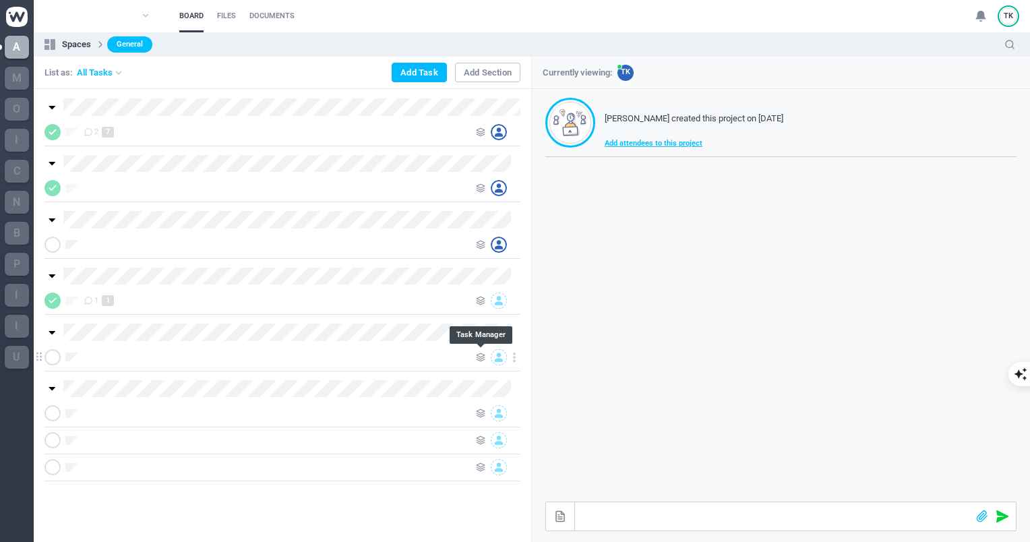
click at [480, 354] on icon at bounding box center [480, 356] width 9 height 9
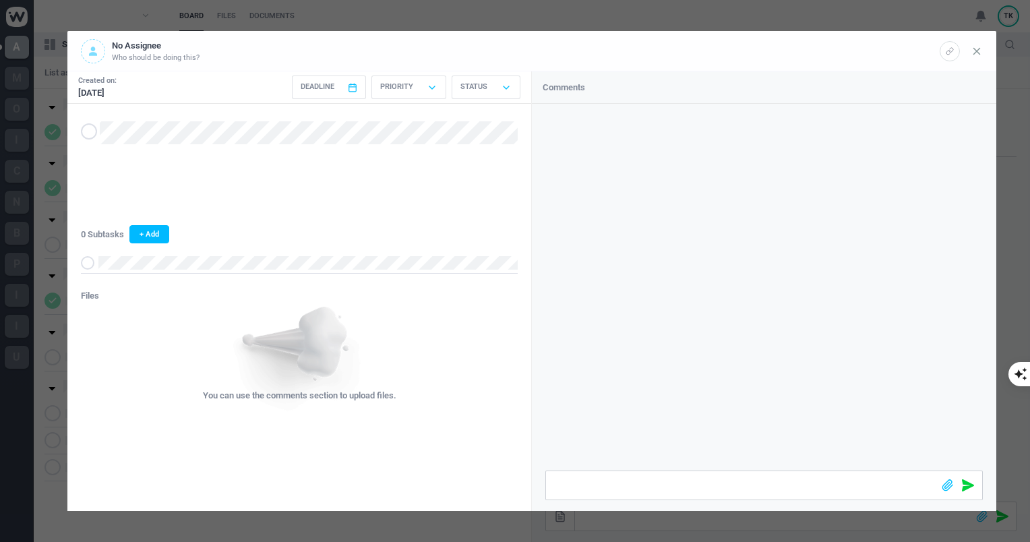
click at [978, 50] on icon at bounding box center [976, 51] width 12 height 12
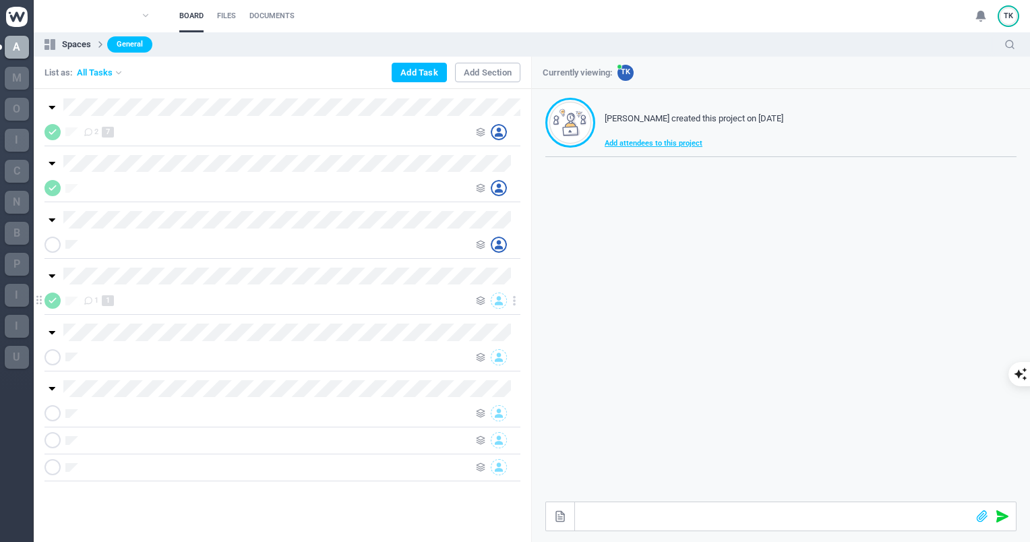
click at [496, 300] on icon at bounding box center [499, 300] width 8 height 9
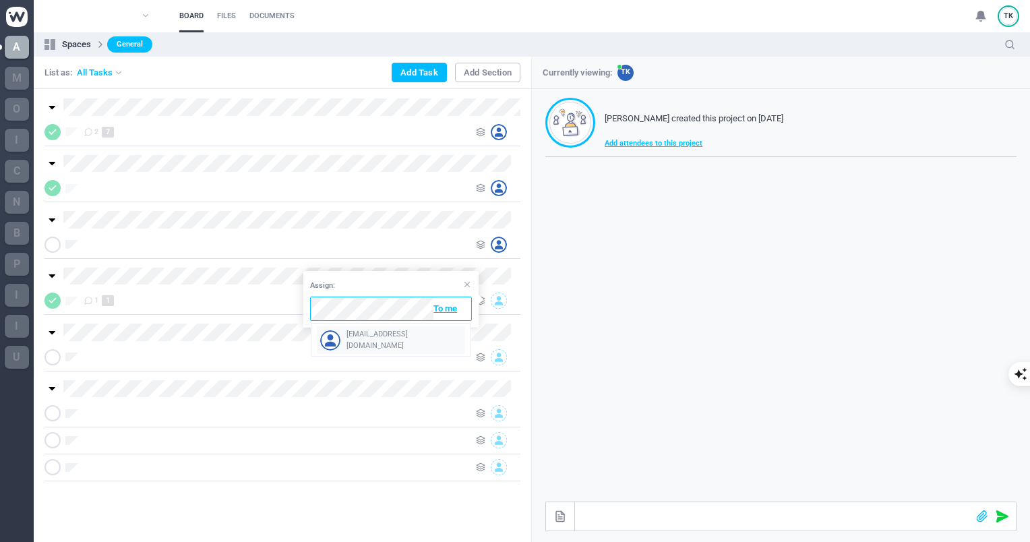
click at [398, 342] on span "[EMAIL_ADDRESS][DOMAIN_NAME]" at bounding box center [404, 340] width 116 height 22
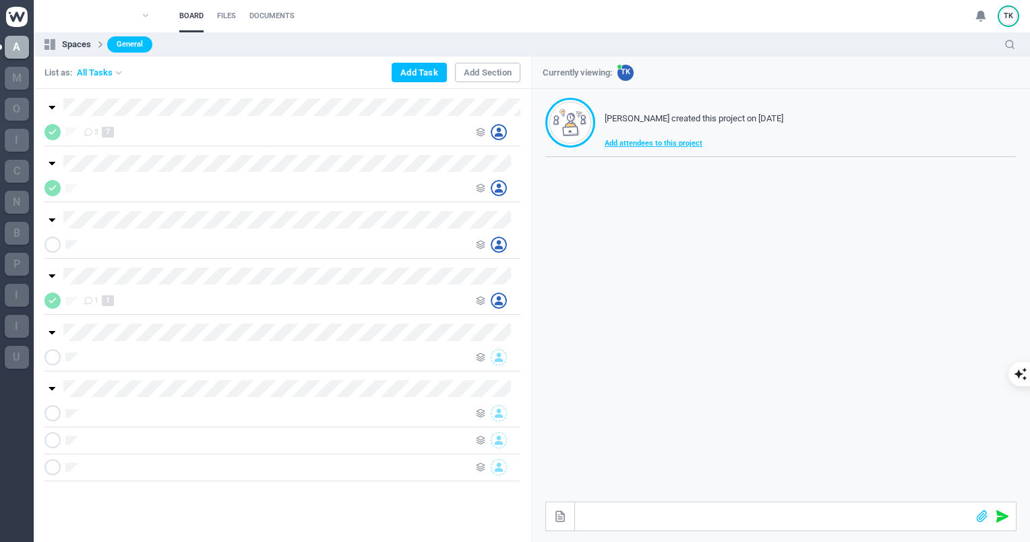
click at [398, 344] on div at bounding box center [282, 357] width 476 height 27
click at [206, 131] on div "2 7" at bounding box center [276, 132] width 385 height 16
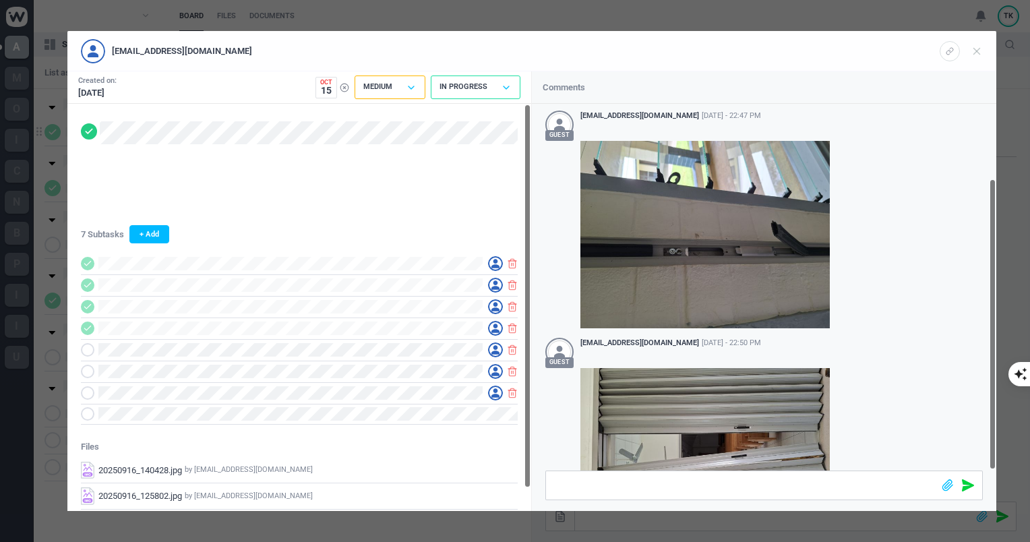
scroll to position [94, 0]
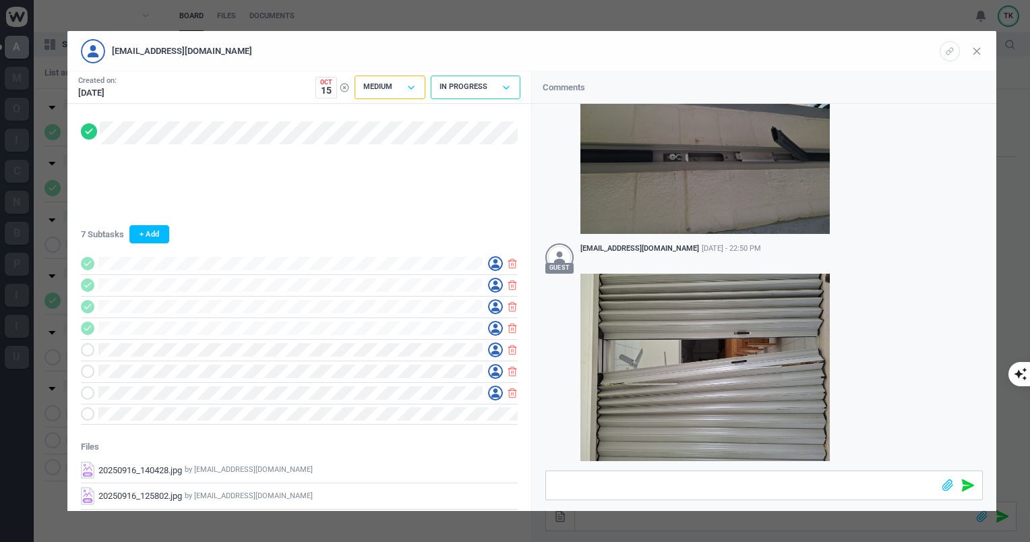
click at [971, 51] on icon at bounding box center [976, 51] width 12 height 12
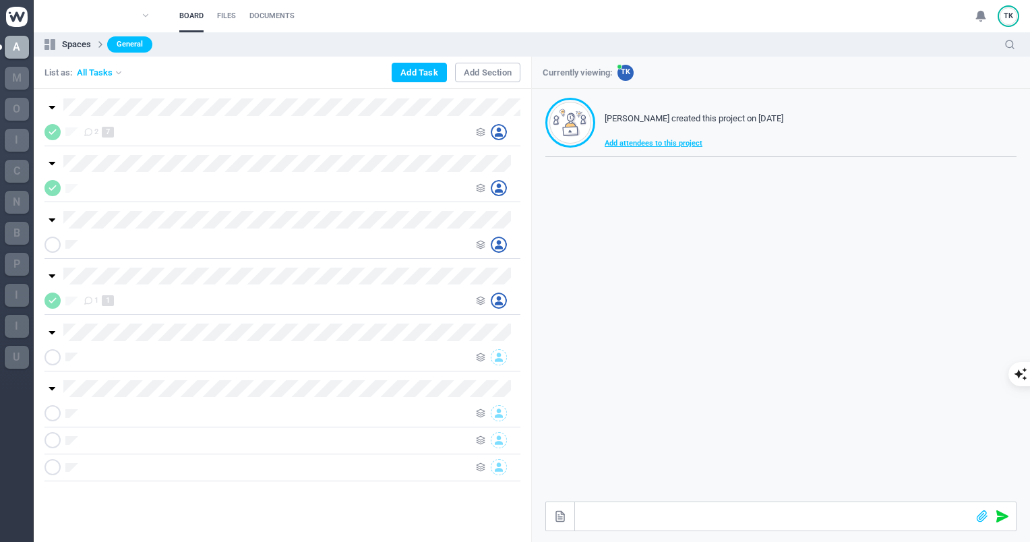
scroll to position [78, 0]
click at [245, 133] on div "2 7" at bounding box center [276, 132] width 385 height 16
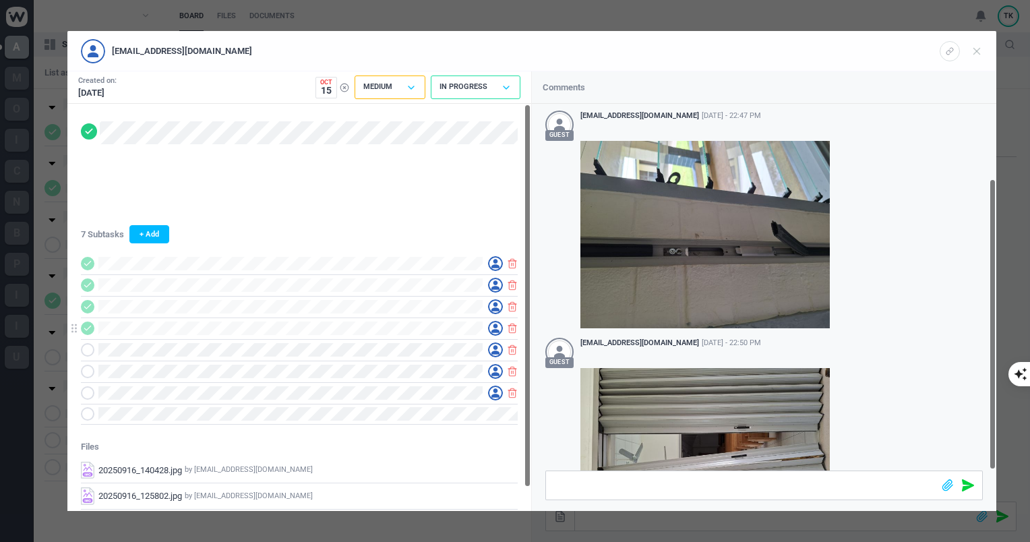
scroll to position [94, 0]
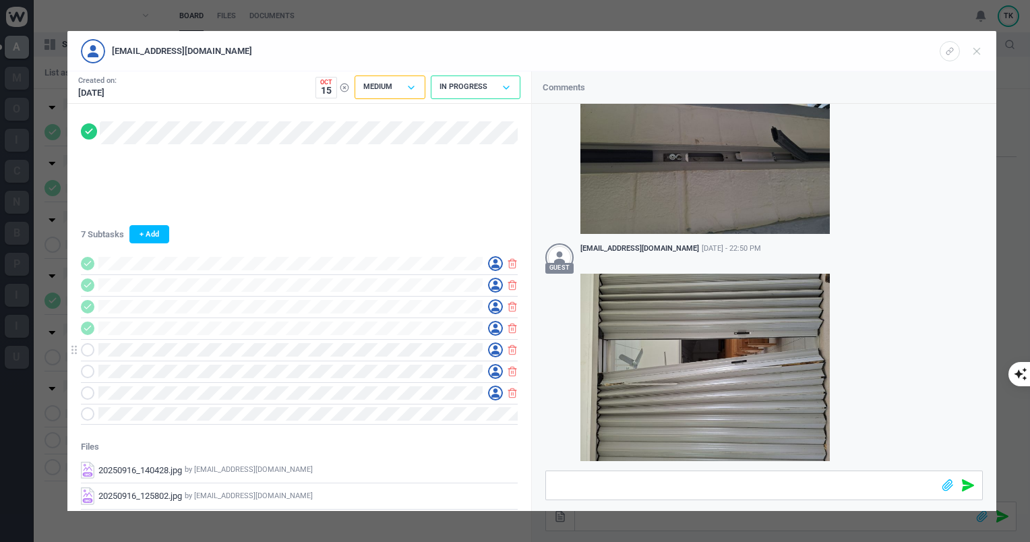
click at [86, 352] on icon at bounding box center [87, 349] width 9 height 9
click at [86, 375] on span at bounding box center [87, 371] width 13 height 13
click at [84, 393] on icon at bounding box center [87, 392] width 9 height 9
click at [91, 373] on icon at bounding box center [87, 371] width 9 height 9
click at [90, 393] on icon at bounding box center [87, 392] width 9 height 9
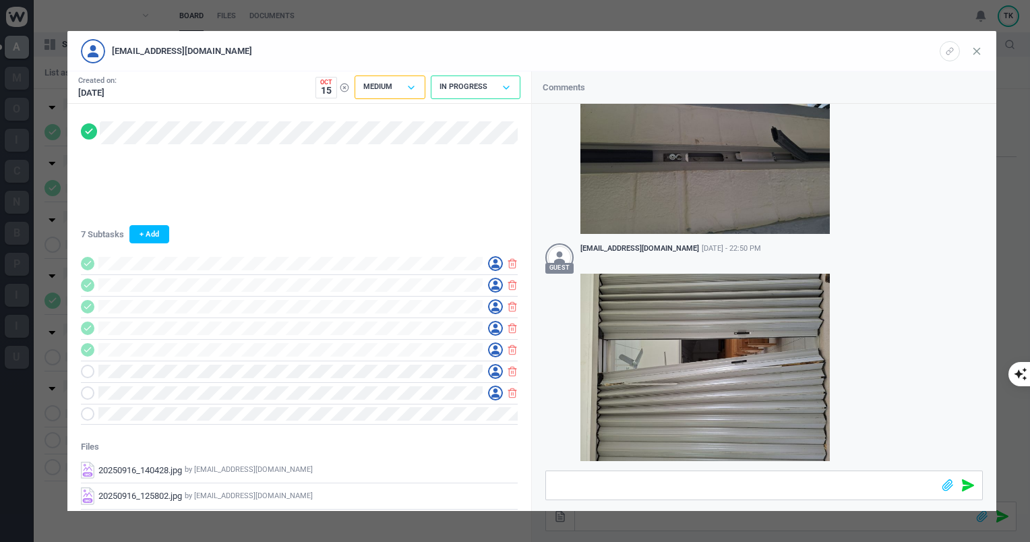
click at [978, 52] on use at bounding box center [977, 51] width 6 height 6
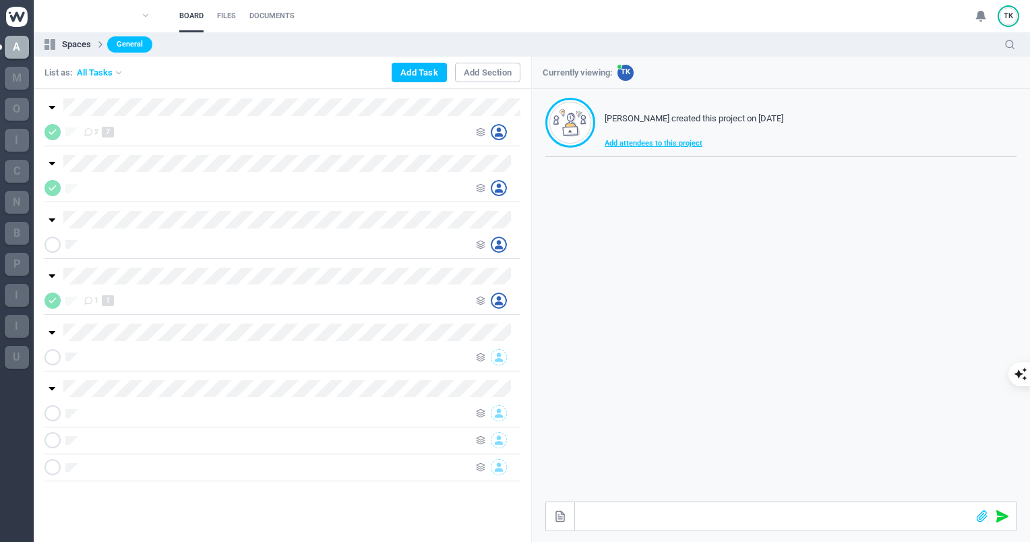
scroll to position [78, 0]
click at [24, 18] on img at bounding box center [17, 17] width 22 height 20
drag, startPoint x: 38, startPoint y: 187, endPoint x: 399, endPoint y: 185, distance: 360.5
click at [399, 185] on div at bounding box center [276, 188] width 385 height 16
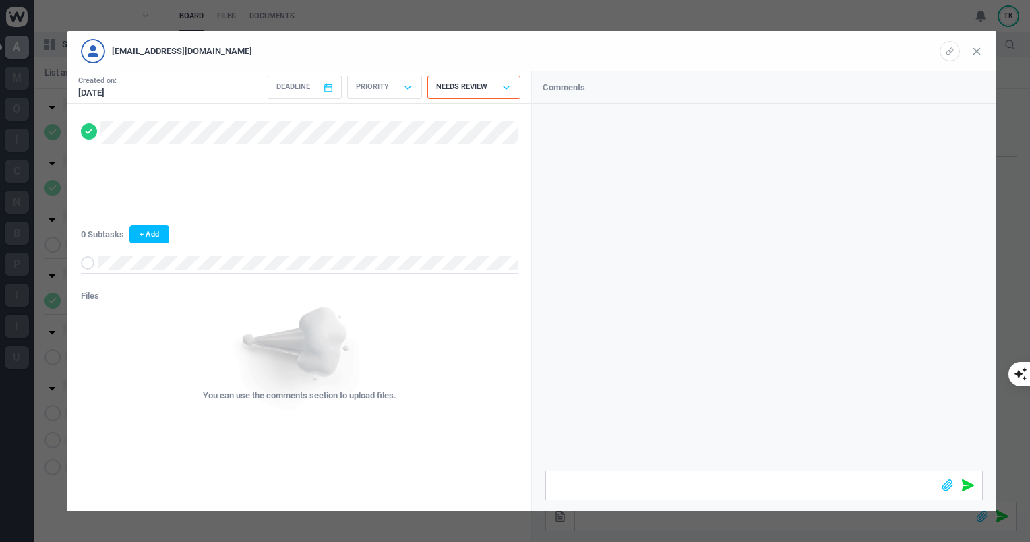
click at [980, 53] on icon at bounding box center [976, 51] width 12 height 12
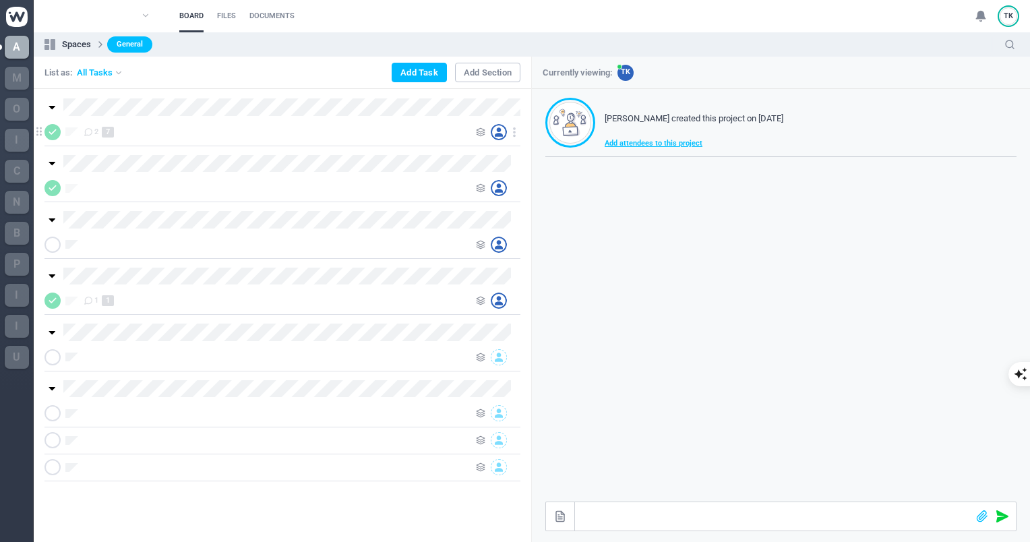
click at [513, 132] on use at bounding box center [513, 132] width 1 height 8
click at [317, 133] on div "2 7" at bounding box center [276, 132] width 385 height 16
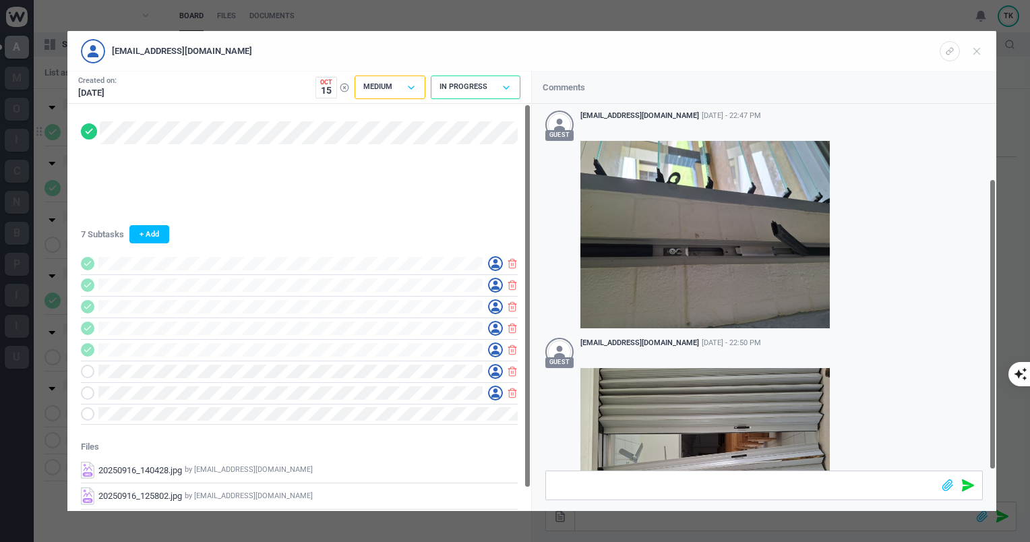
scroll to position [94, 0]
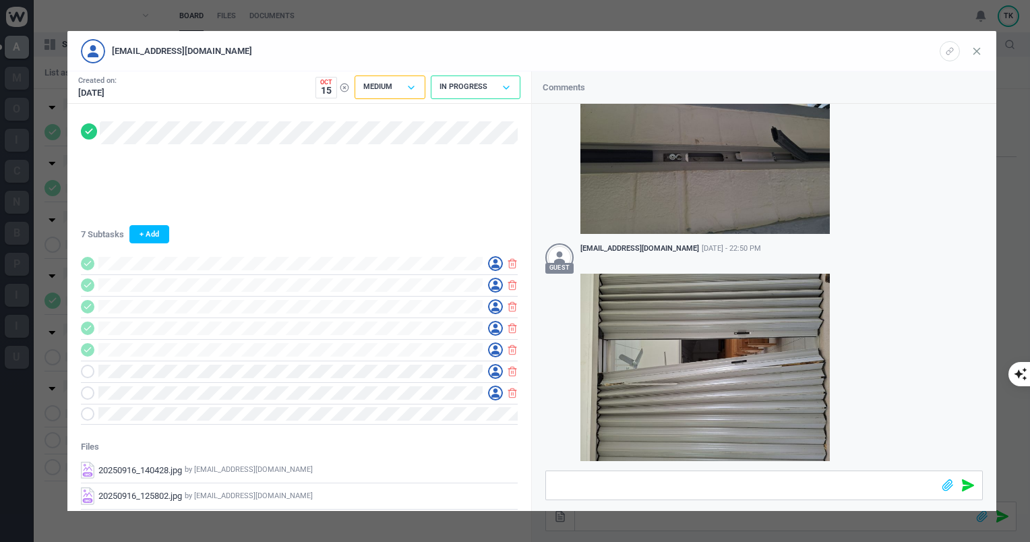
click at [980, 52] on icon at bounding box center [976, 51] width 12 height 12
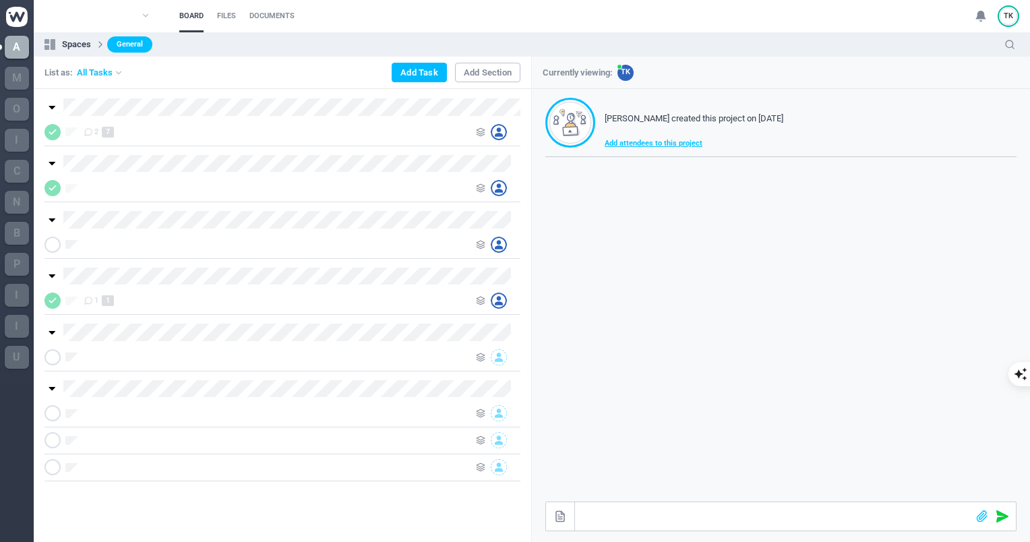
scroll to position [78, 0]
click at [239, 132] on div "2 7" at bounding box center [276, 132] width 385 height 16
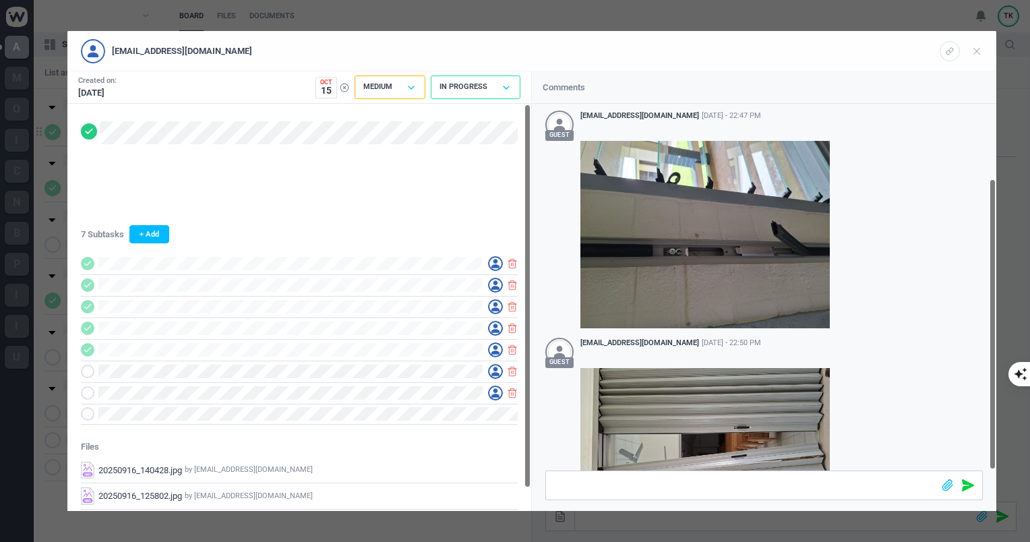
scroll to position [94, 0]
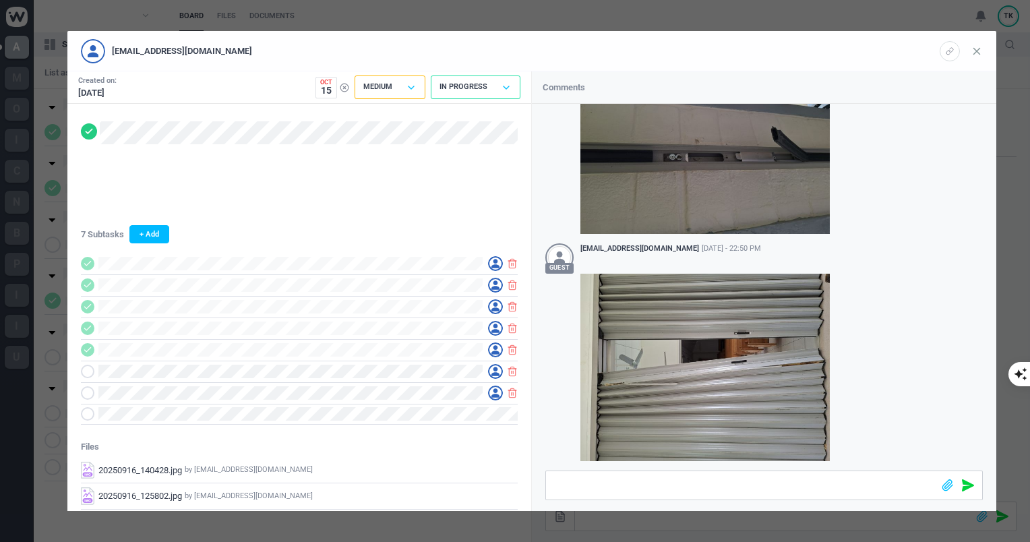
click at [976, 55] on icon at bounding box center [976, 51] width 12 height 12
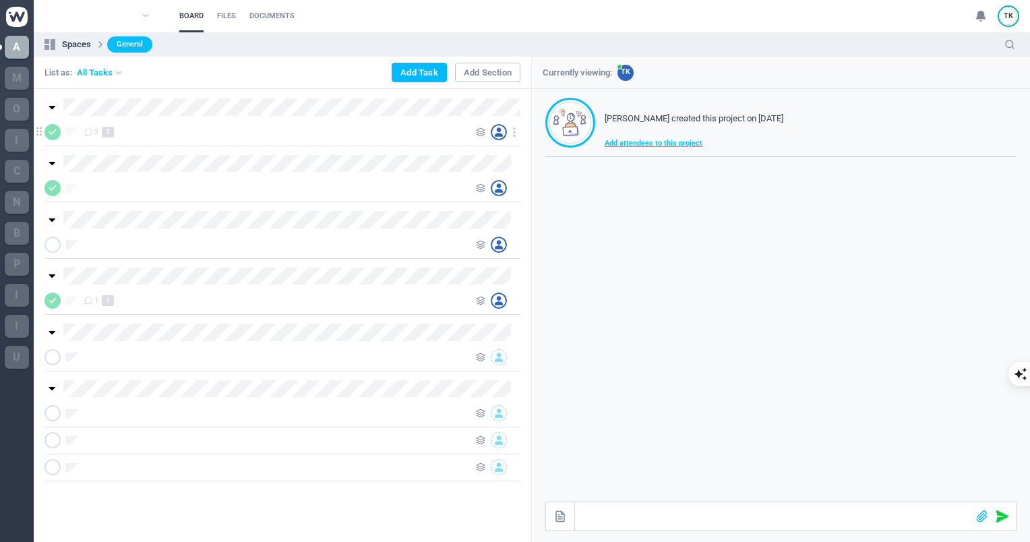
click at [278, 135] on div "2 7" at bounding box center [276, 132] width 385 height 16
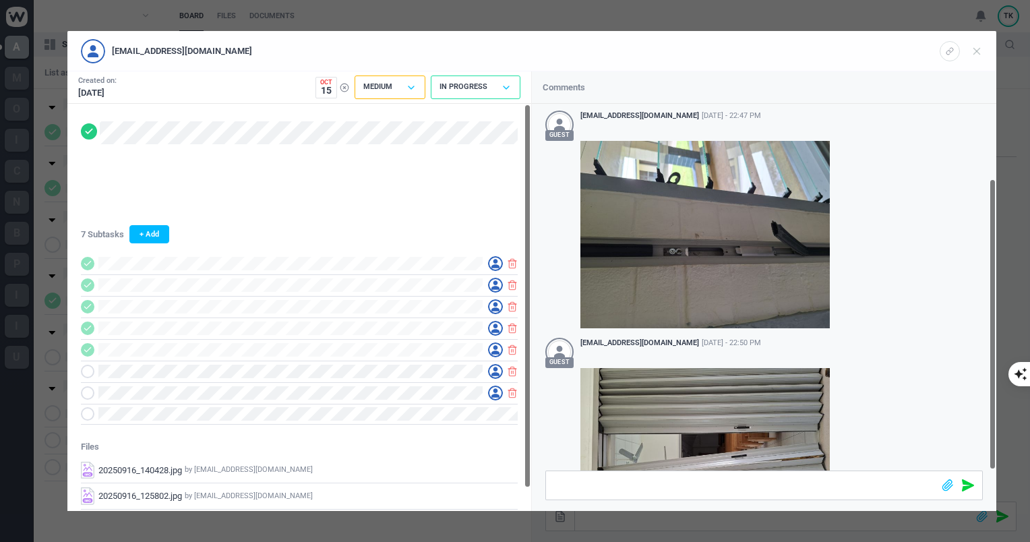
scroll to position [94, 0]
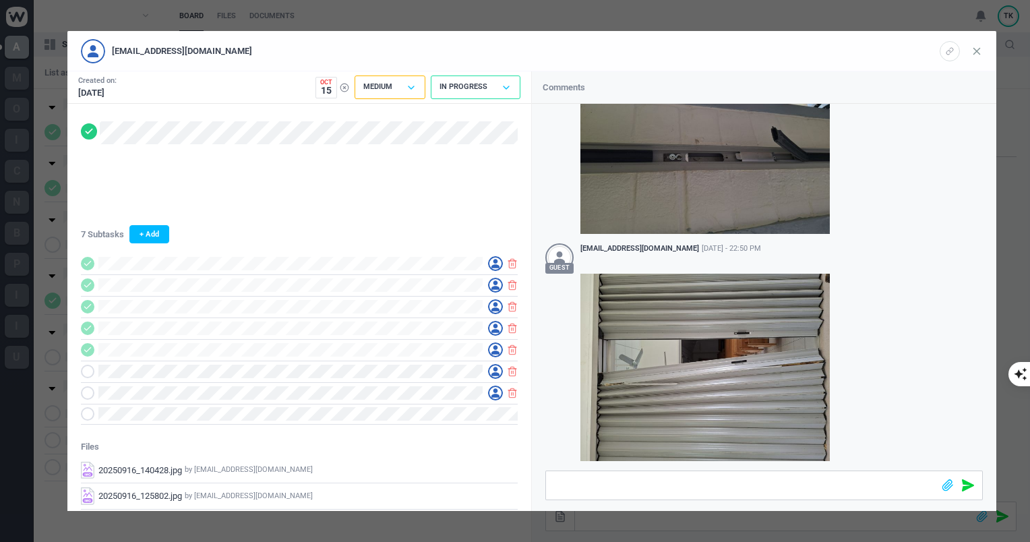
click at [975, 53] on icon at bounding box center [976, 51] width 12 height 12
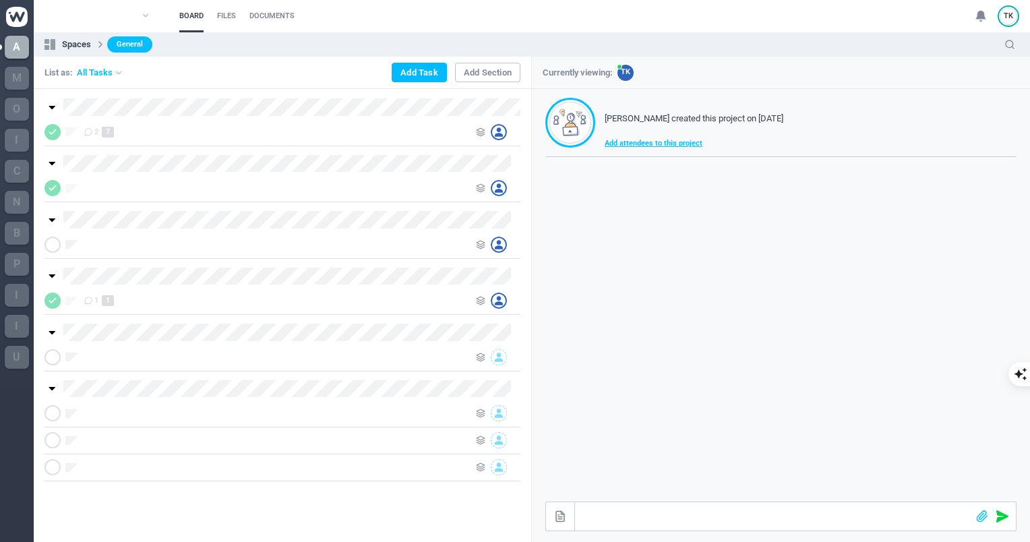
scroll to position [78, 0]
click at [180, 137] on div "2 7" at bounding box center [276, 132] width 385 height 16
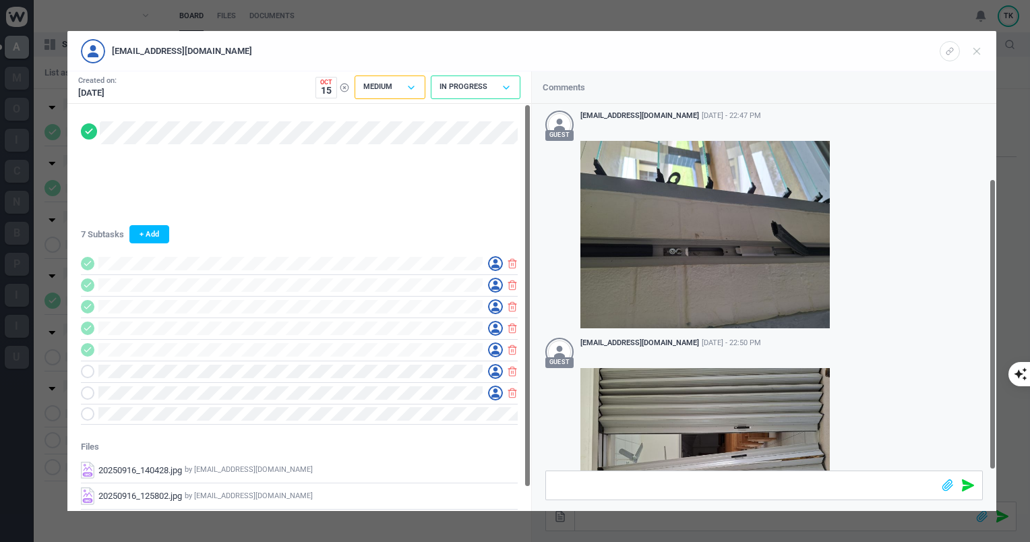
scroll to position [94, 0]
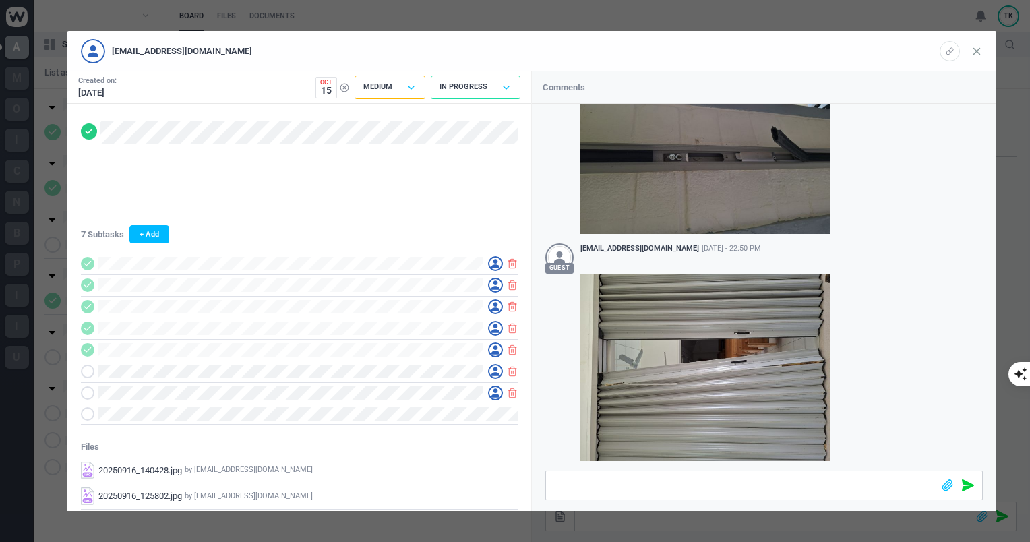
click at [978, 55] on icon at bounding box center [976, 51] width 12 height 12
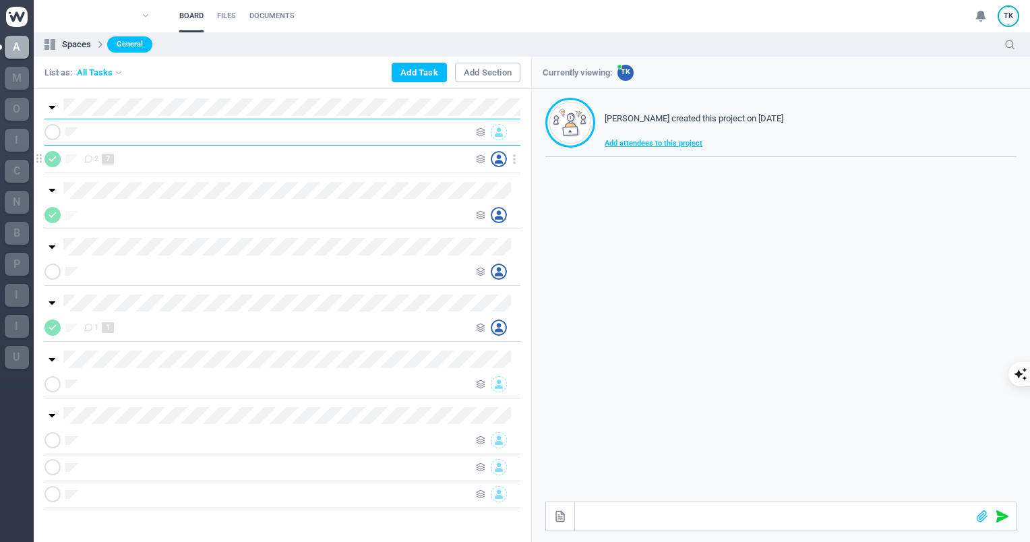
scroll to position [0, 0]
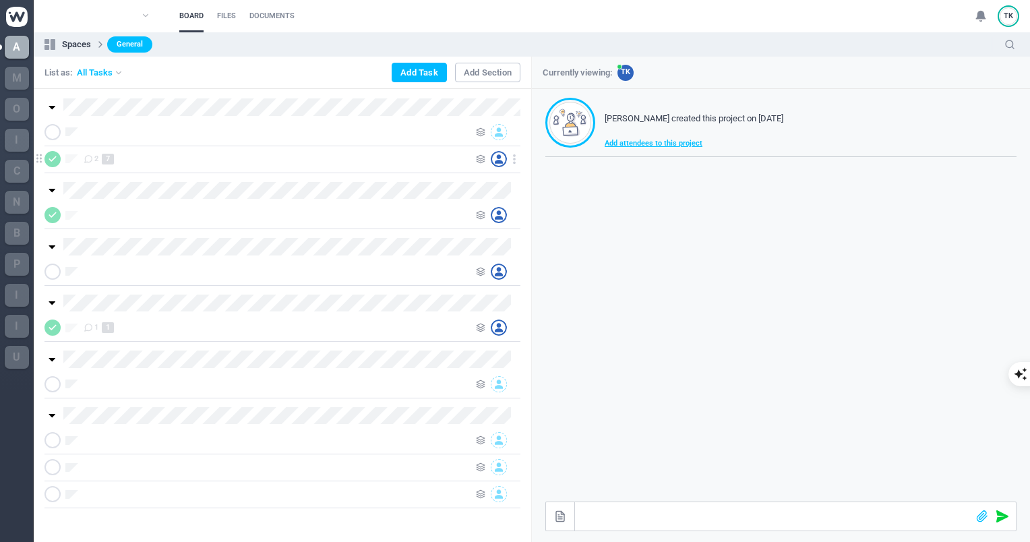
click at [278, 162] on div "2 7" at bounding box center [276, 159] width 385 height 16
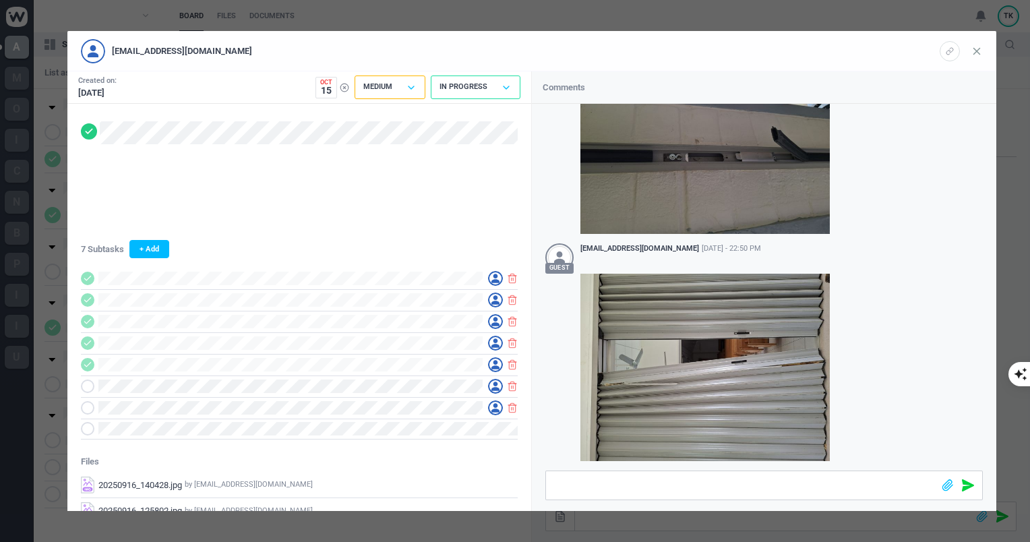
click at [976, 49] on icon at bounding box center [976, 51] width 12 height 12
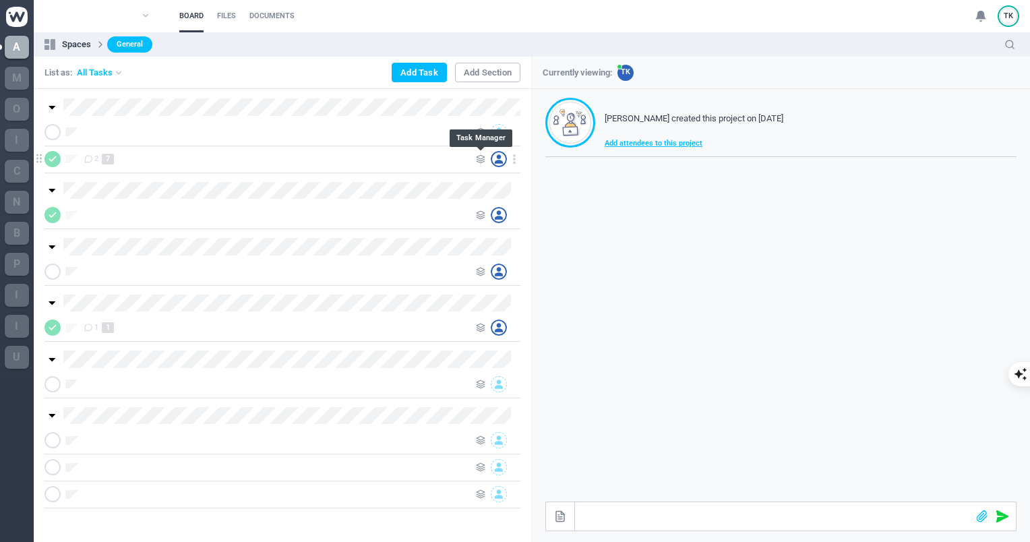
click at [478, 156] on use at bounding box center [480, 159] width 8 height 8
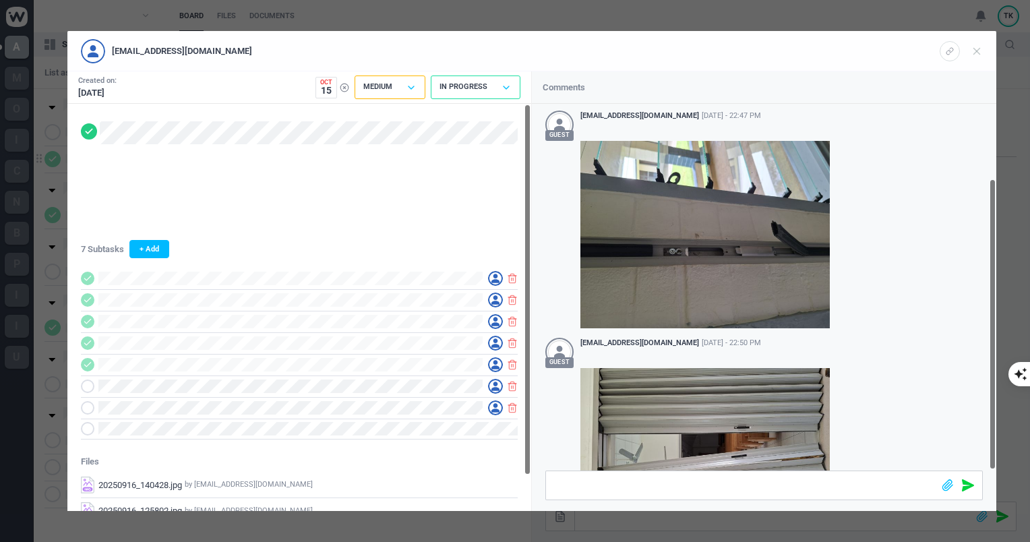
scroll to position [94, 0]
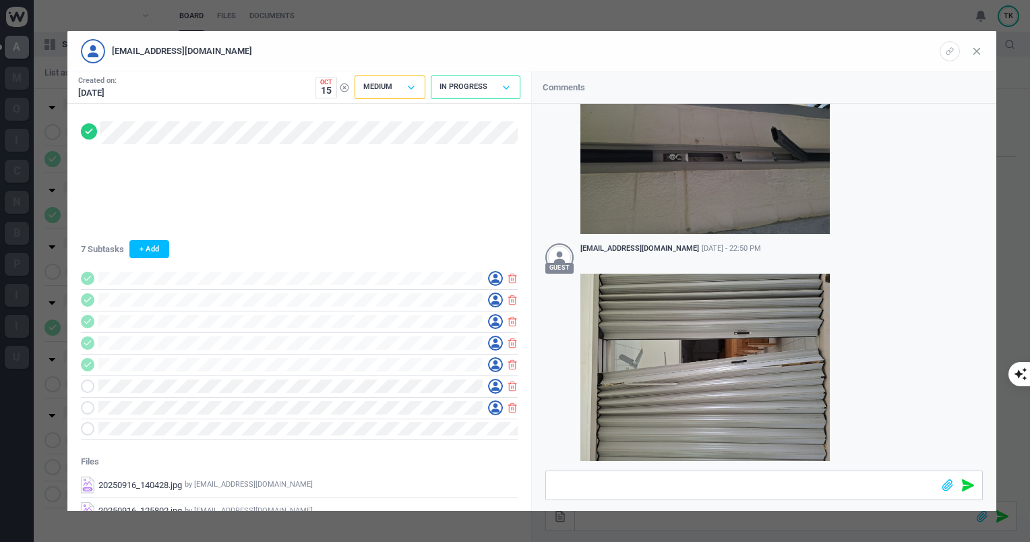
click at [982, 49] on icon at bounding box center [976, 51] width 12 height 12
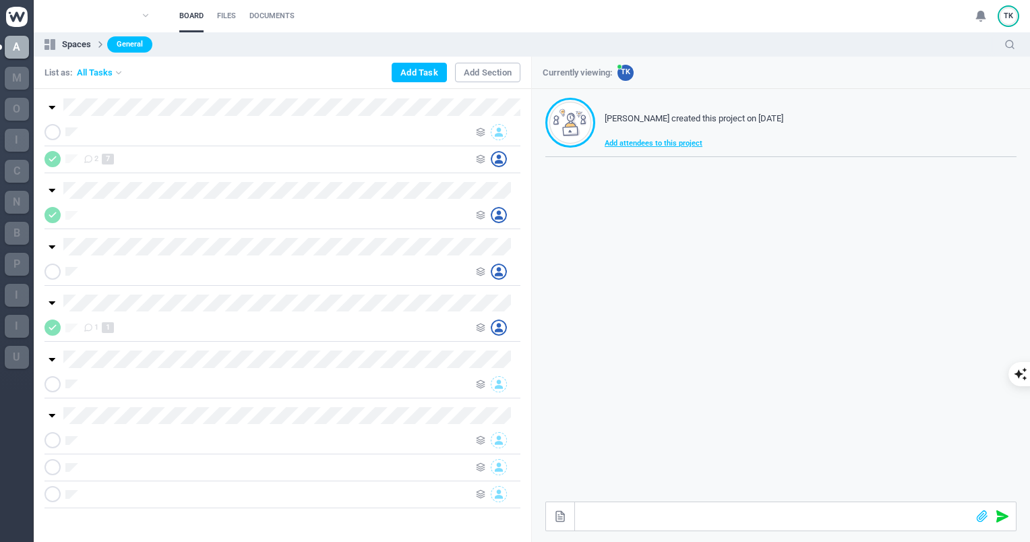
click at [16, 21] on img at bounding box center [17, 17] width 22 height 20
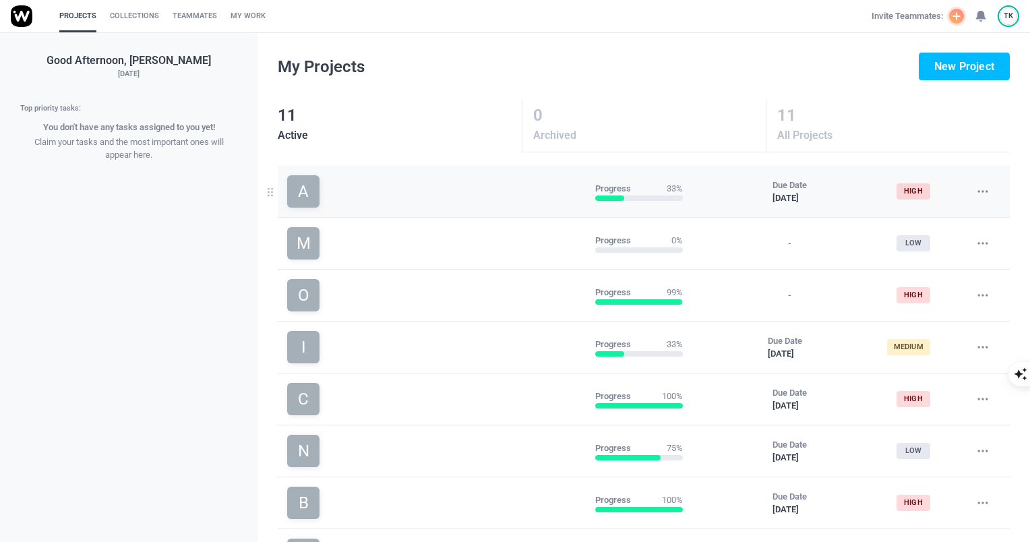
click at [351, 203] on link "A" at bounding box center [435, 191] width 297 height 32
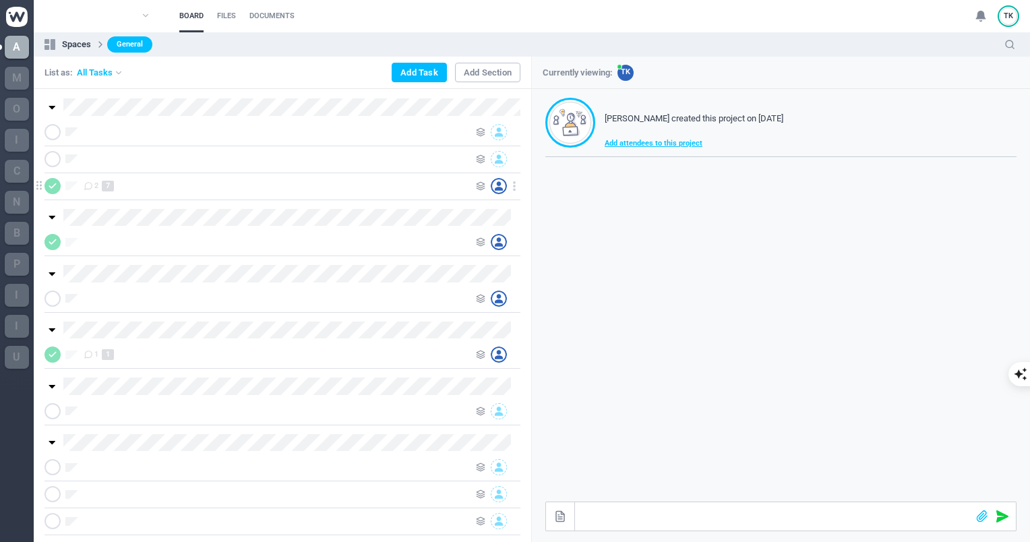
drag, startPoint x: 177, startPoint y: 194, endPoint x: 170, endPoint y: 187, distance: 10.0
click at [170, 187] on div "2 7" at bounding box center [282, 185] width 476 height 27
click at [170, 187] on div "2 7" at bounding box center [276, 186] width 385 height 16
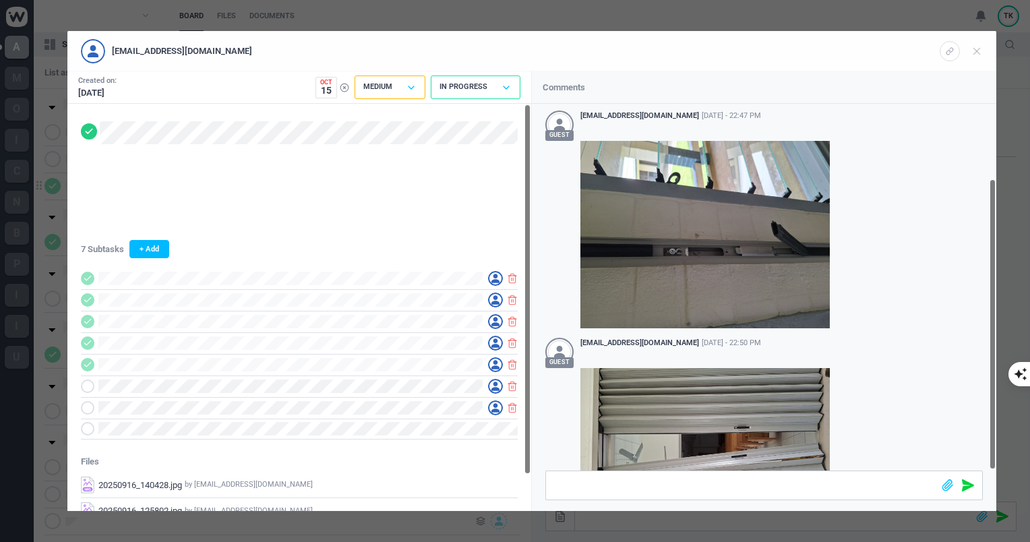
scroll to position [94, 0]
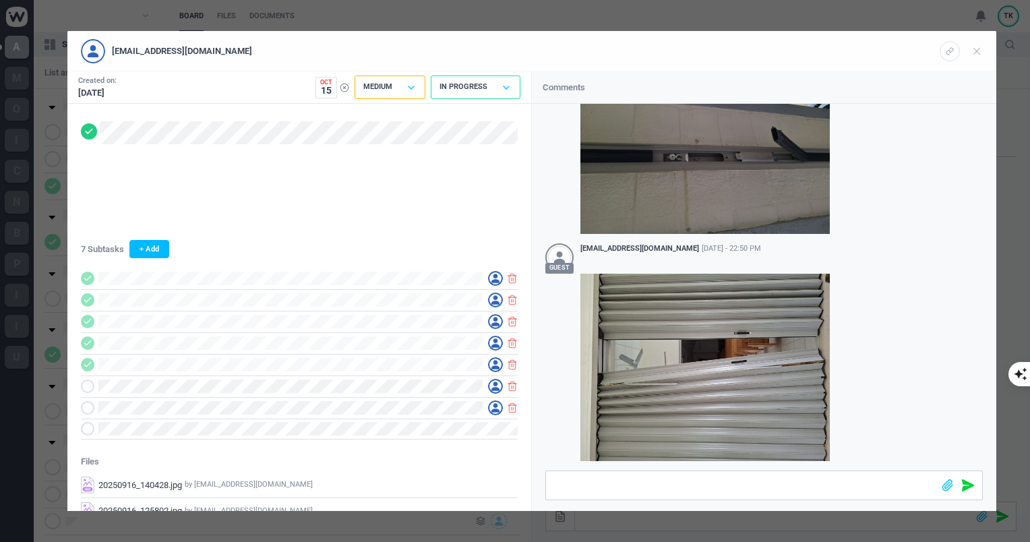
click at [49, 163] on div "[EMAIL_ADDRESS][DOMAIN_NAME] Created on: [DATE] Oct 15 < [DATE] > Sun Mon Tue W…" at bounding box center [515, 271] width 1030 height 542
click at [978, 55] on icon at bounding box center [976, 51] width 12 height 12
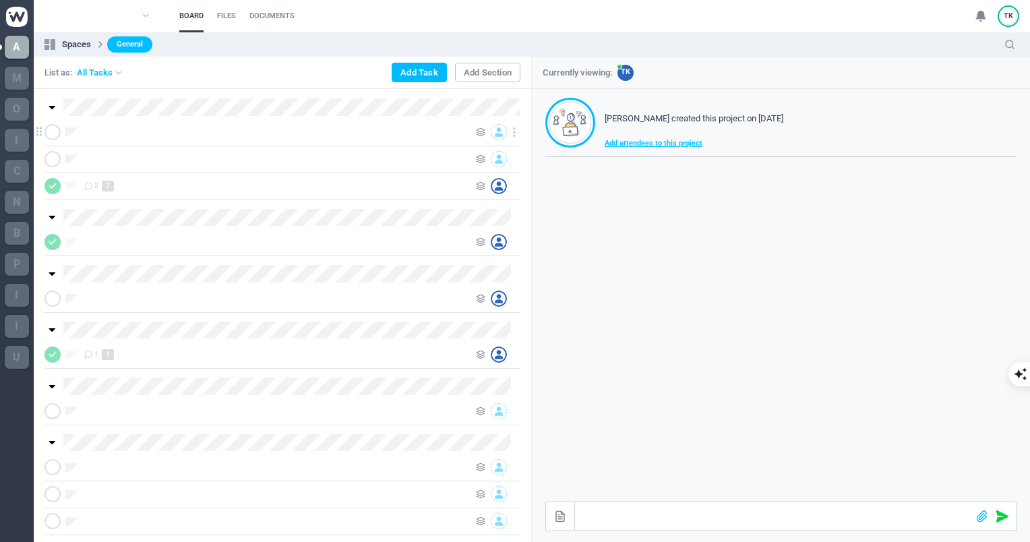
click at [84, 125] on div at bounding box center [276, 132] width 385 height 16
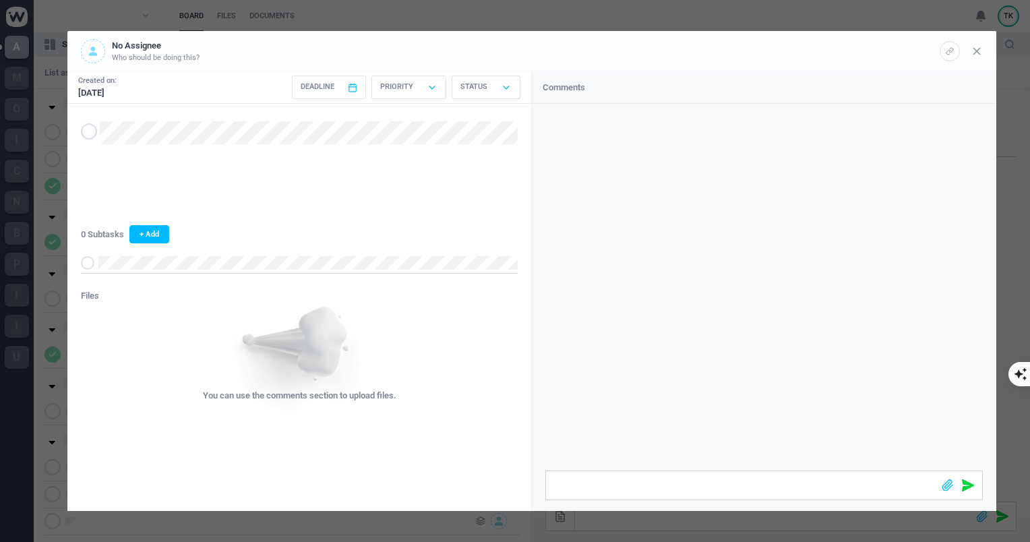
click at [982, 53] on icon at bounding box center [976, 51] width 12 height 12
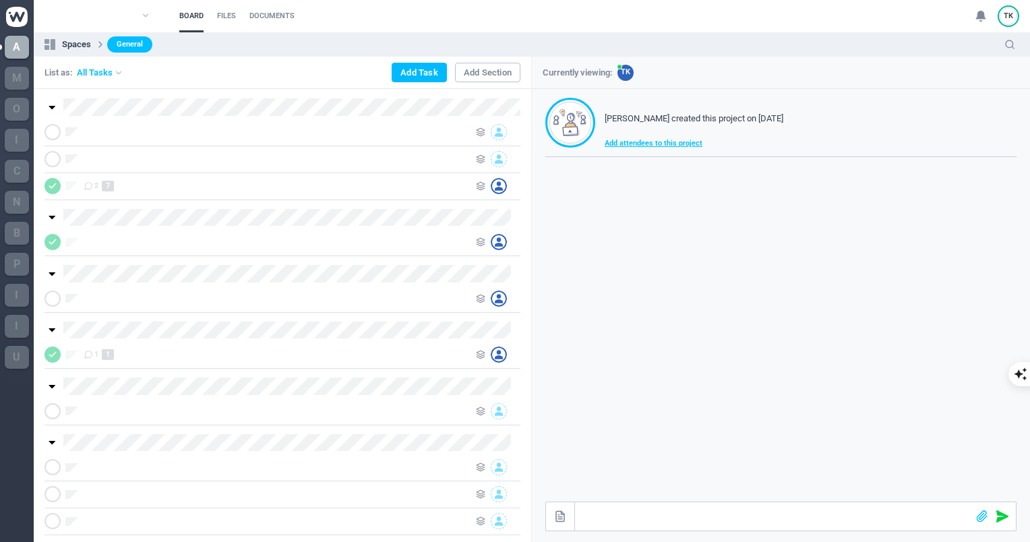
click at [26, 19] on img at bounding box center [17, 17] width 22 height 20
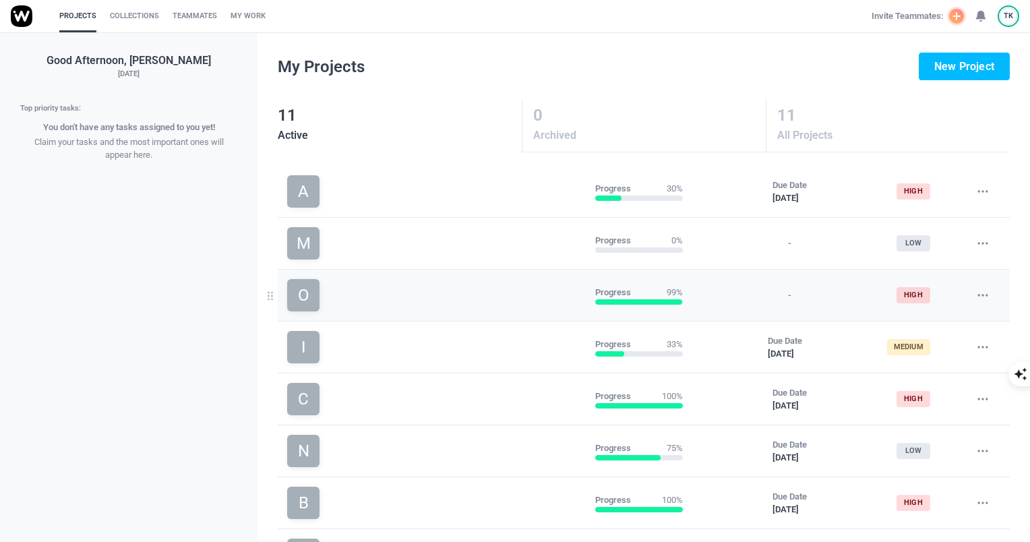
click at [308, 283] on div "O" at bounding box center [303, 295] width 32 height 32
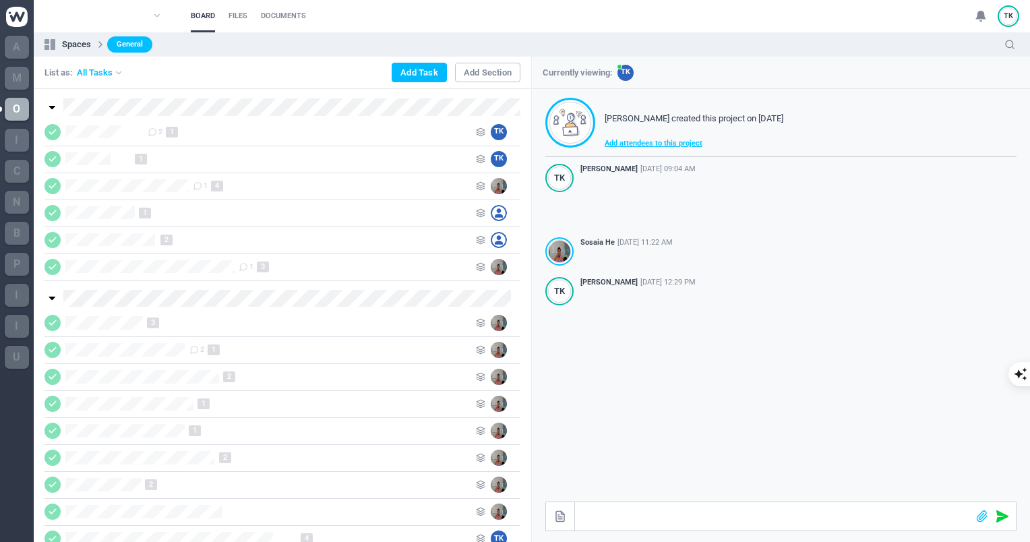
click at [20, 19] on img at bounding box center [17, 17] width 22 height 20
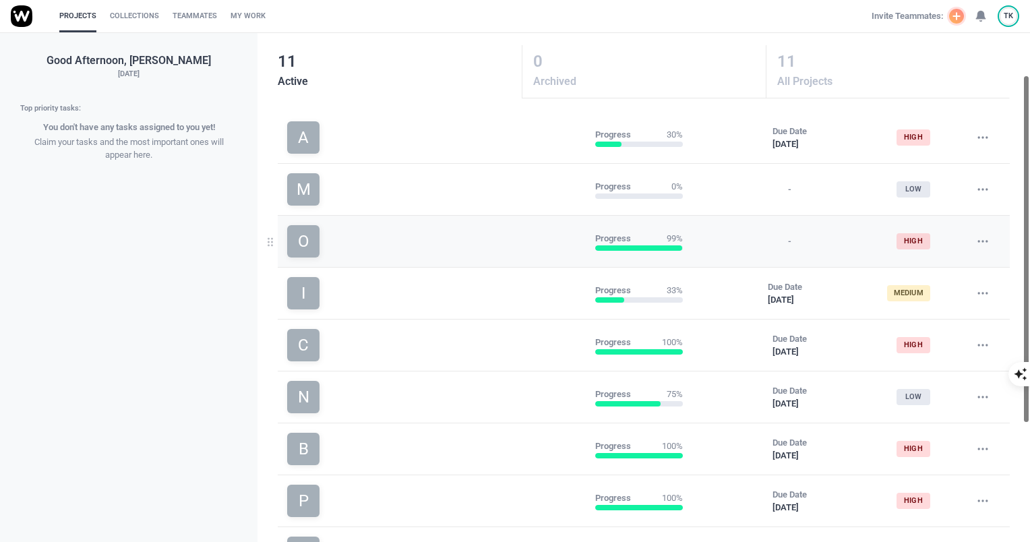
scroll to position [59, 0]
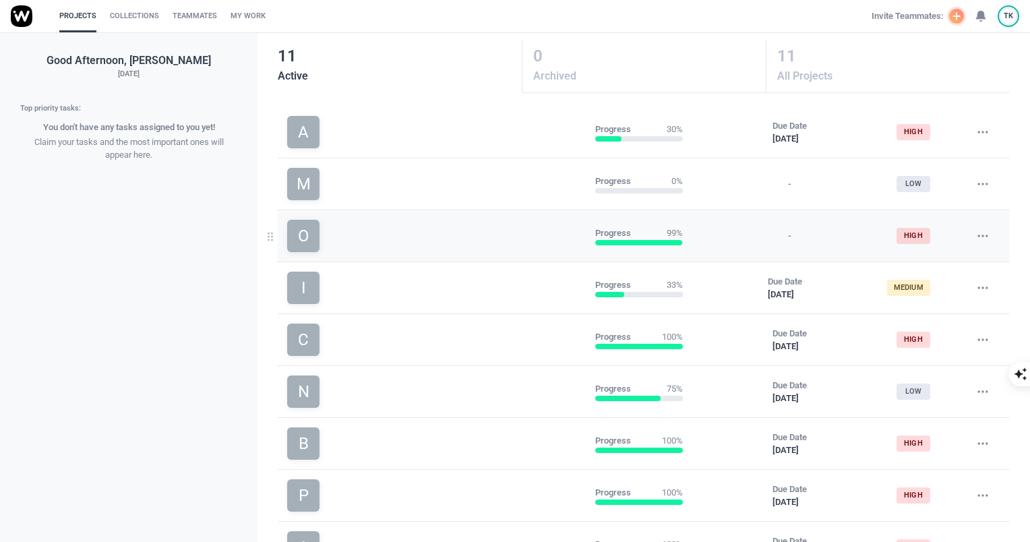
click at [981, 239] on icon at bounding box center [982, 235] width 13 height 13
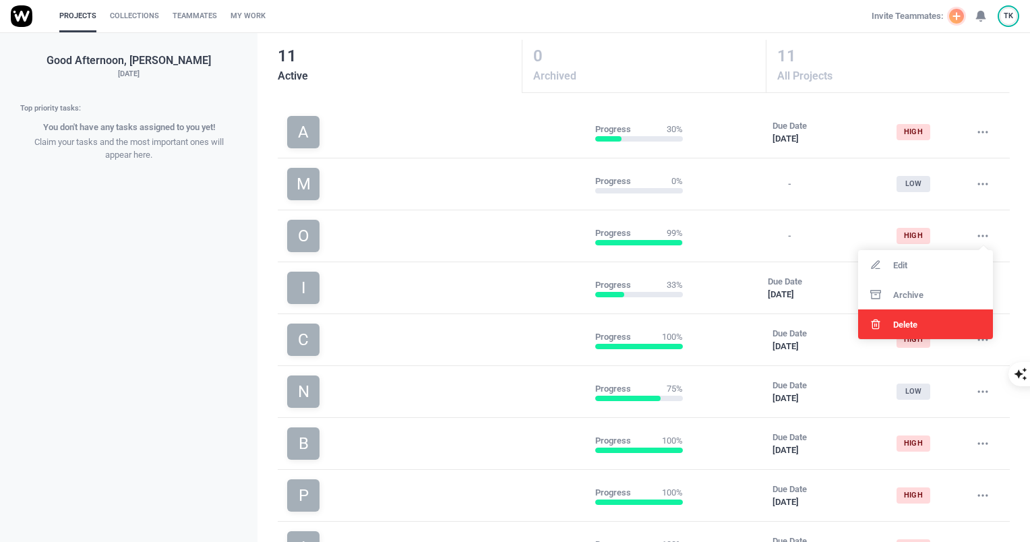
click at [906, 325] on span "Delete" at bounding box center [905, 324] width 24 height 9
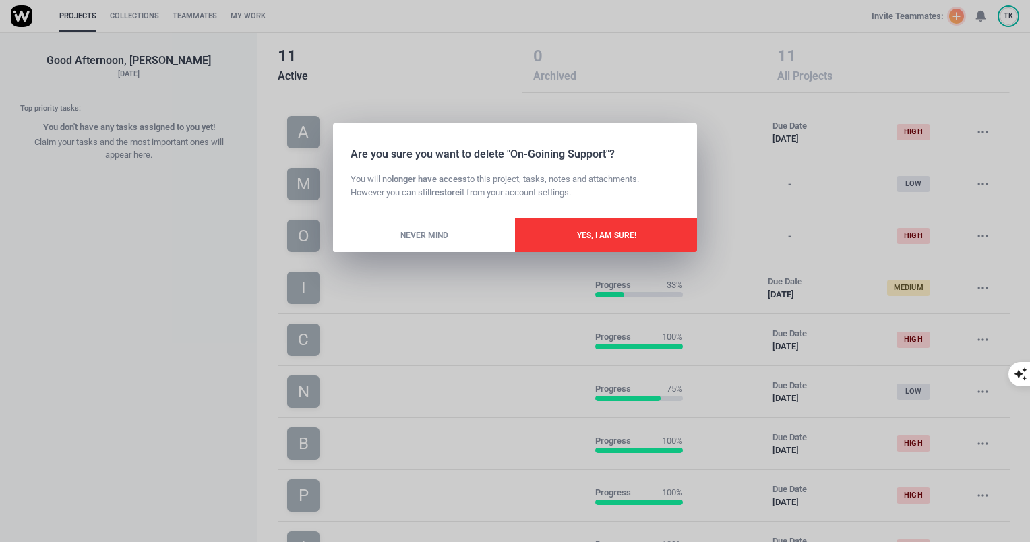
click at [602, 237] on button "Yes, I am Sure!" at bounding box center [606, 235] width 182 height 34
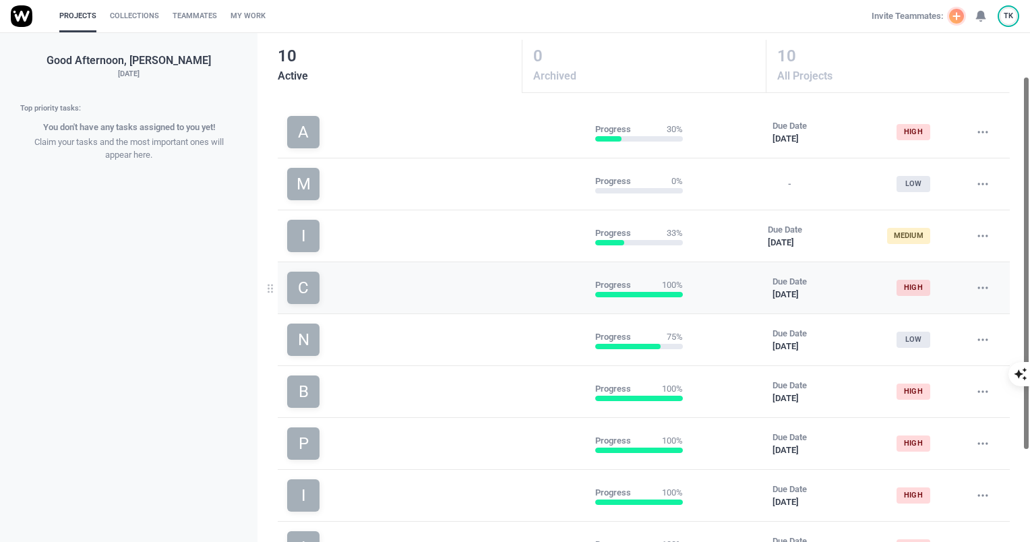
click at [978, 286] on icon at bounding box center [982, 287] width 13 height 13
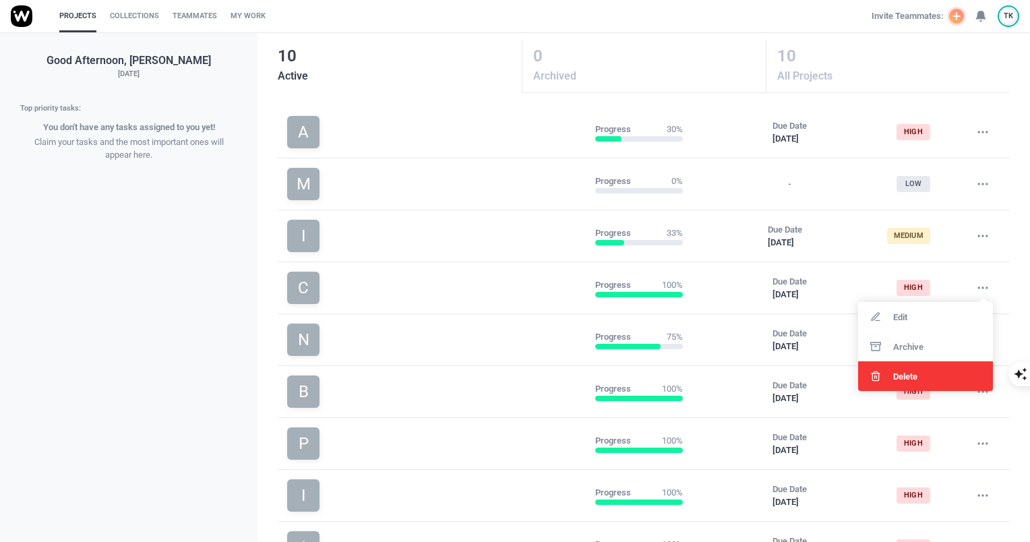
click at [923, 383] on div "Delete" at bounding box center [925, 376] width 135 height 30
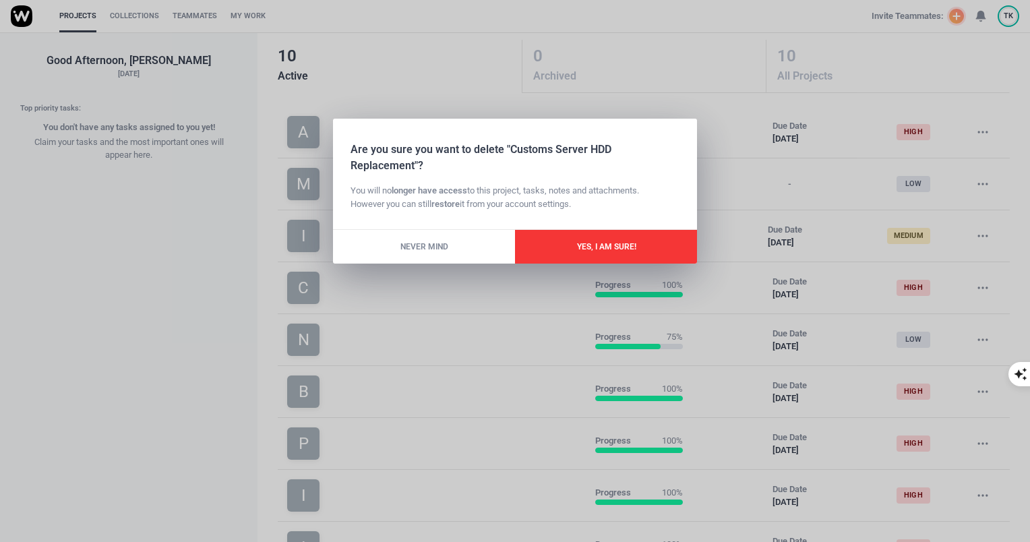
click at [627, 261] on button "Yes, I am Sure!" at bounding box center [606, 247] width 182 height 34
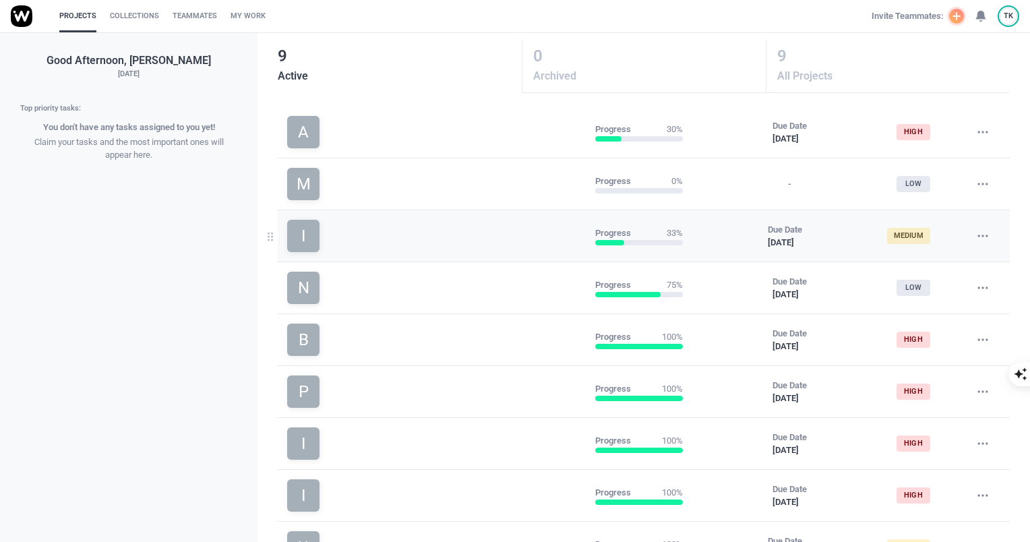
click at [983, 241] on icon at bounding box center [982, 235] width 13 height 13
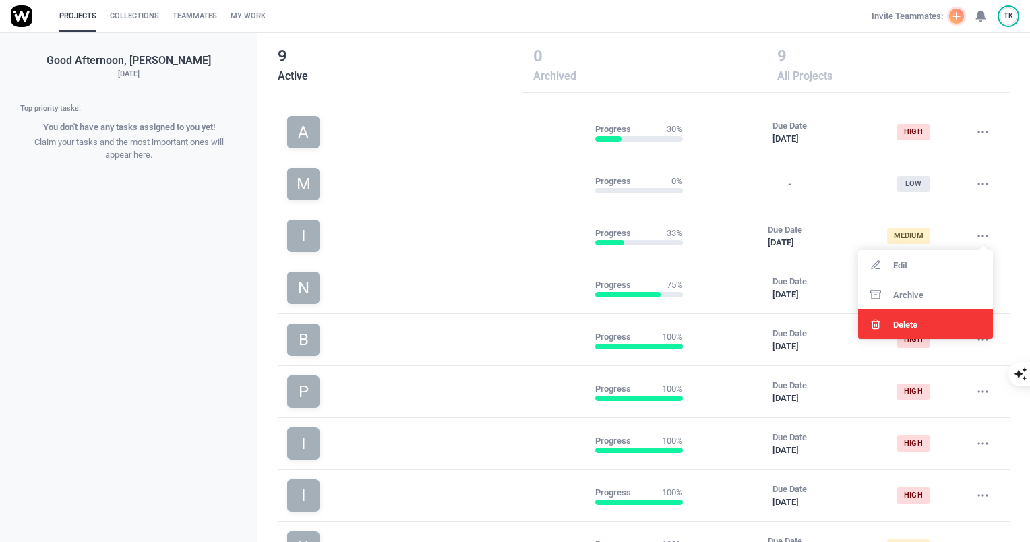
click at [911, 327] on span "Delete" at bounding box center [905, 324] width 24 height 9
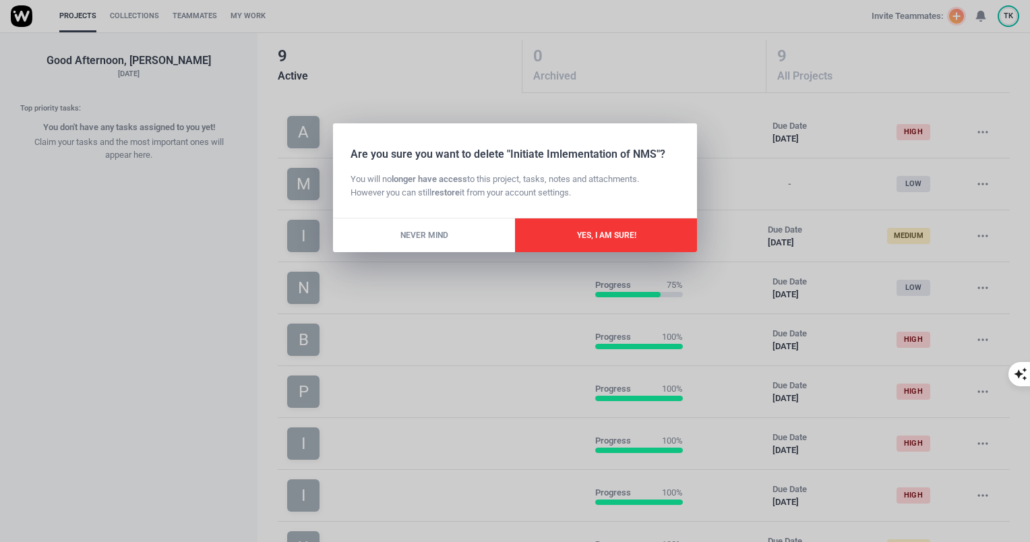
click at [608, 239] on button "Yes, I am Sure!" at bounding box center [606, 235] width 182 height 34
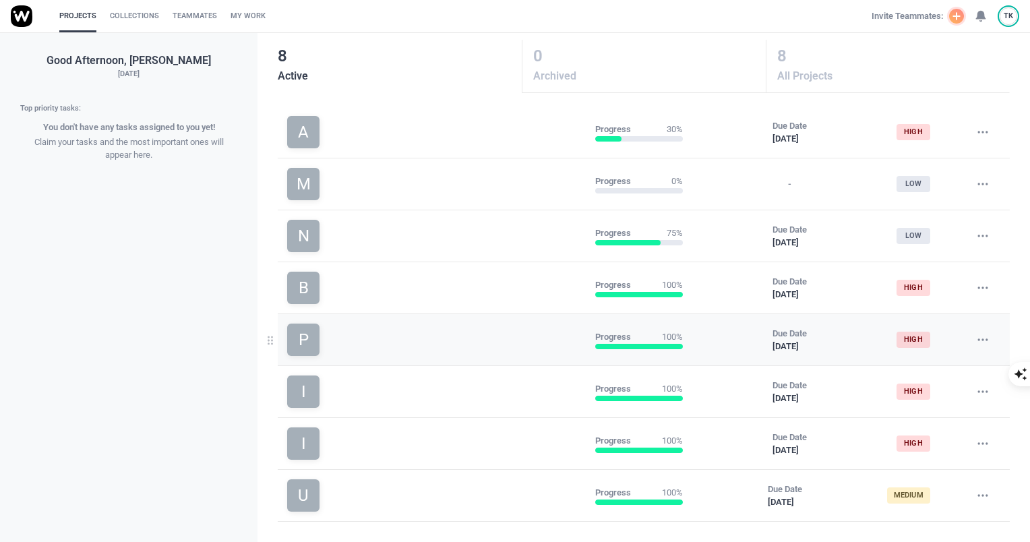
click at [986, 346] on icon at bounding box center [982, 339] width 13 height 13
click at [926, 422] on div "Delete" at bounding box center [925, 427] width 135 height 30
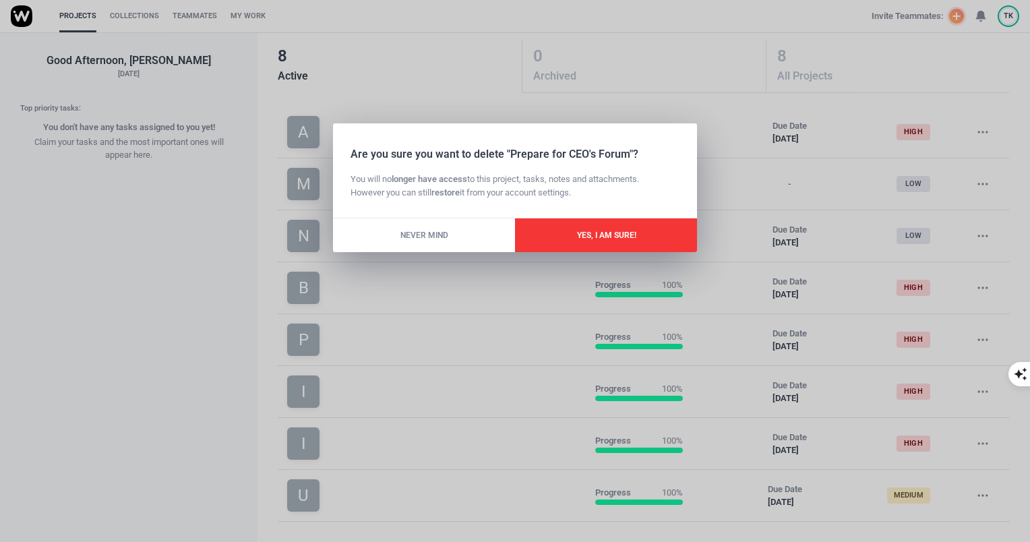
click at [622, 235] on button "Yes, I am Sure!" at bounding box center [606, 235] width 182 height 34
